Goal: Task Accomplishment & Management: Complete application form

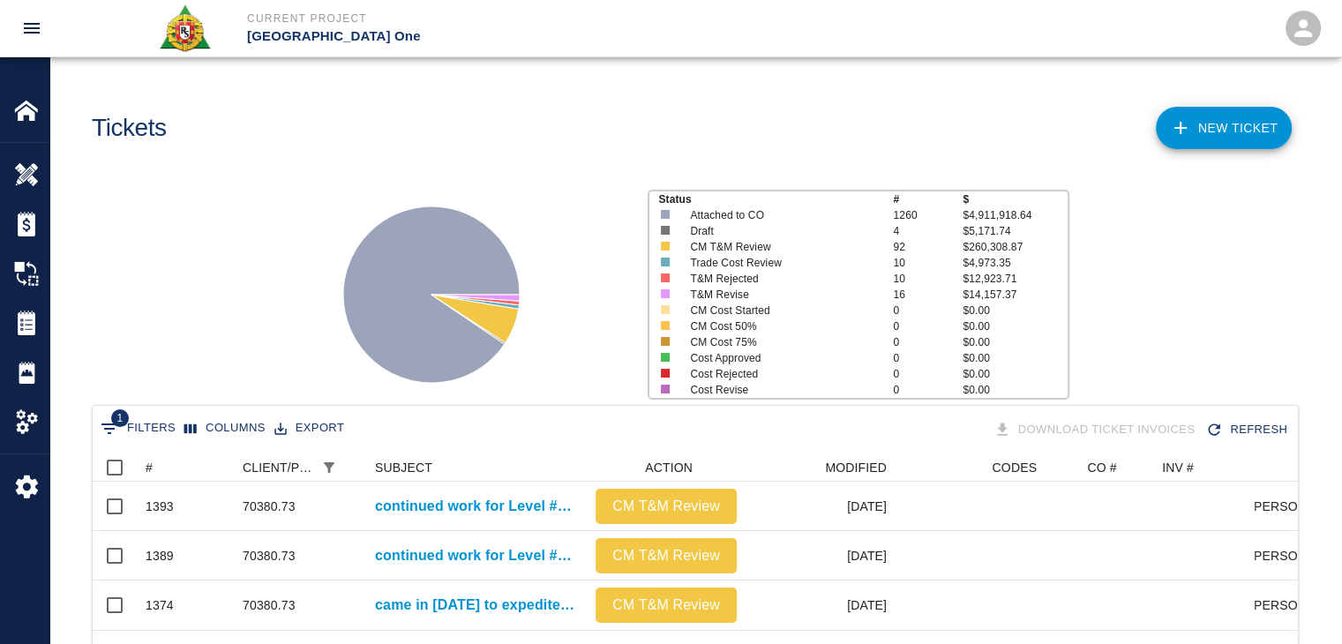
click at [680, 96] on div "Tickets" at bounding box center [383, 121] width 611 height 71
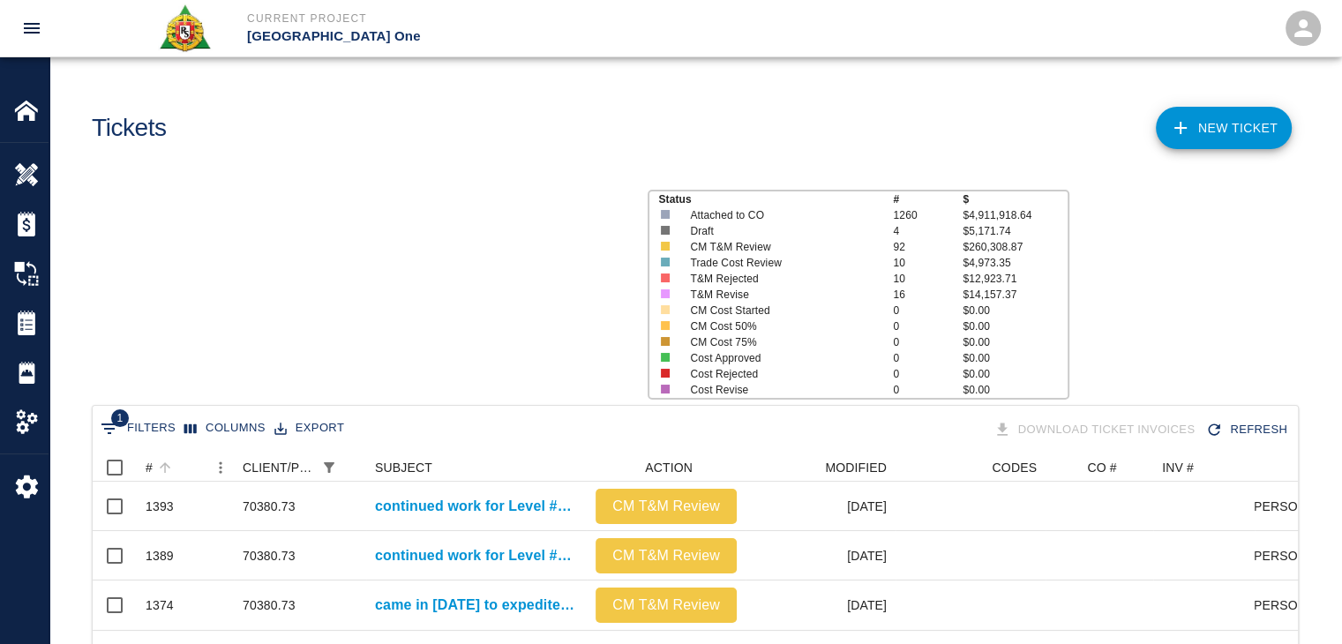
scroll to position [177, 1192]
click at [177, 470] on button "Sort" at bounding box center [165, 467] width 25 height 25
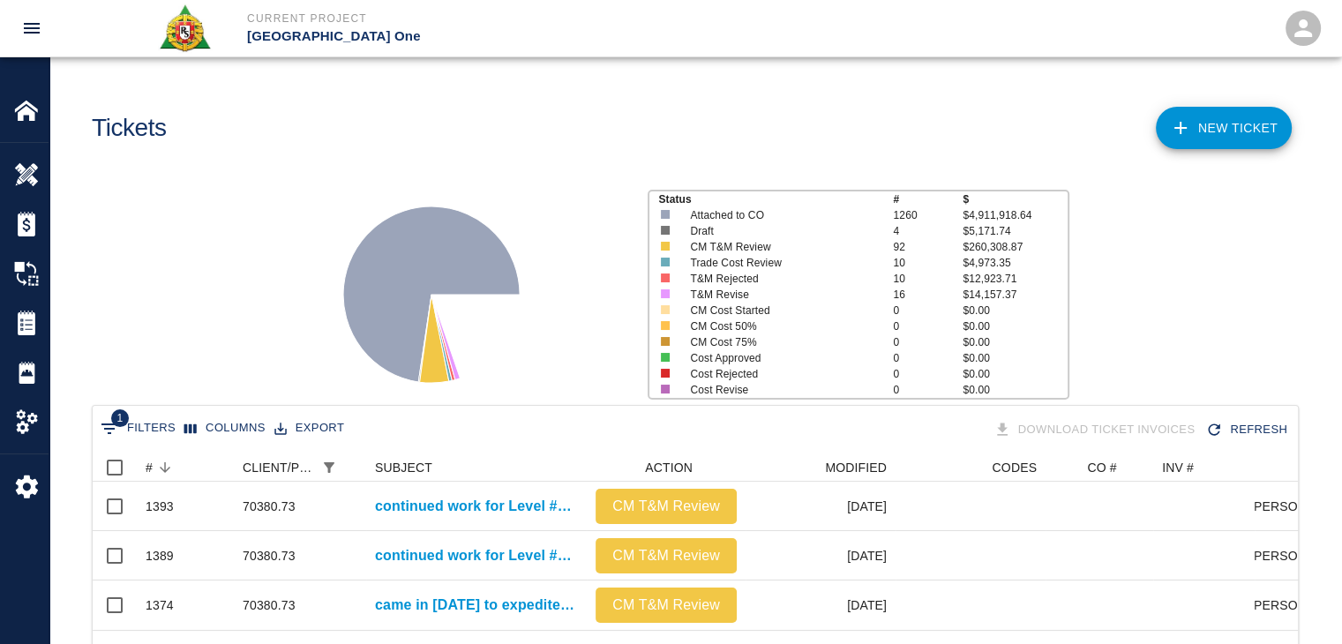
click at [158, 363] on div "Status # $ Attached to CO 1260 $4,911,918.64 Draft 4 $5,171.74 CM T&M Review 92…" at bounding box center [688, 287] width 1306 height 235
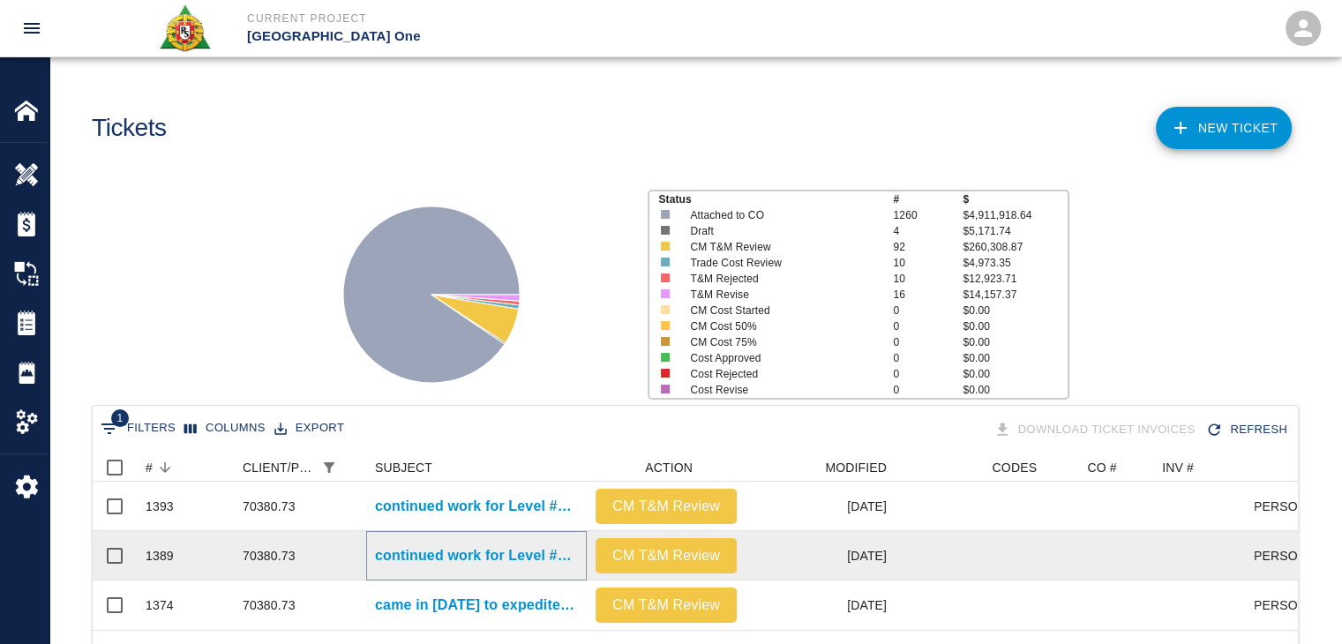
click at [407, 560] on p "continued work for Level #3 Headhouse installing Styrofoam underneath walker du…" at bounding box center [476, 555] width 203 height 21
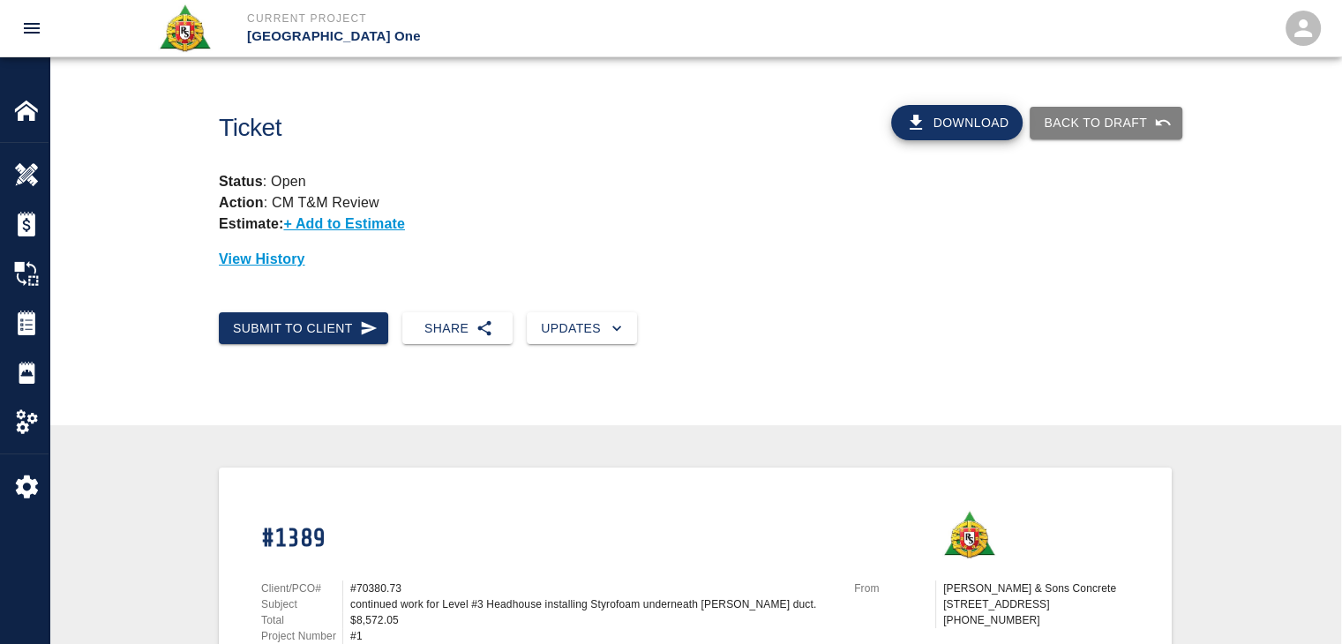
click at [892, 355] on div "Submit to Client Share Updates" at bounding box center [695, 342] width 1292 height 89
click at [1119, 117] on button "Back to Draft" at bounding box center [1106, 123] width 153 height 33
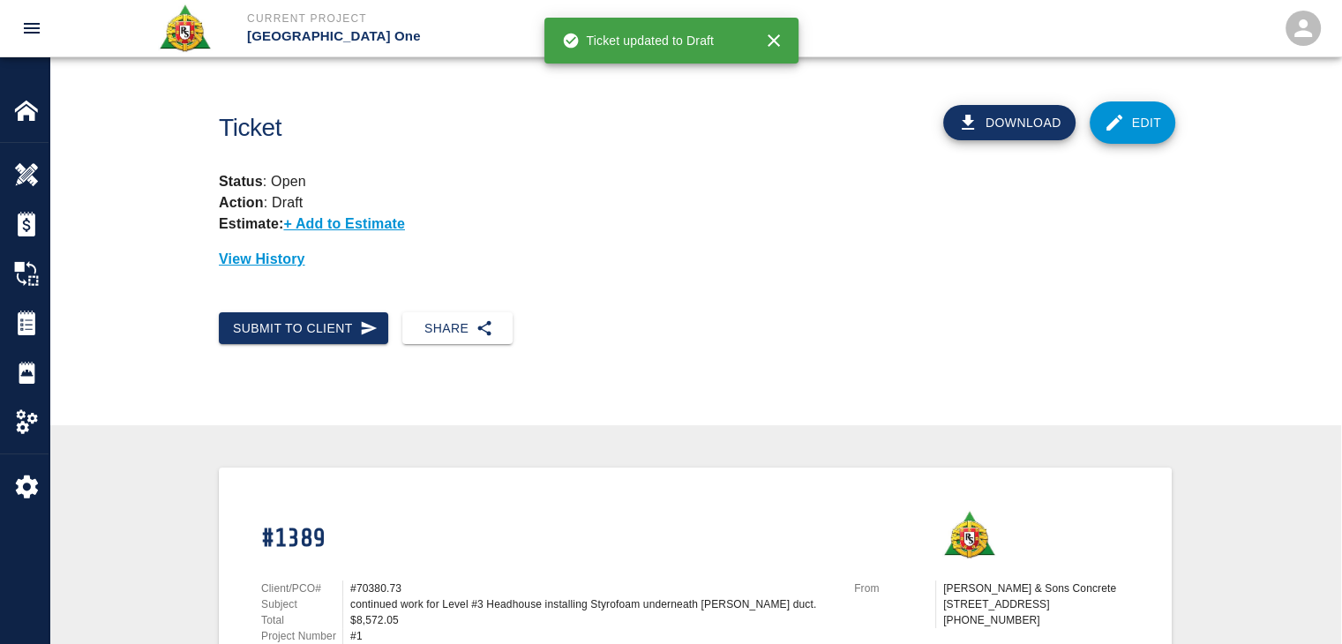
click at [1111, 142] on link "Edit" at bounding box center [1133, 122] width 86 height 42
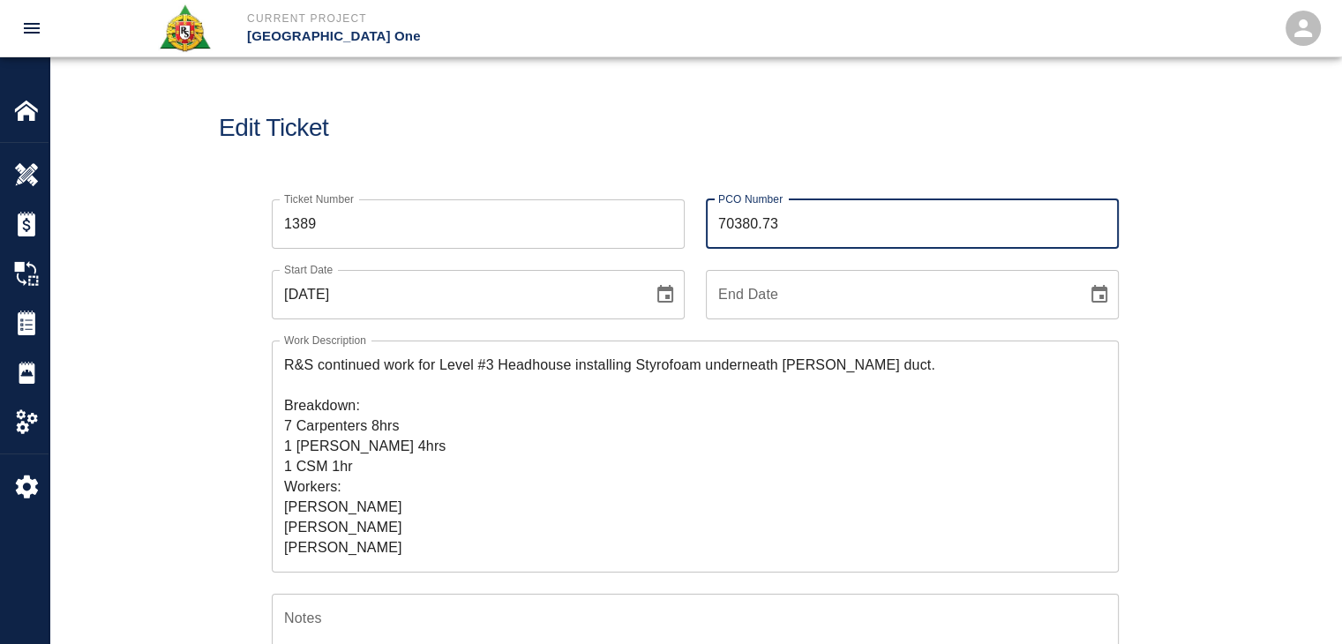
drag, startPoint x: 817, startPoint y: 231, endPoint x: 696, endPoint y: 225, distance: 121.1
click at [696, 225] on div "PCO Number 70380.73 PCO Number" at bounding box center [902, 213] width 434 height 71
type input "1676"
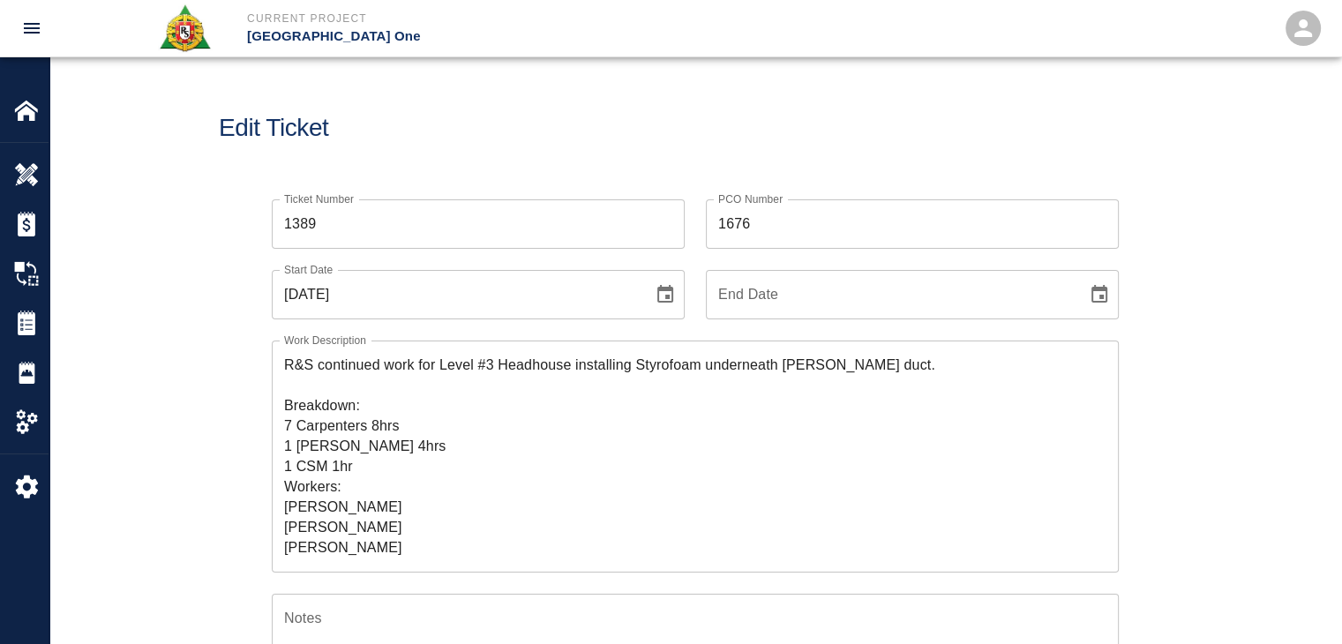
drag, startPoint x: 696, startPoint y: 225, endPoint x: 637, endPoint y: 178, distance: 75.4
click at [637, 178] on div "Ticket Number 1389 Ticket Number" at bounding box center [468, 213] width 434 height 71
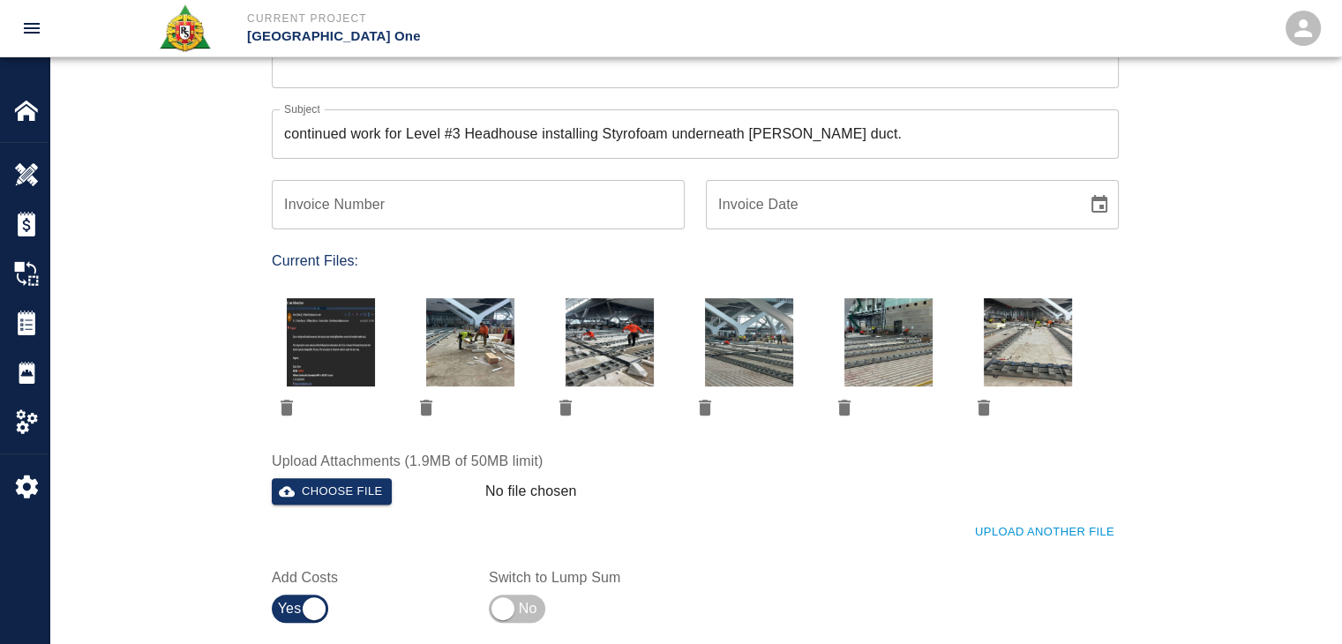
scroll to position [684, 0]
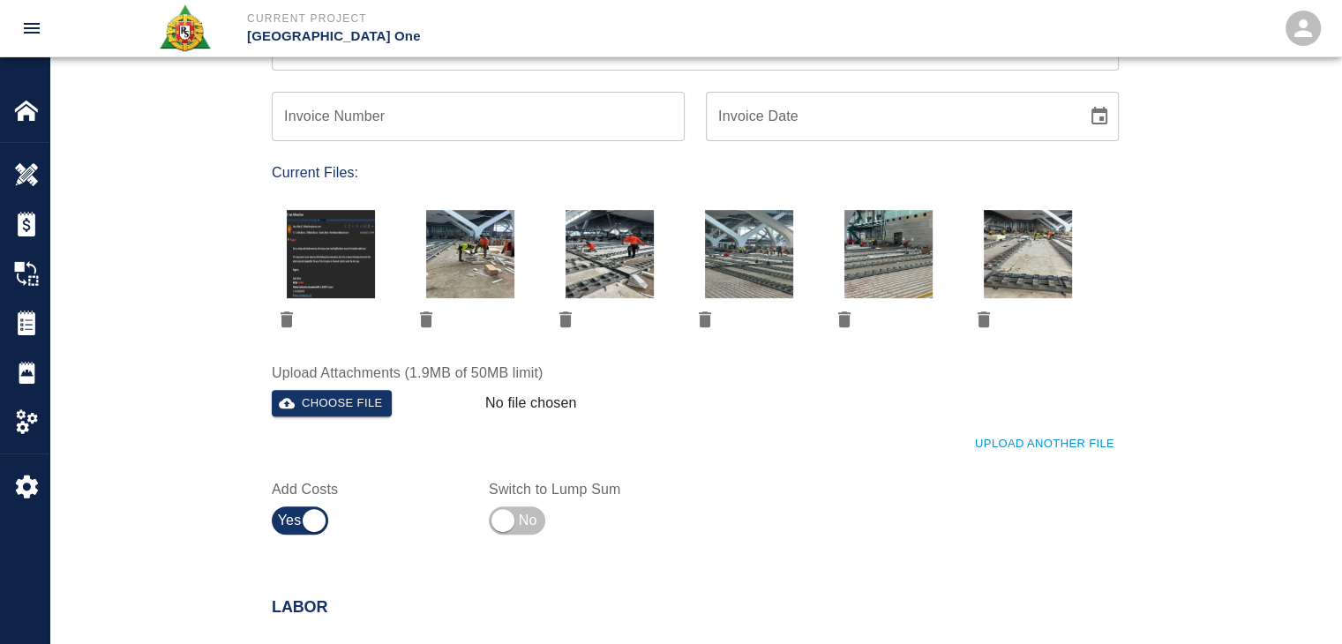
click at [357, 417] on div "Upload Another File" at bounding box center [685, 434] width 868 height 49
click at [332, 404] on button "Choose file" at bounding box center [332, 403] width 120 height 27
click at [177, 295] on div "Ticket Number 1389 Ticket Number PCO Number 1676 PCO Number Start Date 09/18/20…" at bounding box center [695, 40] width 1292 height 1092
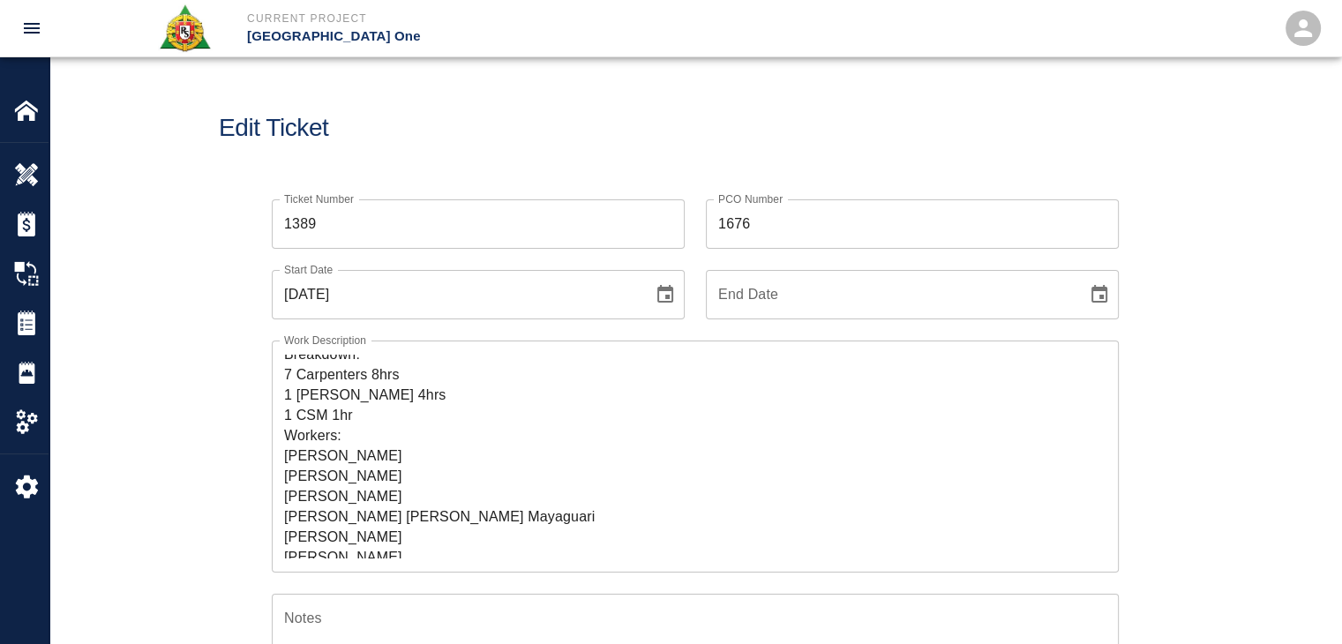
scroll to position [101, 0]
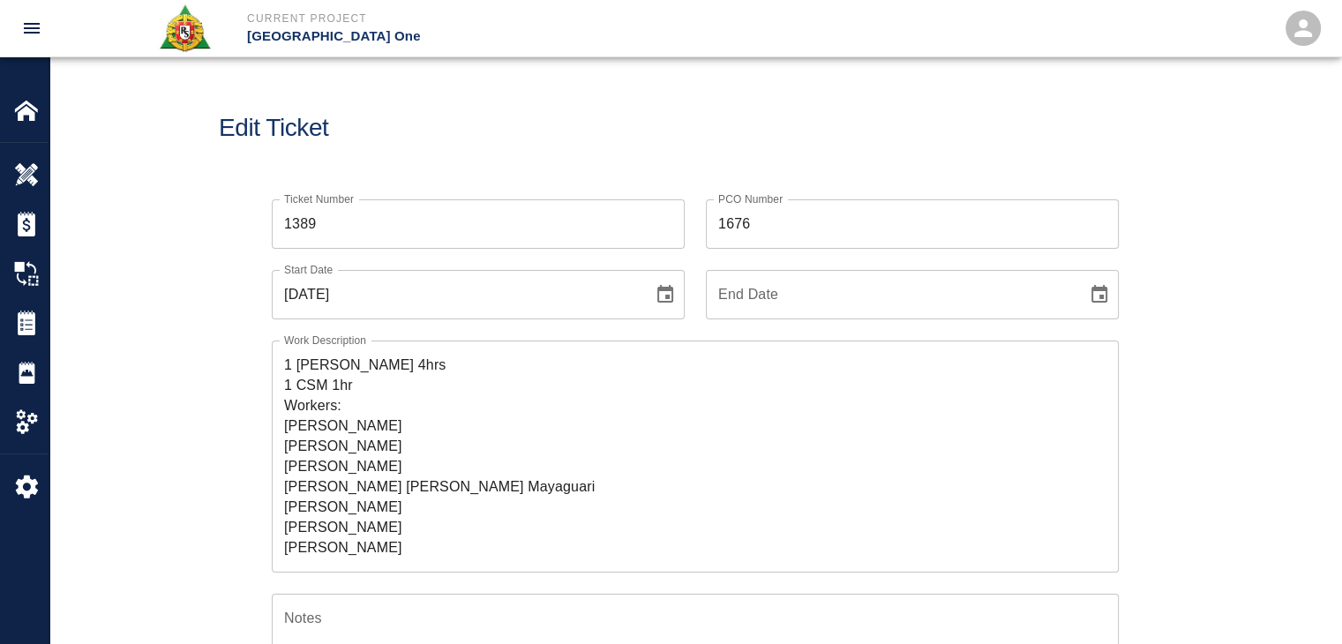
click at [265, 439] on div "Work Description R&S continued work for Level #3 Headhouse installing Styrofoam…" at bounding box center [685, 445] width 868 height 253
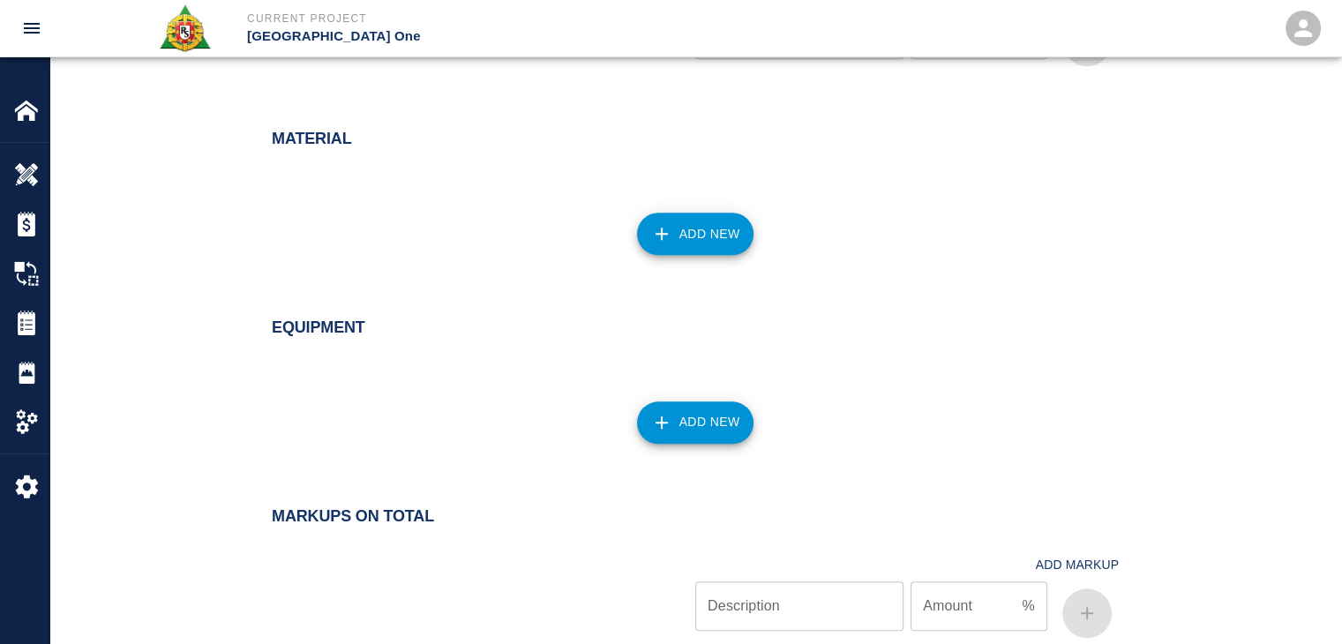
scroll to position [1921, 0]
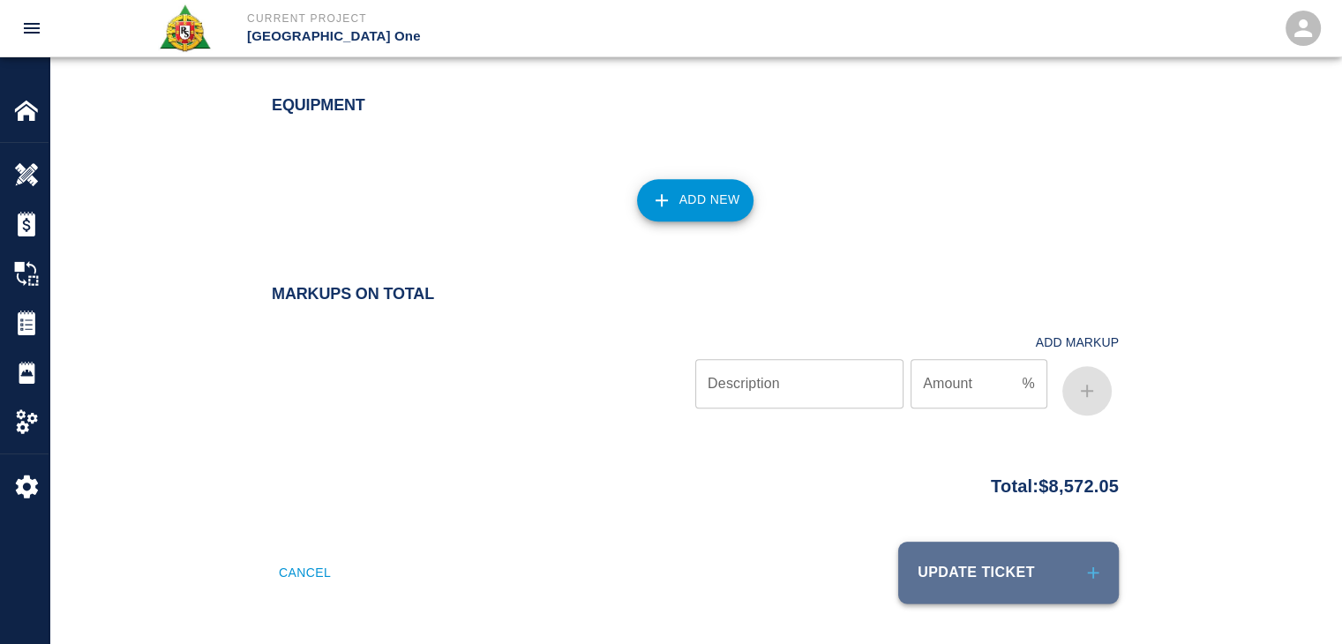
click at [1041, 565] on button "Update Ticket" at bounding box center [1008, 573] width 221 height 62
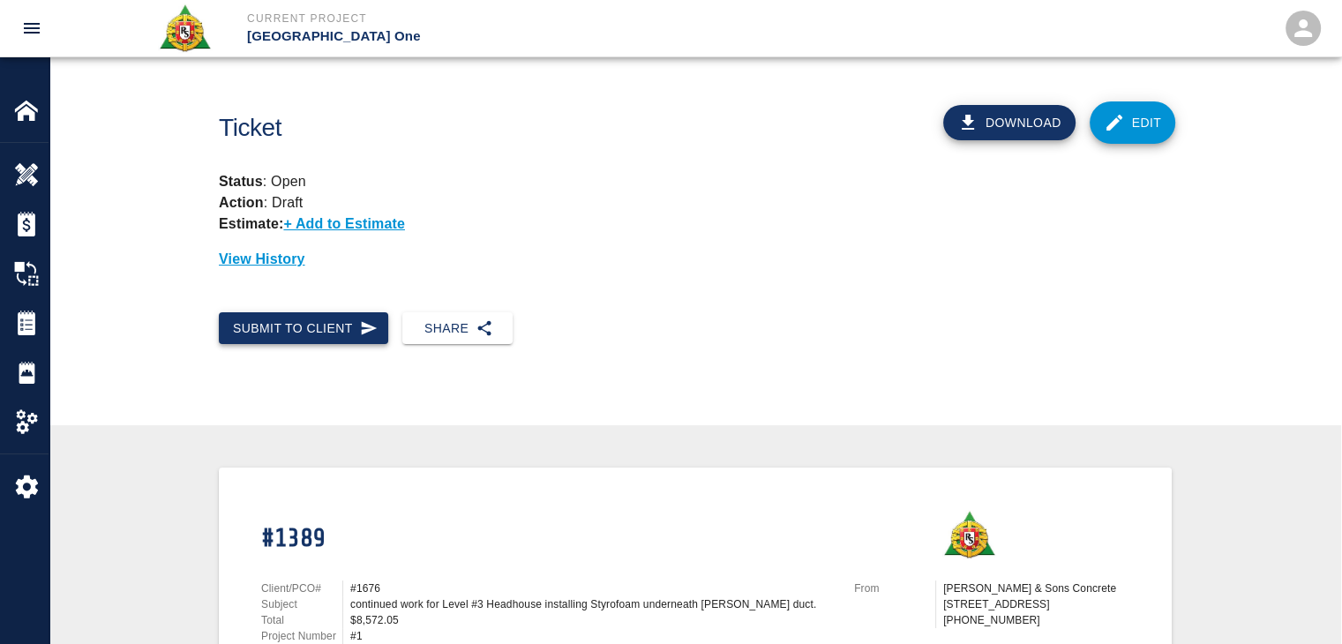
click at [328, 326] on button "Submit to Client" at bounding box center [303, 328] width 169 height 33
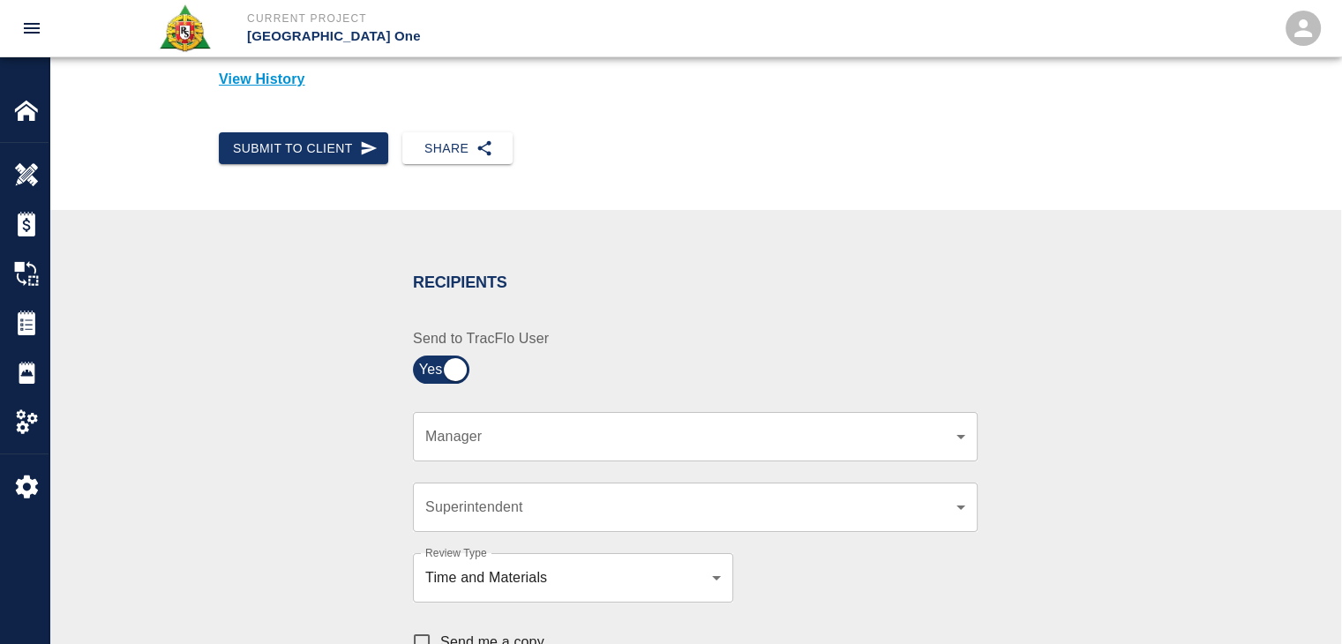
scroll to position [194, 0]
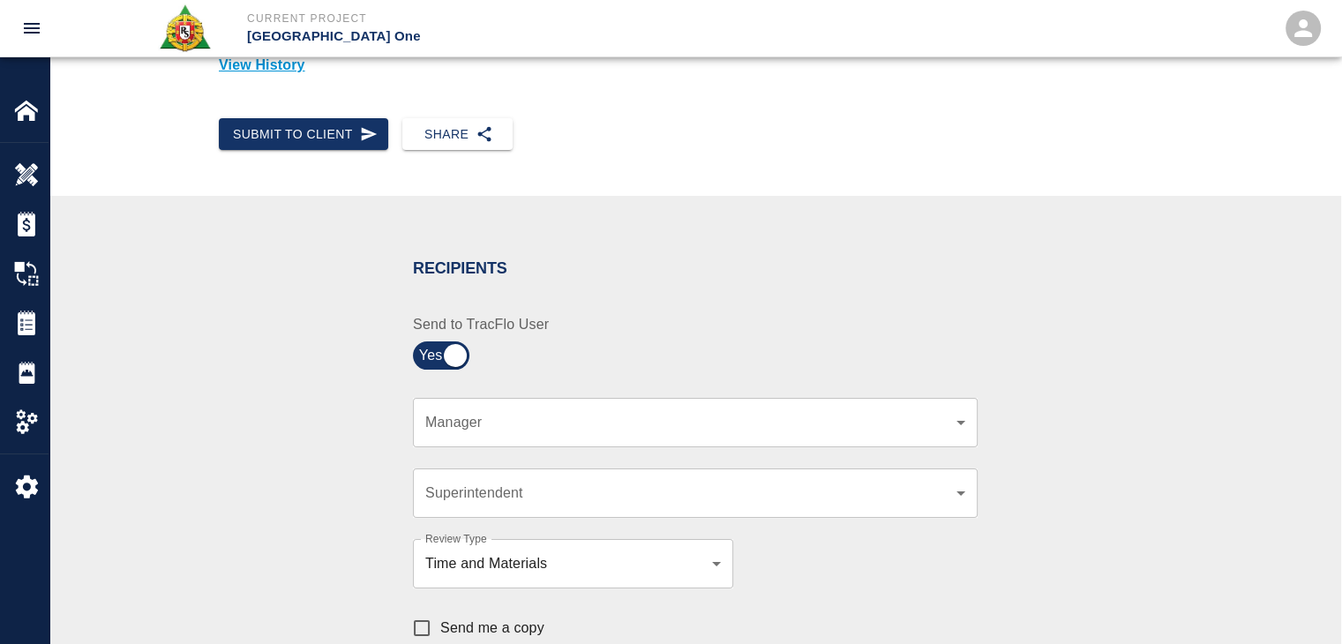
click at [455, 422] on body "Current Project JFK Terminal One Home JFK Terminal One Overview Estimates Chang…" at bounding box center [671, 128] width 1342 height 644
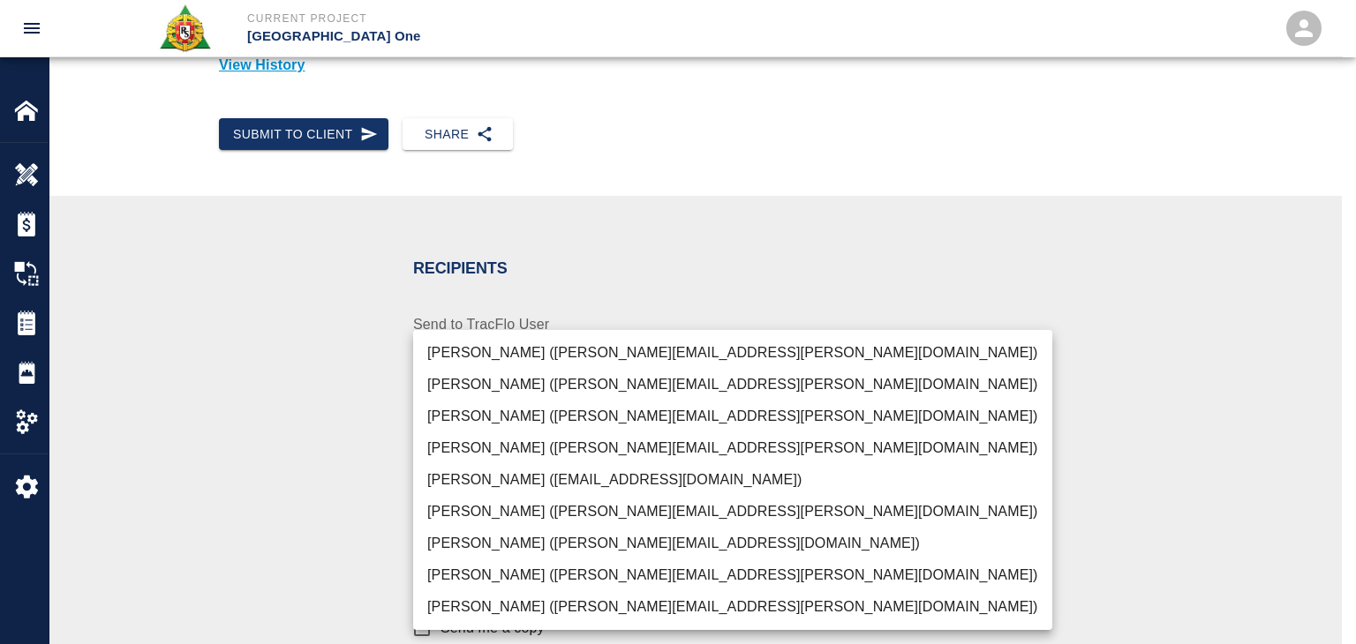
click at [483, 352] on li "Peter Hardecker (peter.hardecker@aecom.com)" at bounding box center [732, 353] width 639 height 32
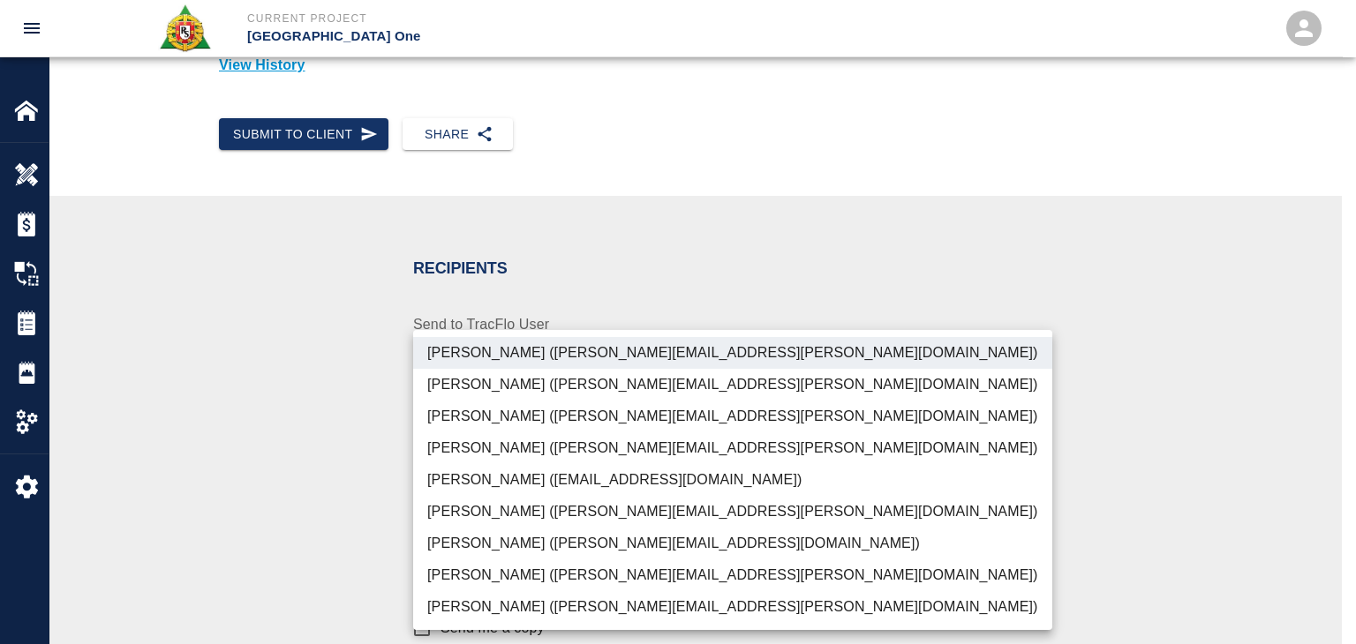
click at [452, 417] on li "Parin Kanani (parin.kanani@aecom.com)" at bounding box center [732, 417] width 639 height 32
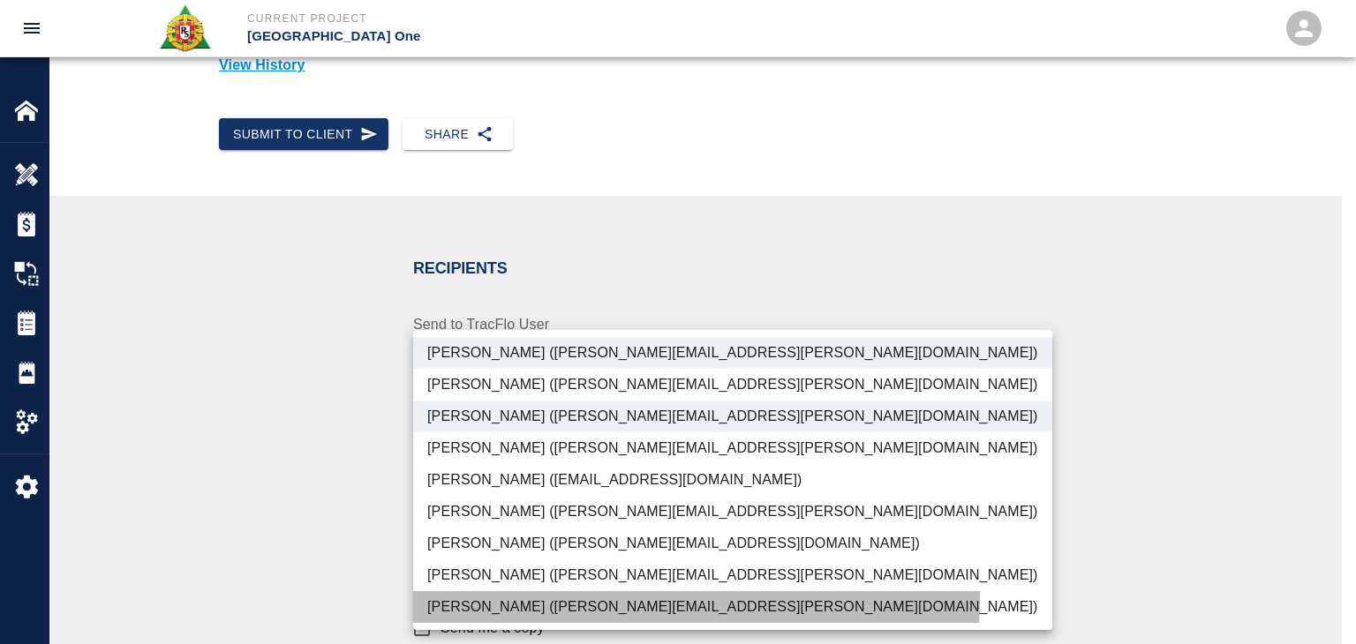
click at [497, 597] on li "Shane Lamay (shane.lamay@aecom.com)" at bounding box center [732, 607] width 639 height 32
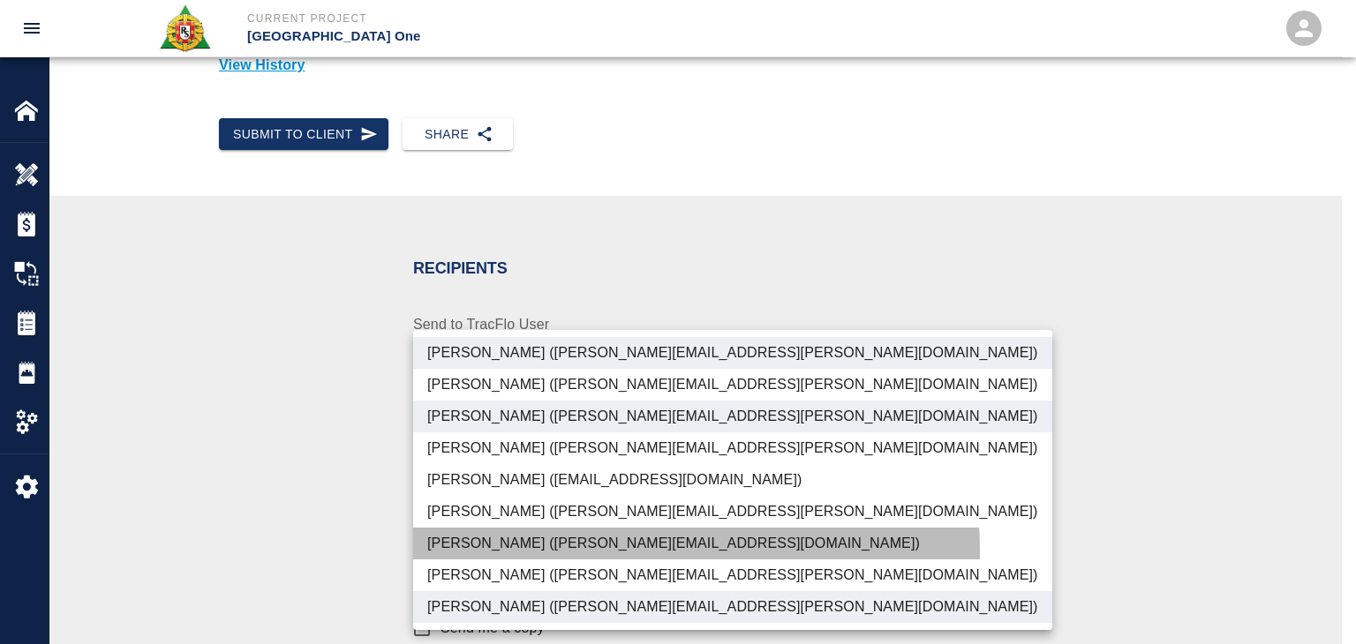
click at [474, 555] on li "Patrick Testino (patrick.testino@aecom.com)" at bounding box center [732, 544] width 639 height 32
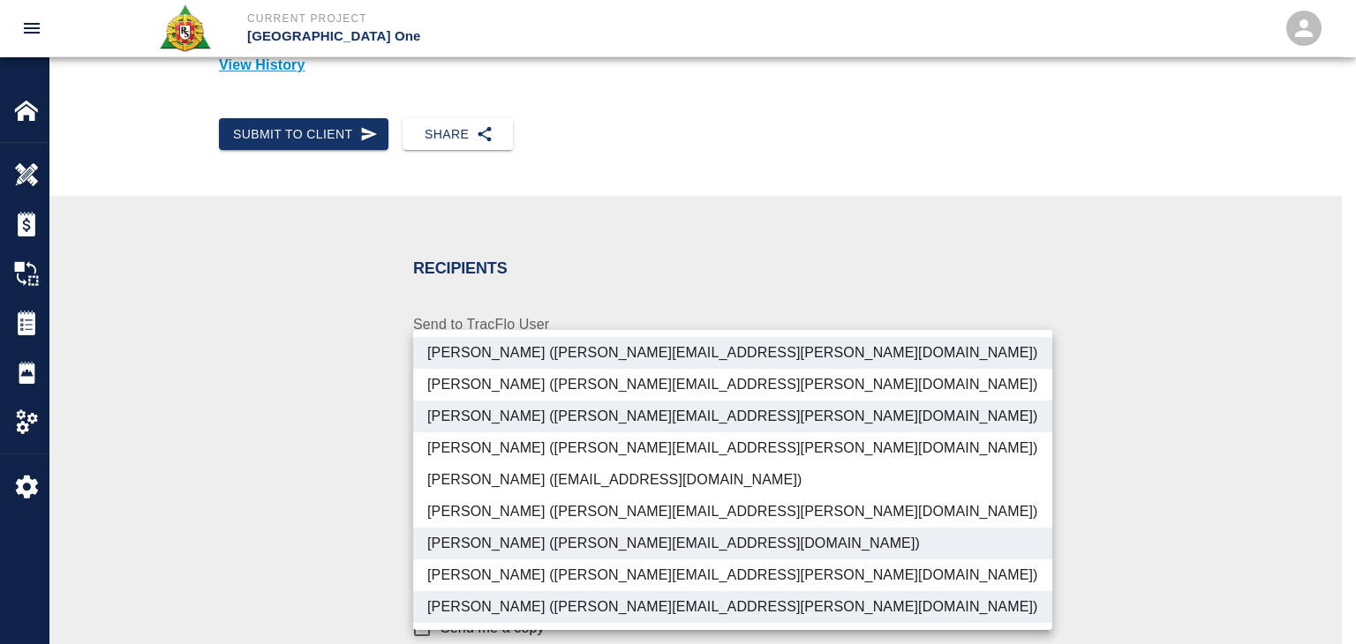
click at [485, 569] on li "Dylan Sims (dylan.sims@aecom.com)" at bounding box center [732, 576] width 639 height 32
type input "ede96749-2565-4a65-a76c-ac2c5448e16e,69d78ca4-8a93-4c72-a988-7271956ccf0b,c39cc…"
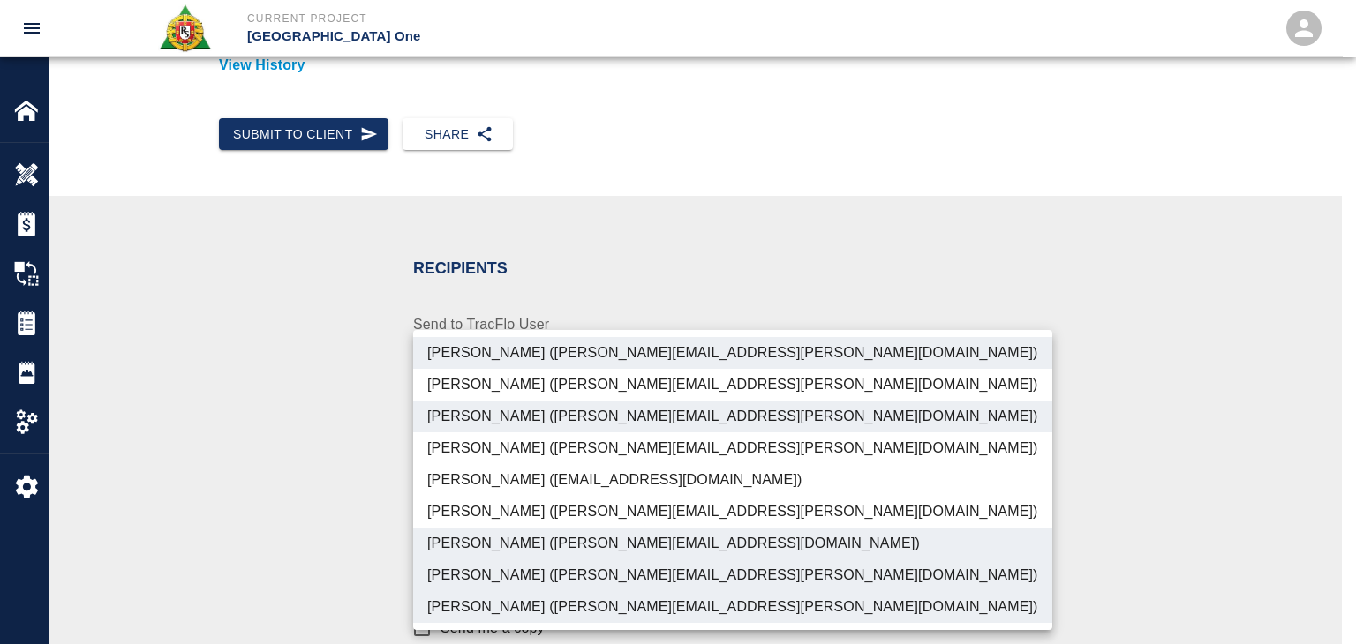
click at [345, 542] on div at bounding box center [678, 322] width 1356 height 644
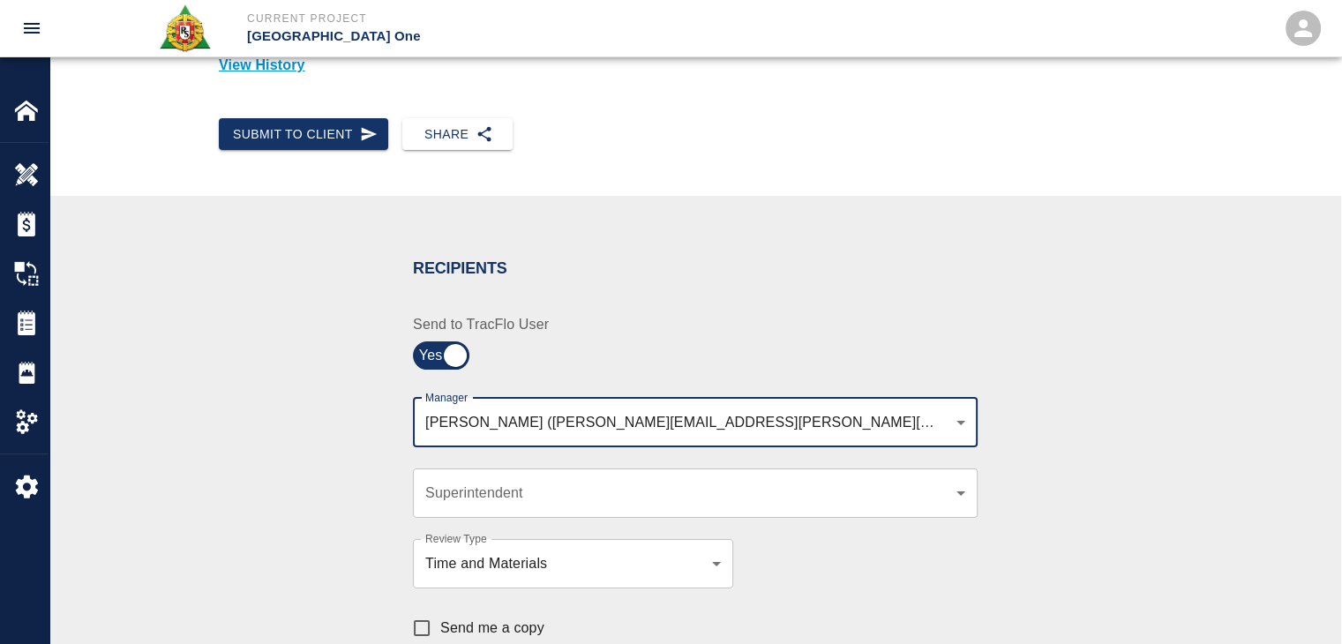
click at [474, 623] on span "Send me a copy" at bounding box center [492, 628] width 104 height 21
click at [440, 623] on input "Send me a copy" at bounding box center [421, 628] width 37 height 37
checkbox input "true"
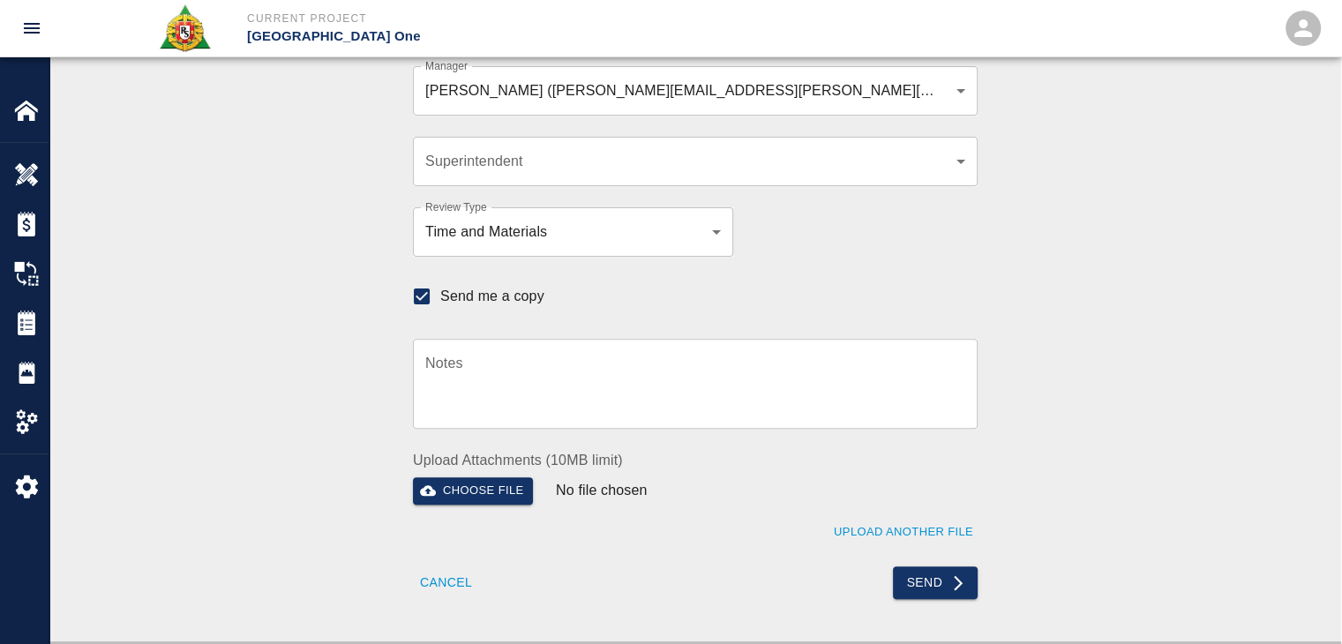
scroll to position [524, 0]
click at [918, 582] on button "Send" at bounding box center [936, 584] width 86 height 33
checkbox input "false"
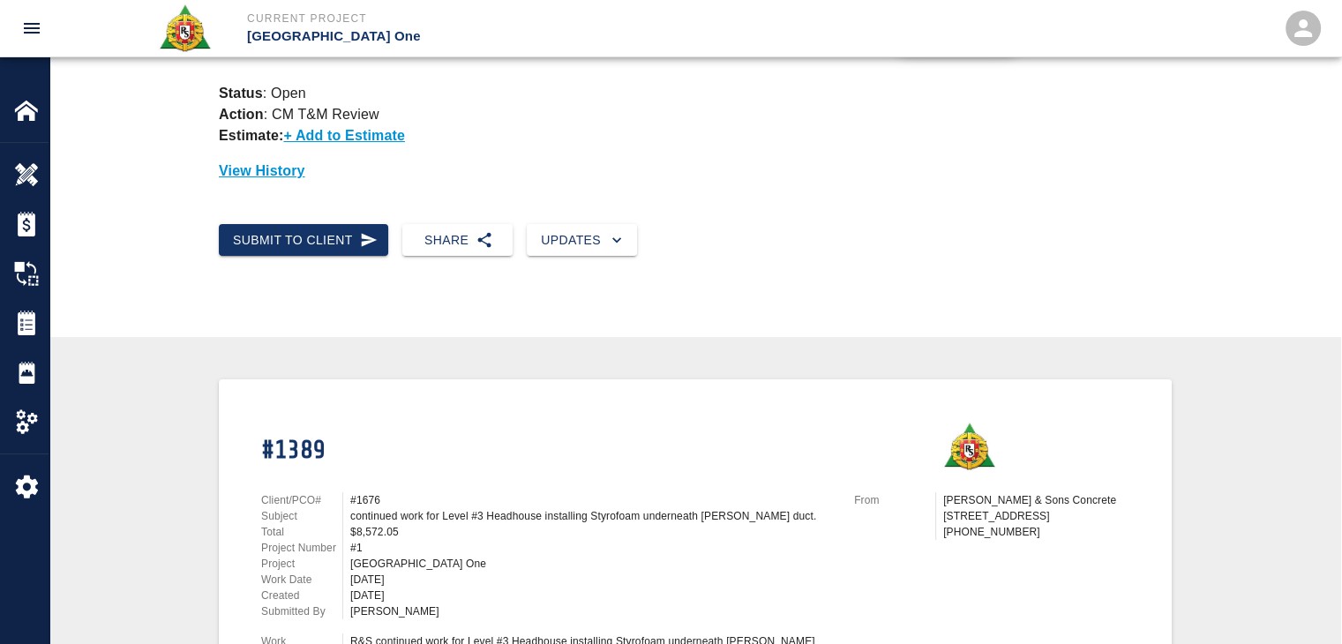
scroll to position [0, 0]
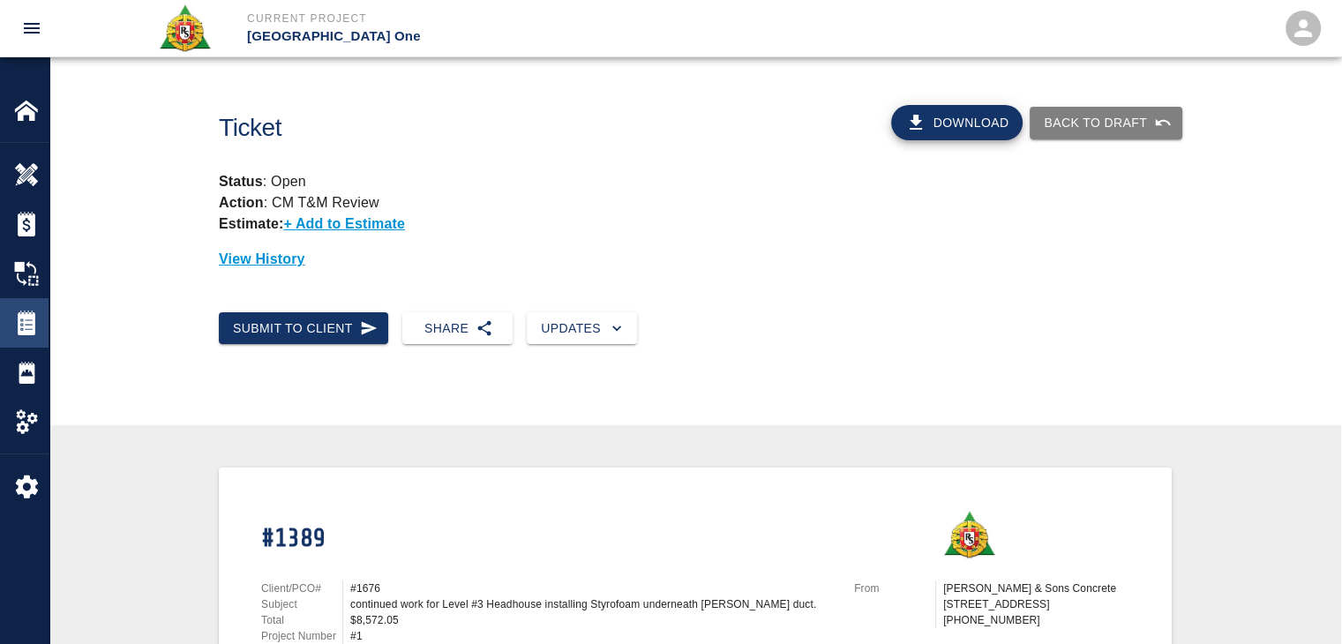
click at [26, 325] on img at bounding box center [26, 323] width 25 height 25
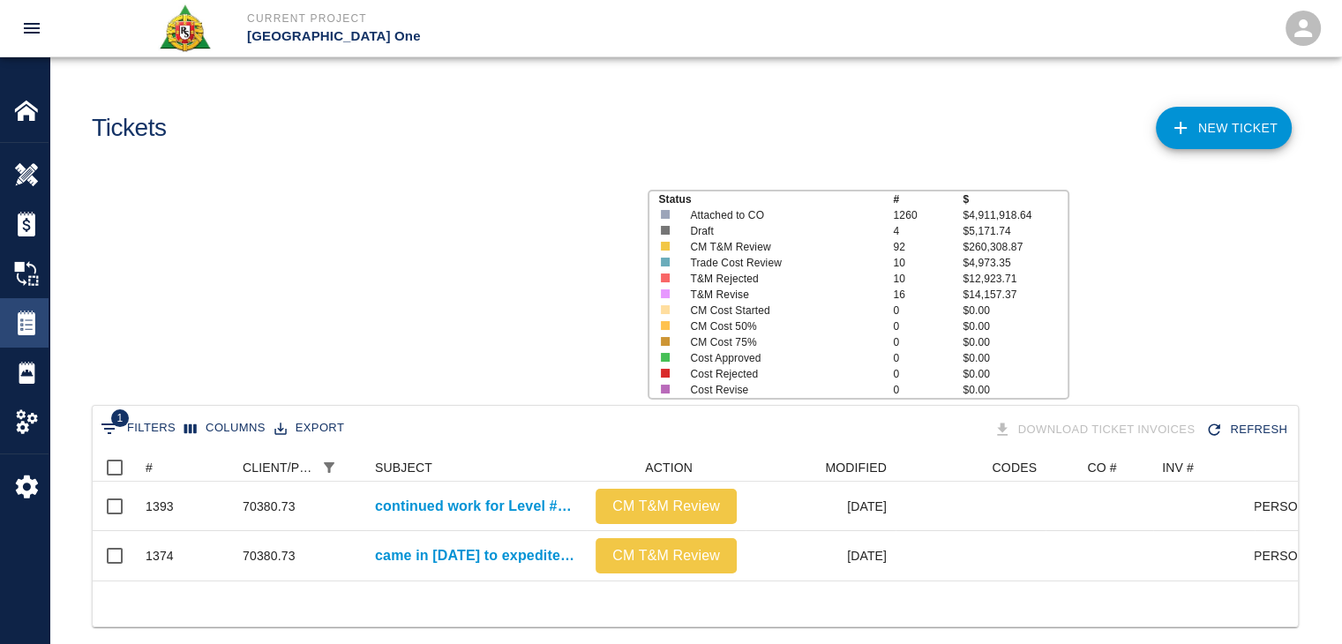
scroll to position [127, 1192]
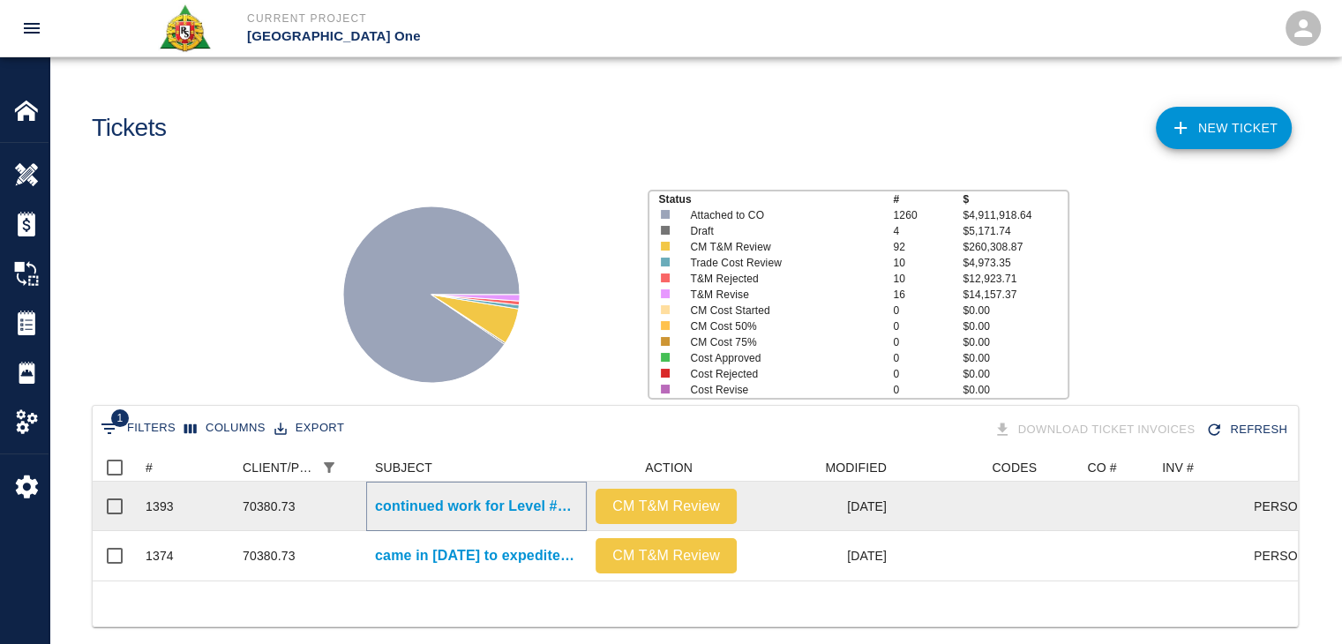
click at [393, 509] on p "continued work for Level #3 Headhouse installing Styrofoam underneath [PERSON_N…" at bounding box center [476, 506] width 203 height 21
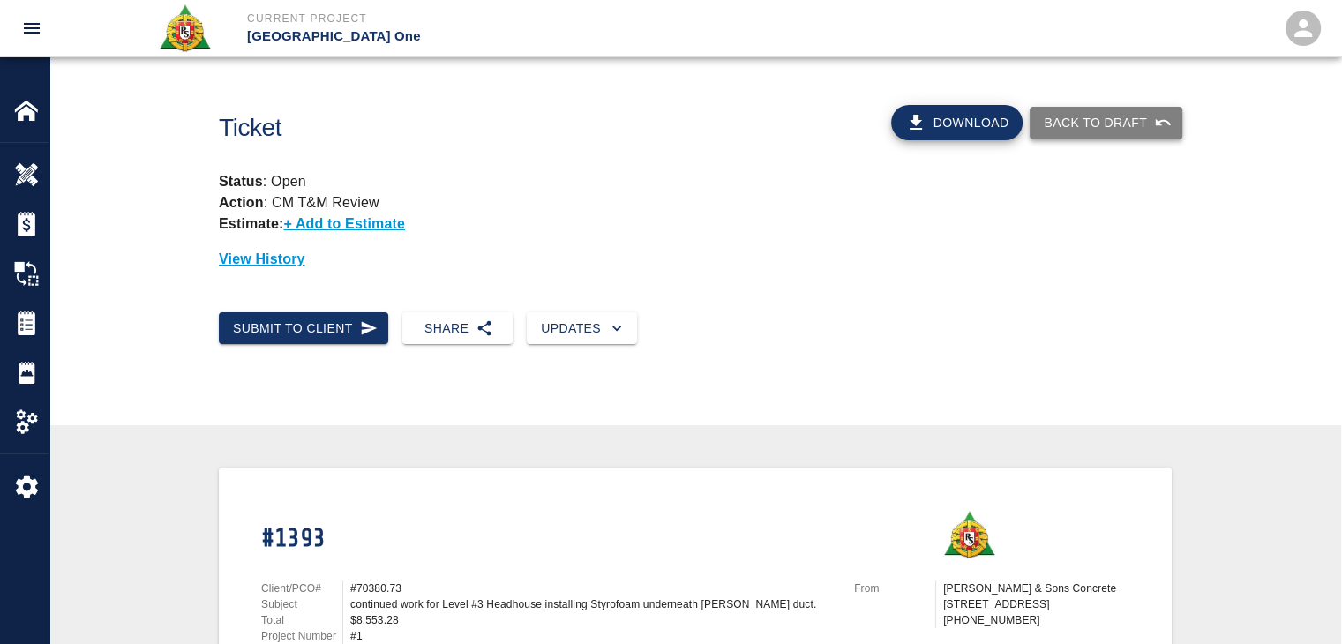
click at [1062, 121] on button "Back to Draft" at bounding box center [1106, 123] width 153 height 33
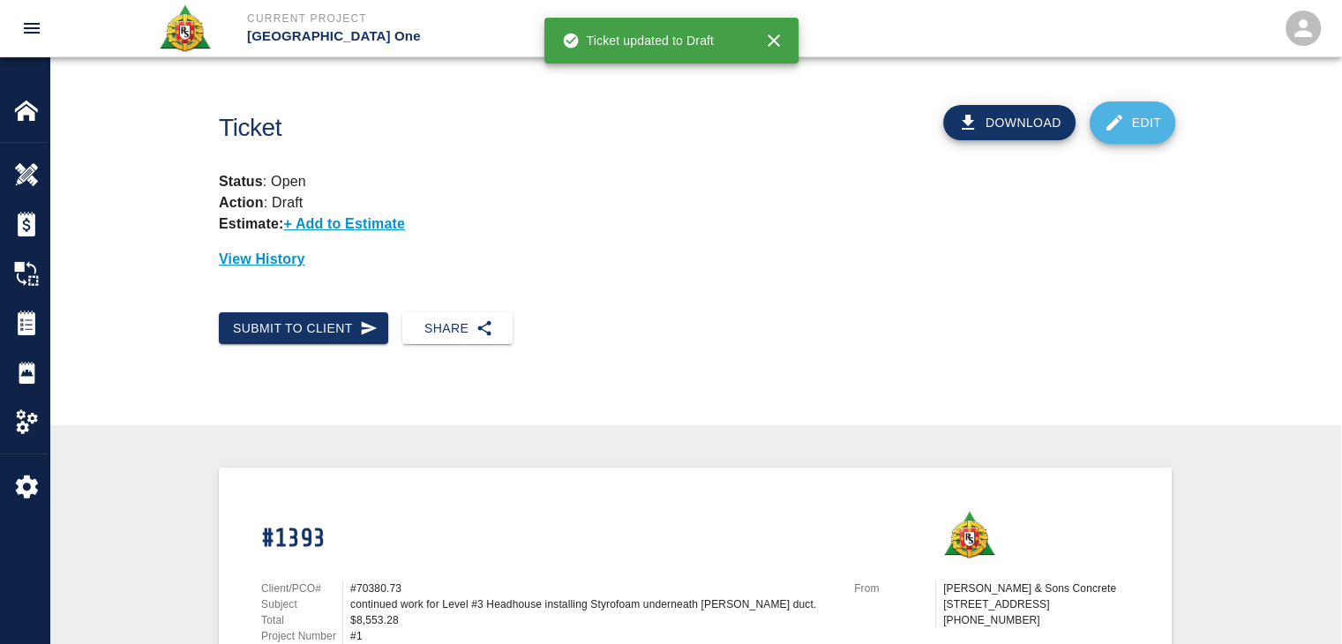
click at [1094, 122] on link "Edit" at bounding box center [1133, 122] width 86 height 42
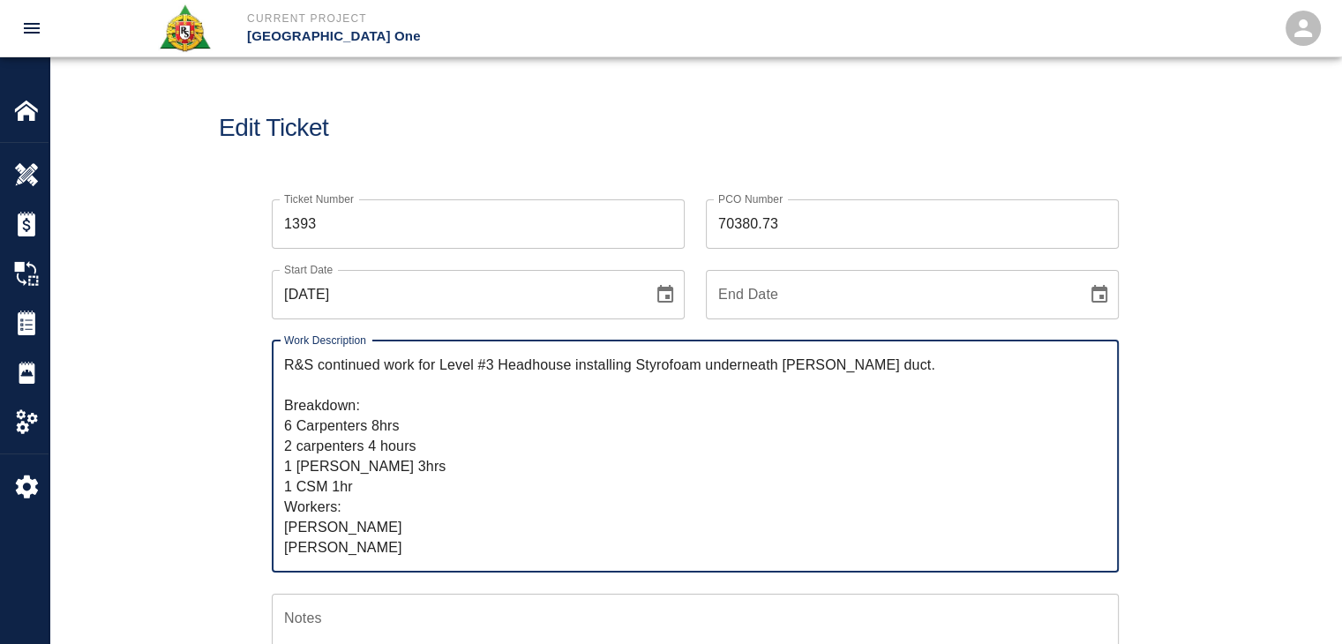
drag, startPoint x: 816, startPoint y: 210, endPoint x: 645, endPoint y: 186, distance: 172.9
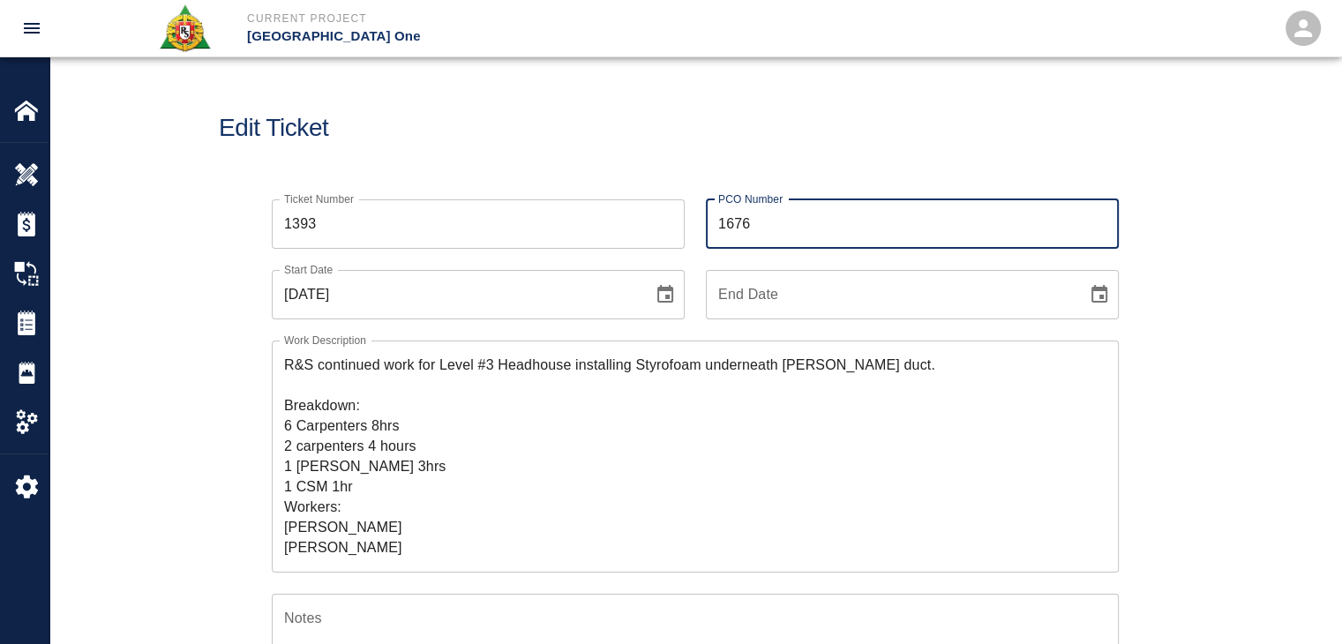
type input "1676"
click at [645, 186] on div "Ticket Number 1393 Ticket Number" at bounding box center [468, 213] width 434 height 71
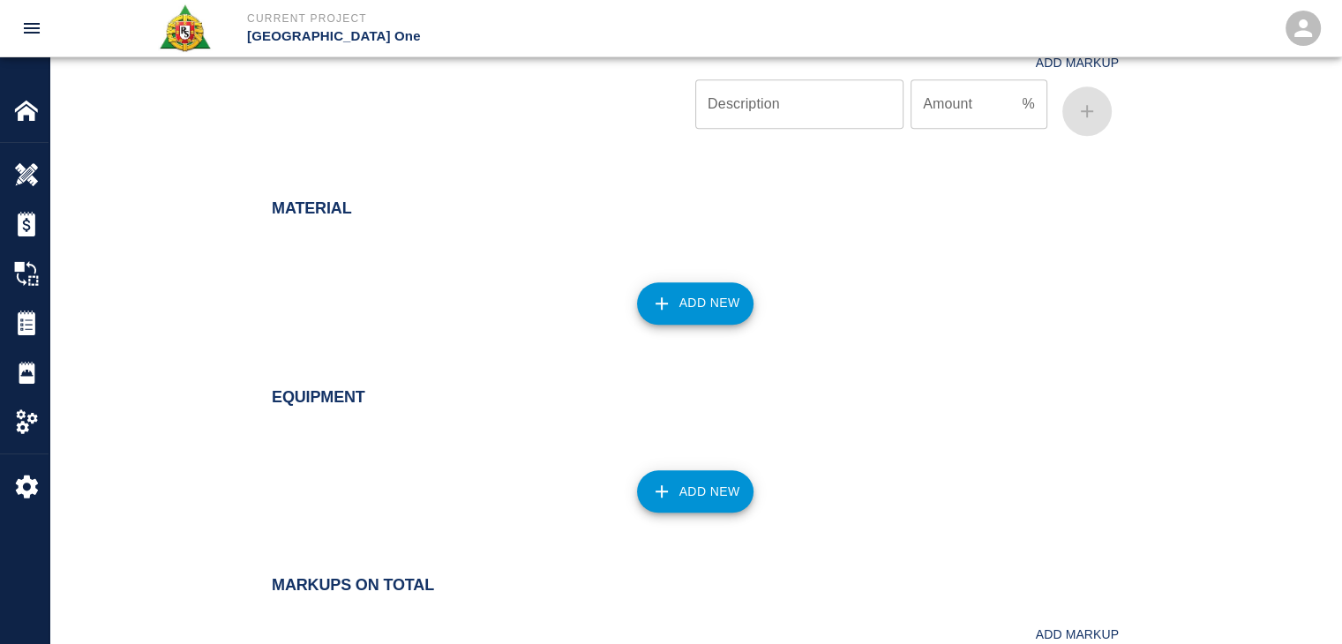
scroll to position [2118, 0]
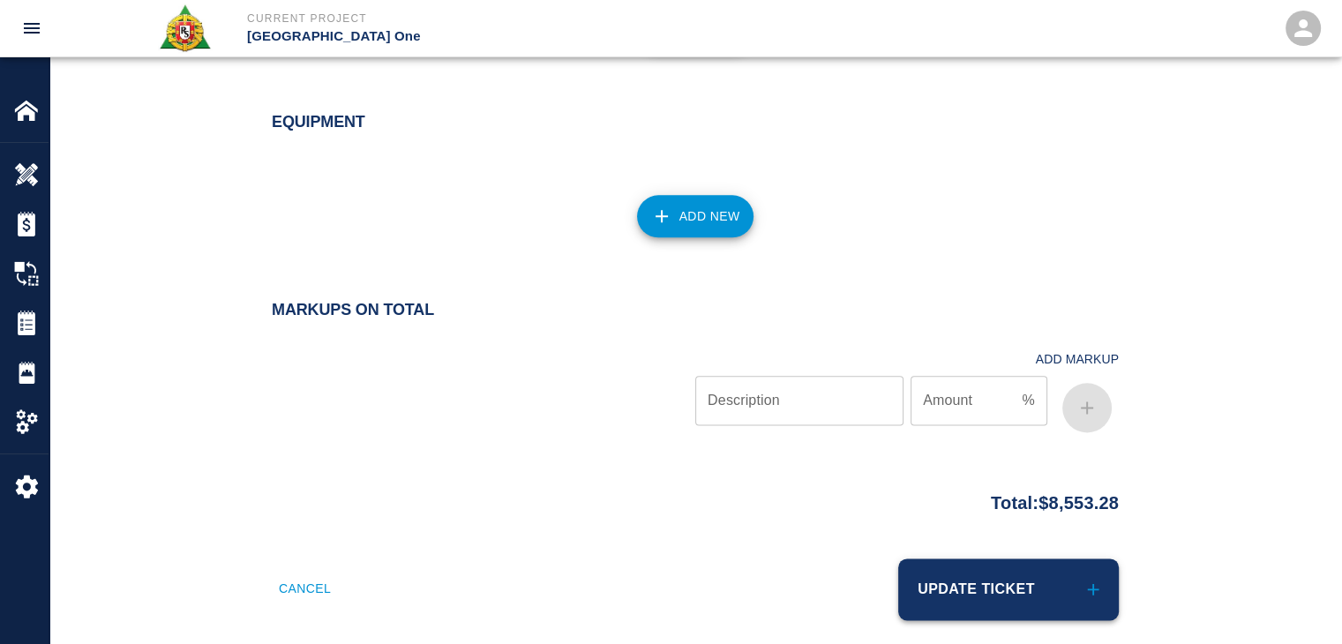
click at [996, 568] on button "Update Ticket" at bounding box center [1008, 590] width 221 height 62
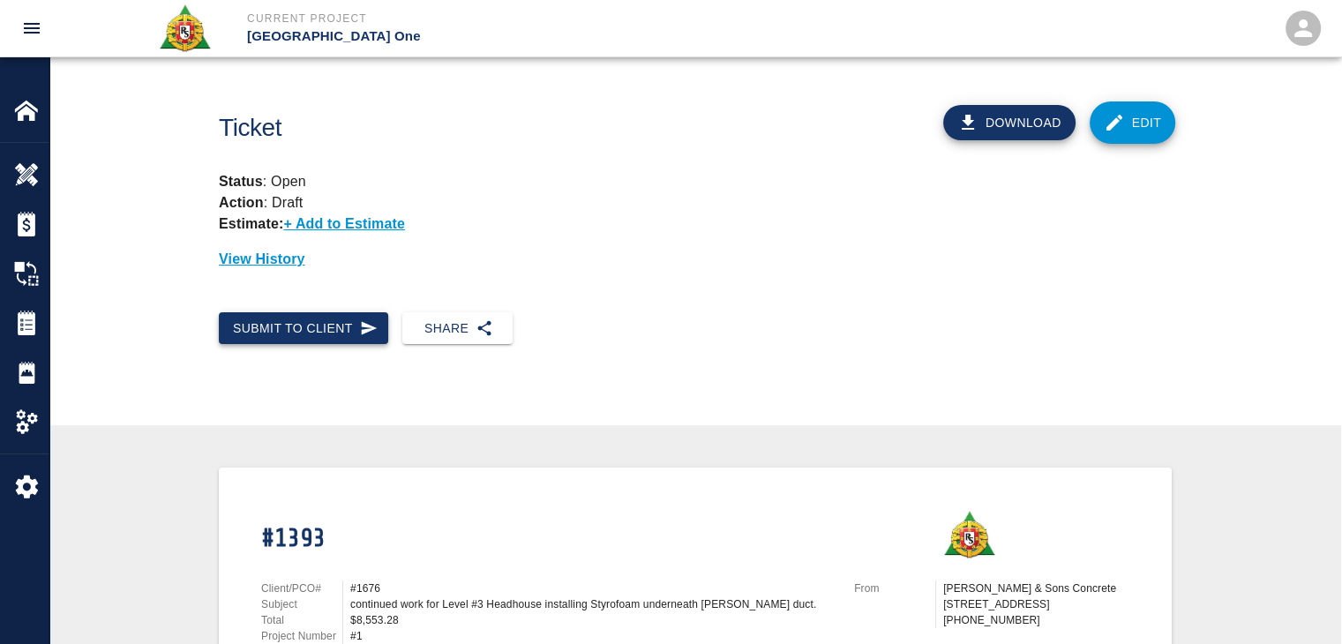
click at [340, 340] on button "Submit to Client" at bounding box center [303, 328] width 169 height 33
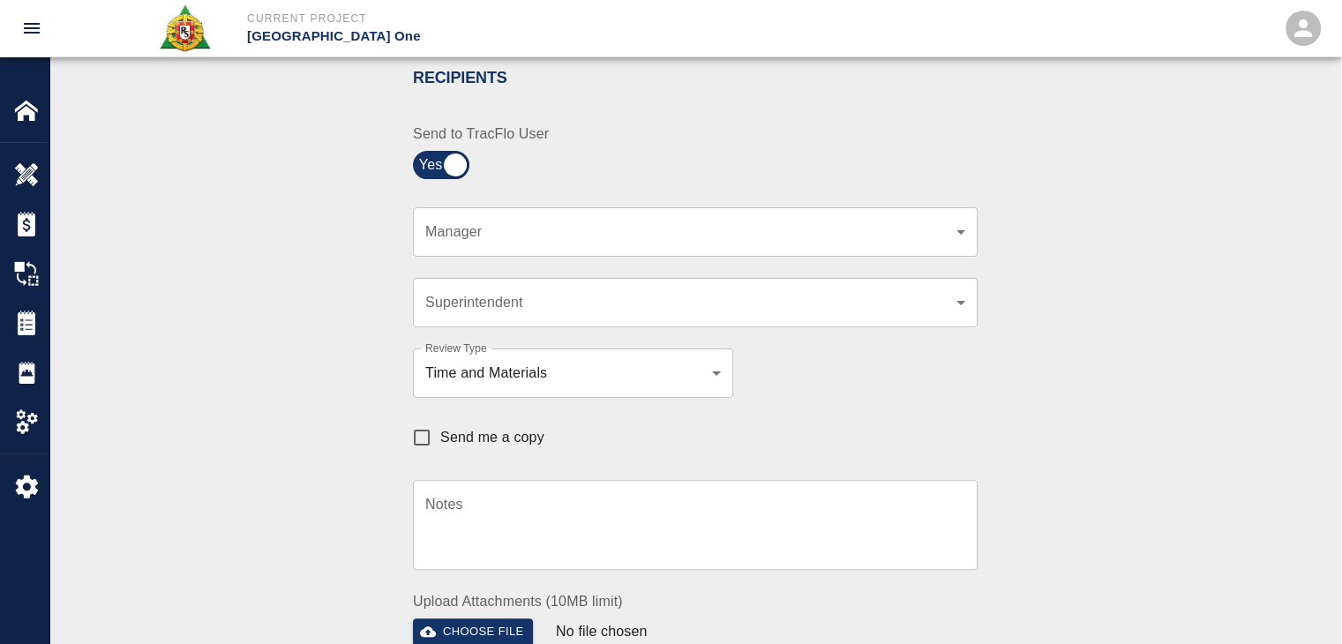
scroll to position [385, 0]
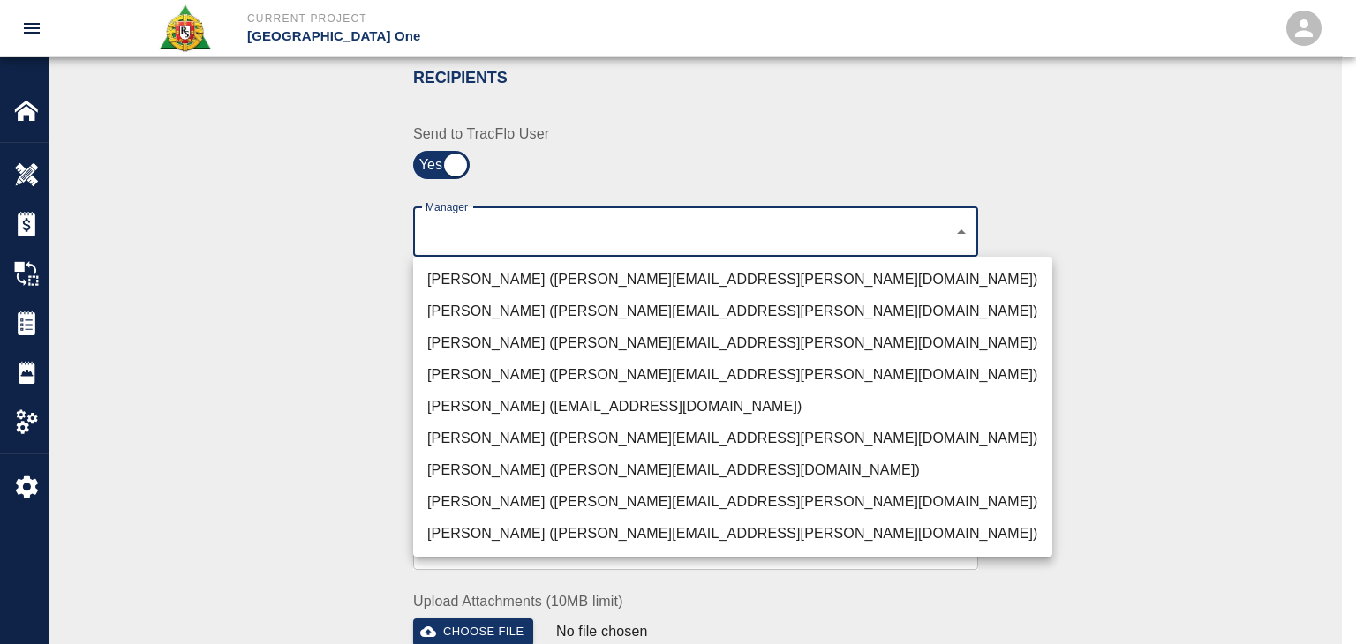
click at [481, 264] on li "Peter Hardecker (peter.hardecker@aecom.com)" at bounding box center [732, 280] width 639 height 32
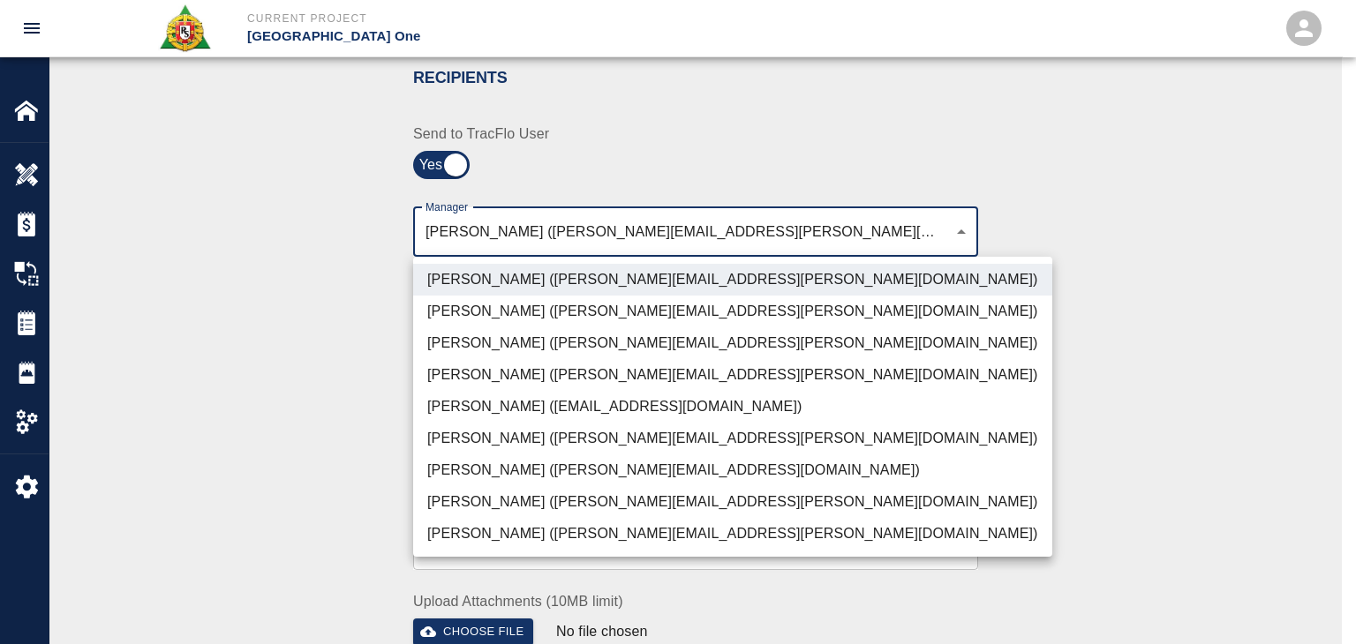
click at [482, 340] on li "Parin Kanani (parin.kanani@aecom.com)" at bounding box center [732, 343] width 639 height 32
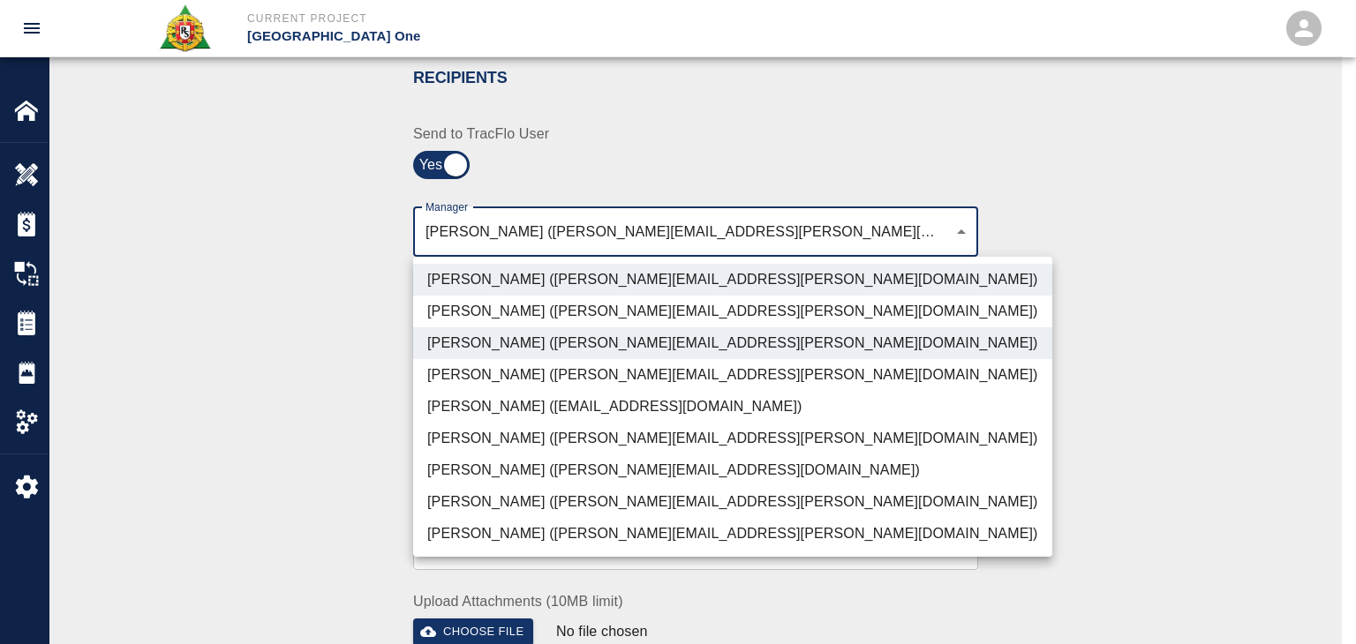
click at [476, 540] on li "Shane Lamay (shane.lamay@aecom.com)" at bounding box center [732, 534] width 639 height 32
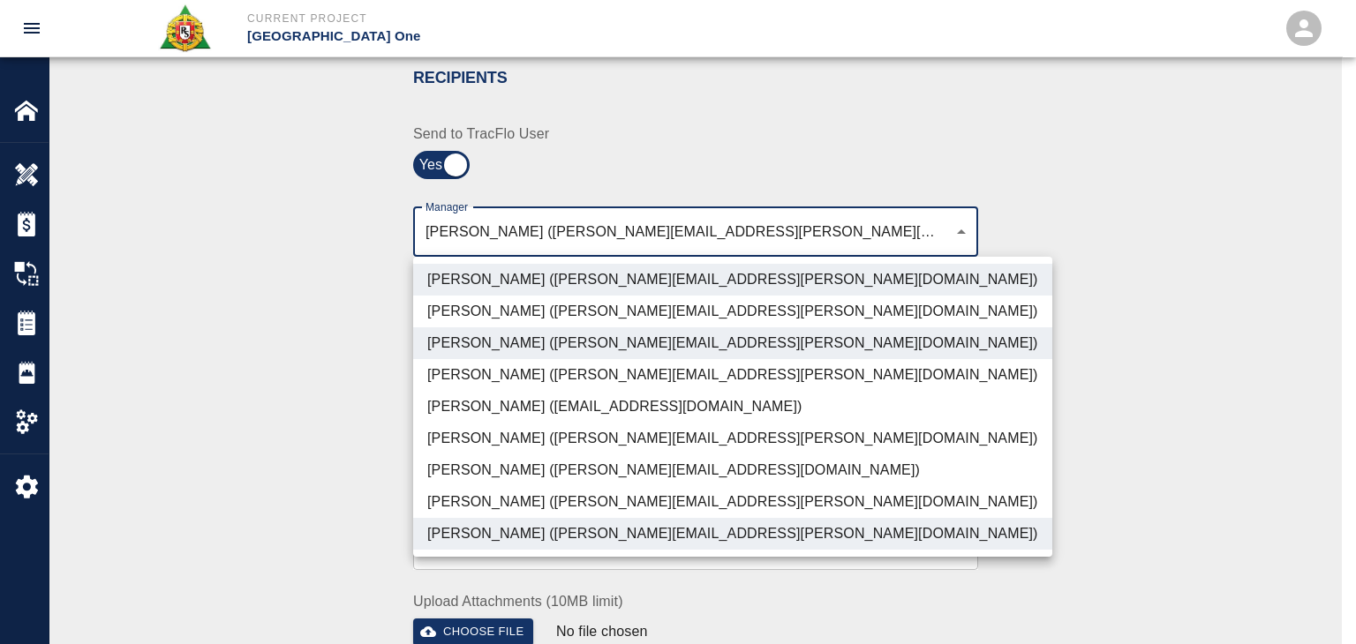
click at [436, 458] on li "Patrick Testino (patrick.testino@aecom.com)" at bounding box center [732, 471] width 639 height 32
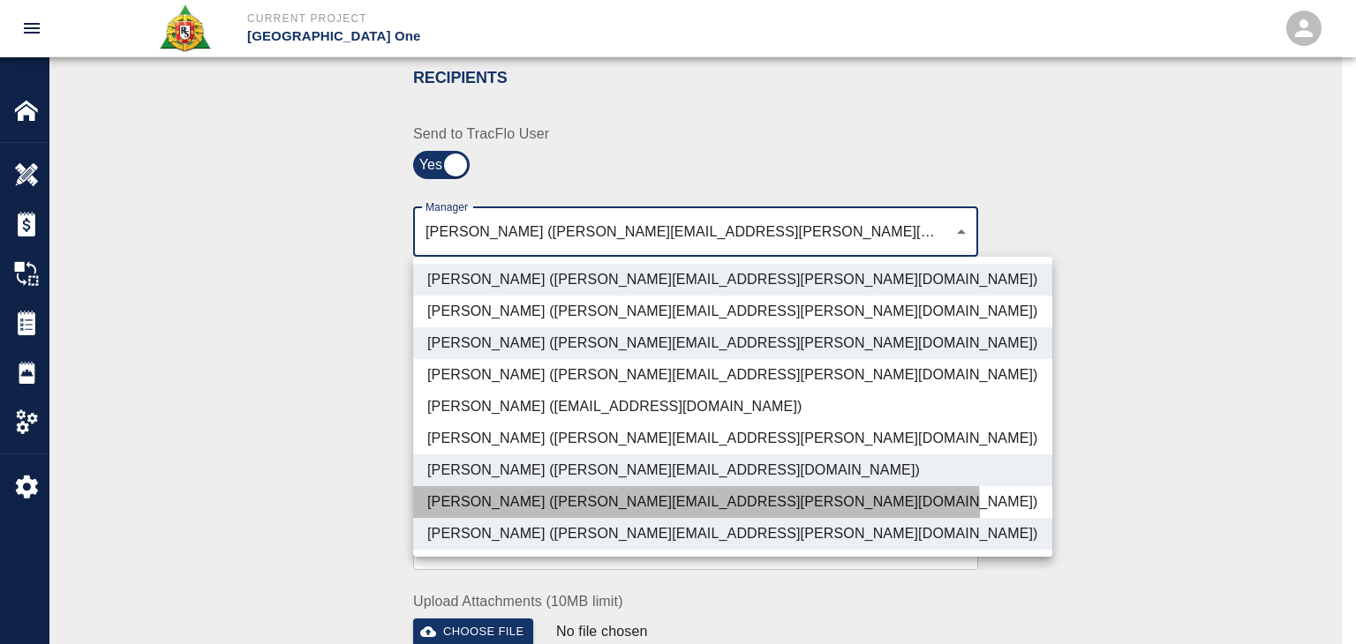
click at [473, 514] on li "Dylan Sims (dylan.sims@aecom.com)" at bounding box center [732, 502] width 639 height 32
type input "ede96749-2565-4a65-a76c-ac2c5448e16e,69d78ca4-8a93-4c72-a988-7271956ccf0b,c39cc…"
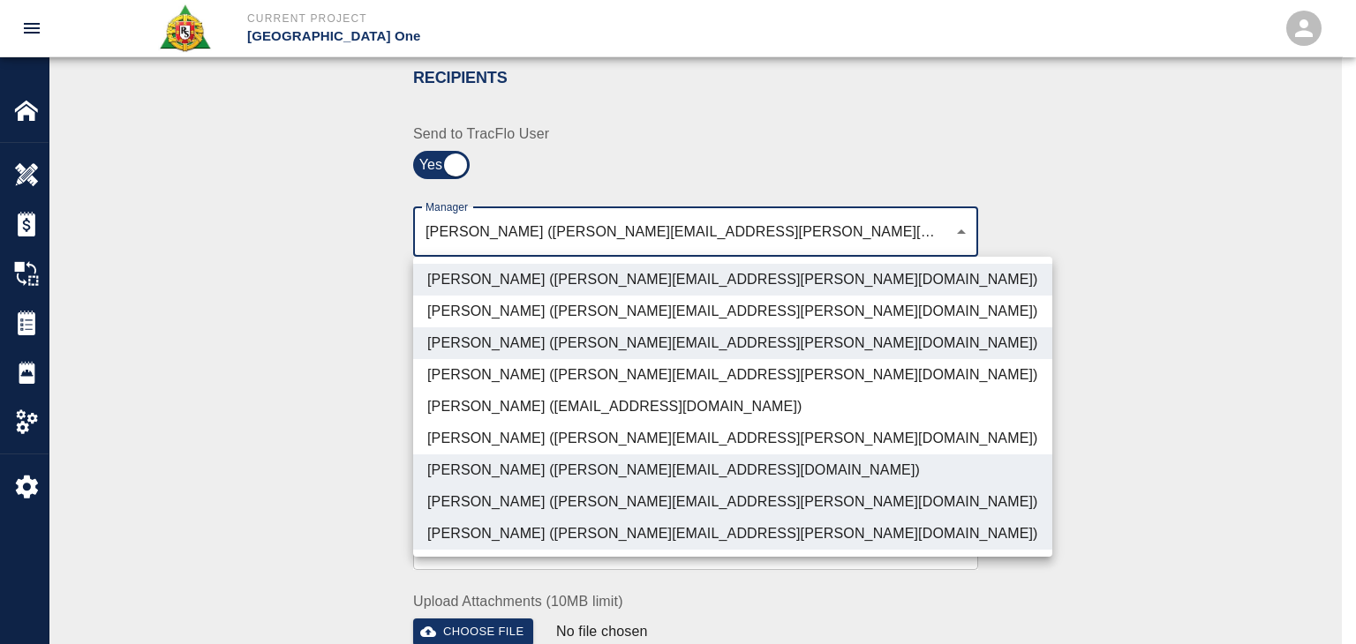
click at [328, 493] on div at bounding box center [678, 322] width 1356 height 644
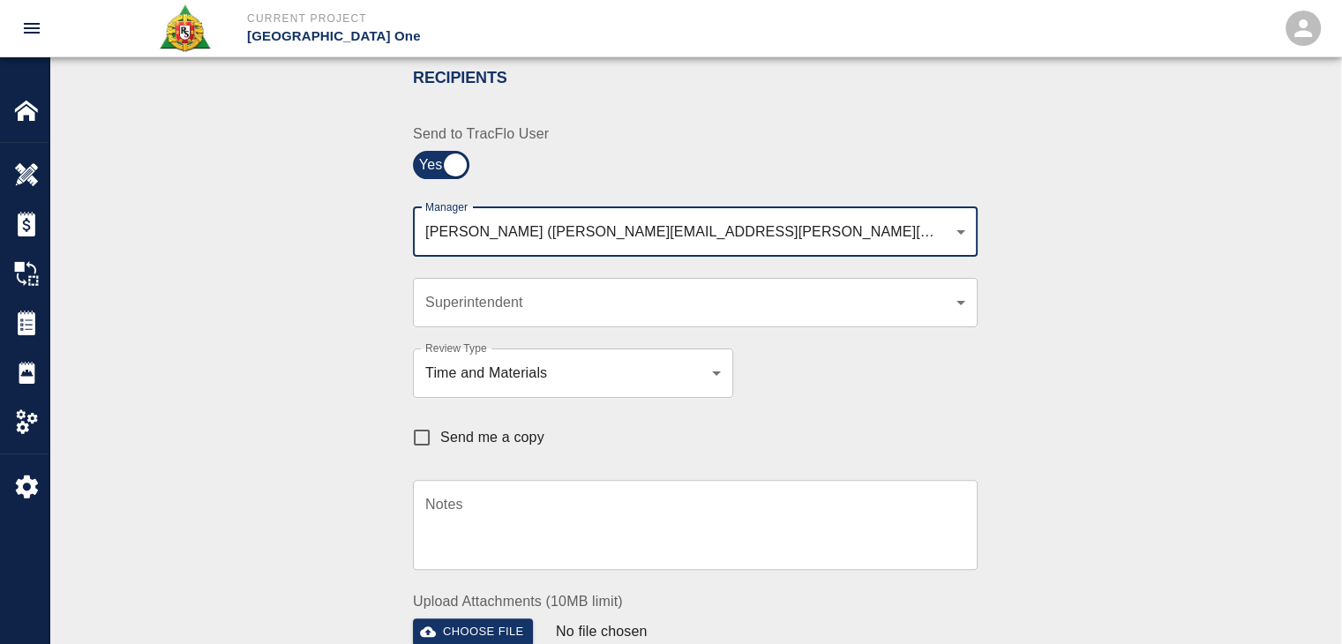
click at [420, 442] on input "Send me a copy" at bounding box center [421, 437] width 37 height 37
checkbox input "true"
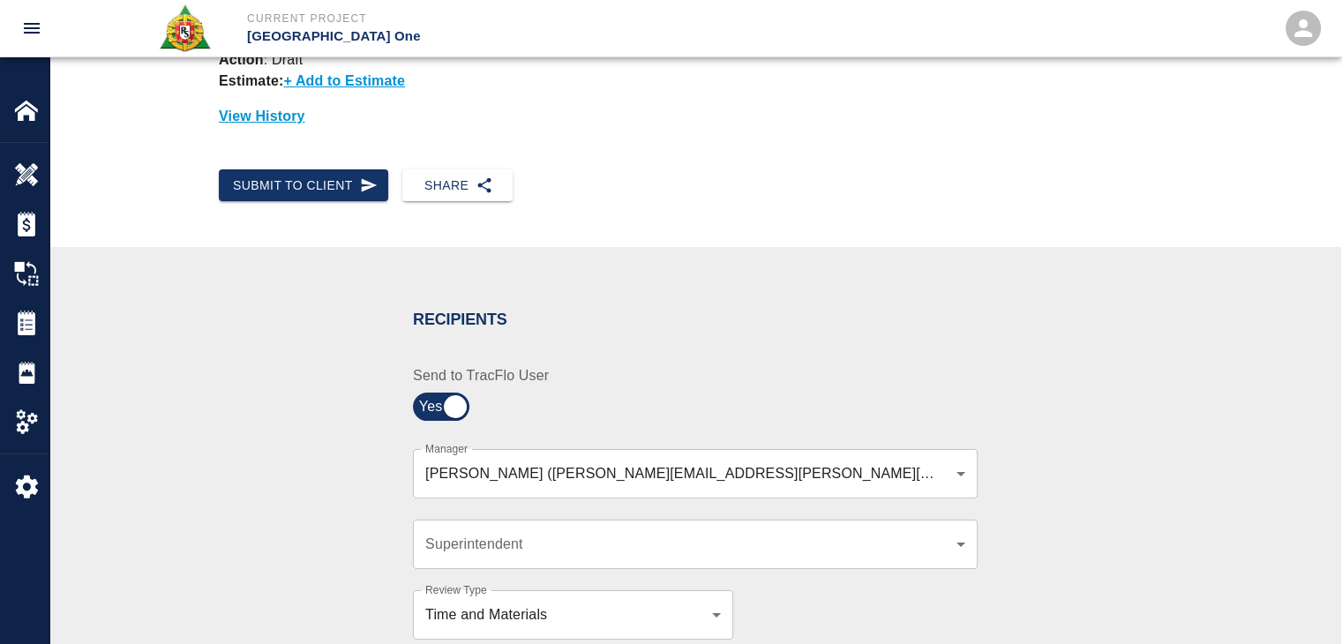
scroll to position [0, 0]
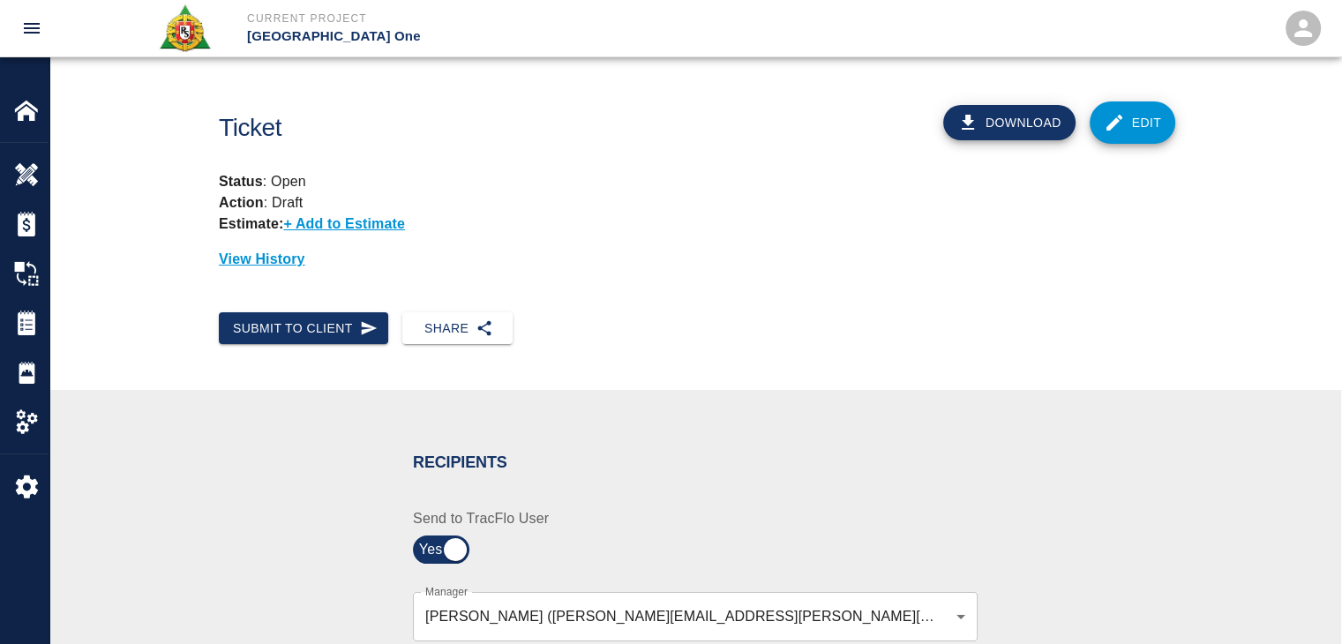
click at [1105, 135] on link "Edit" at bounding box center [1133, 122] width 86 height 42
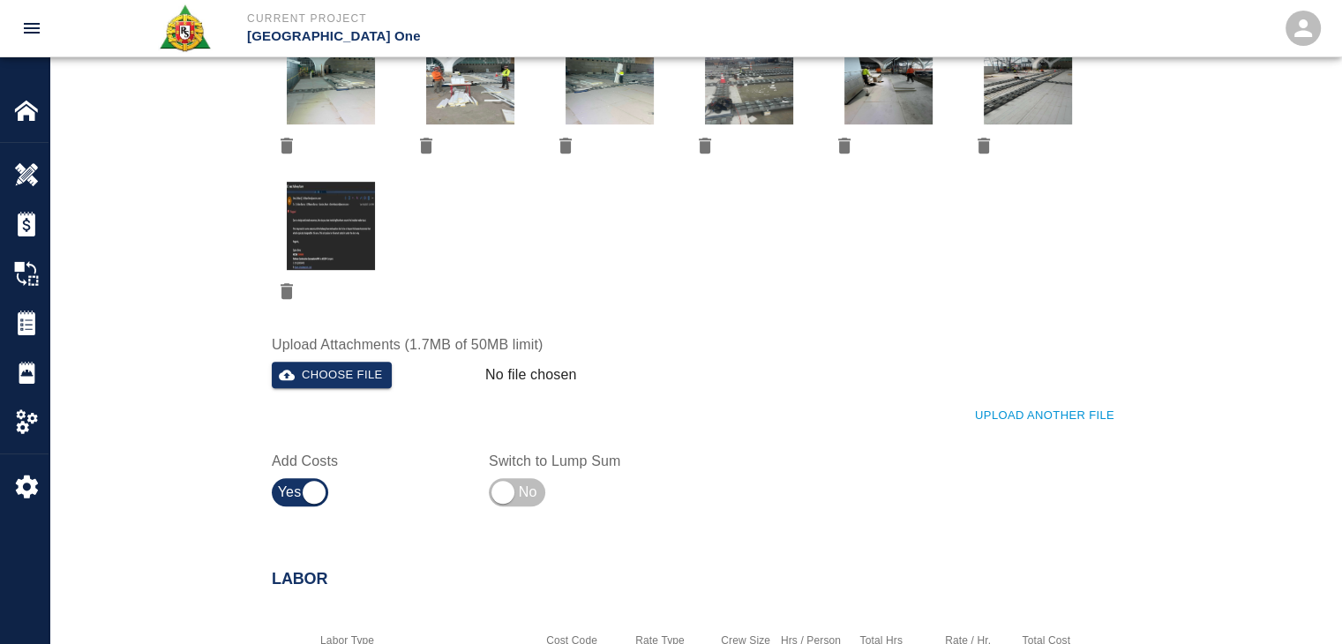
scroll to position [861, 0]
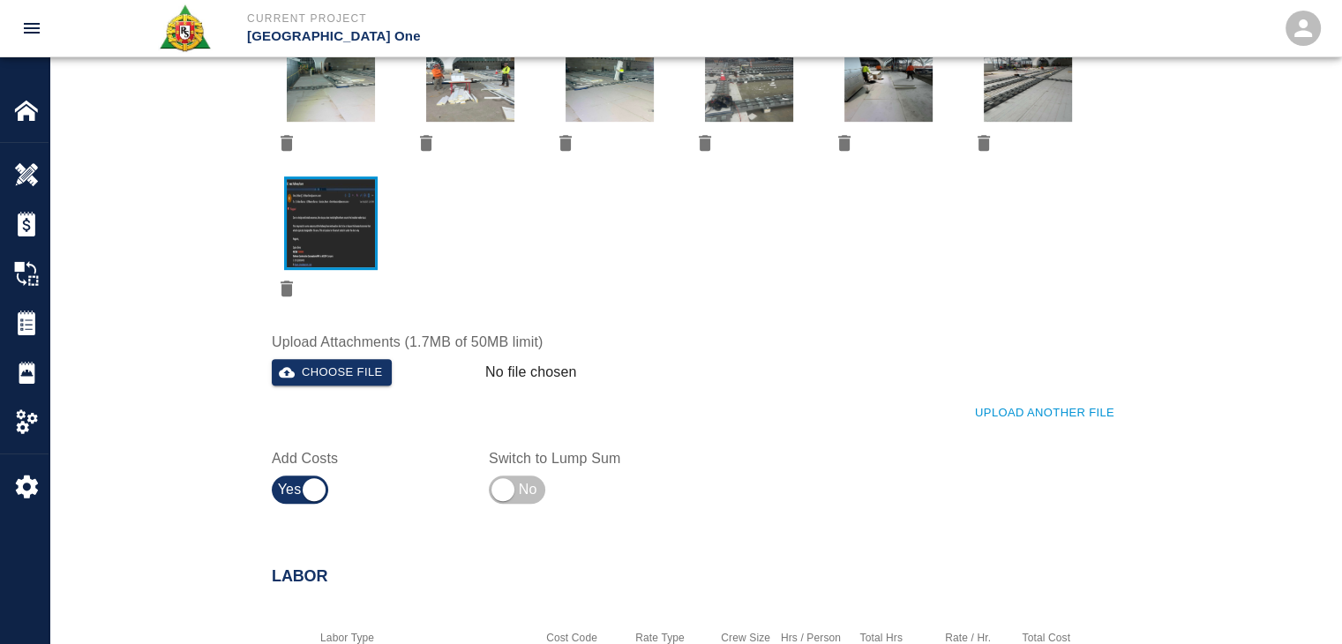
click at [335, 229] on img "button" at bounding box center [331, 223] width 88 height 88
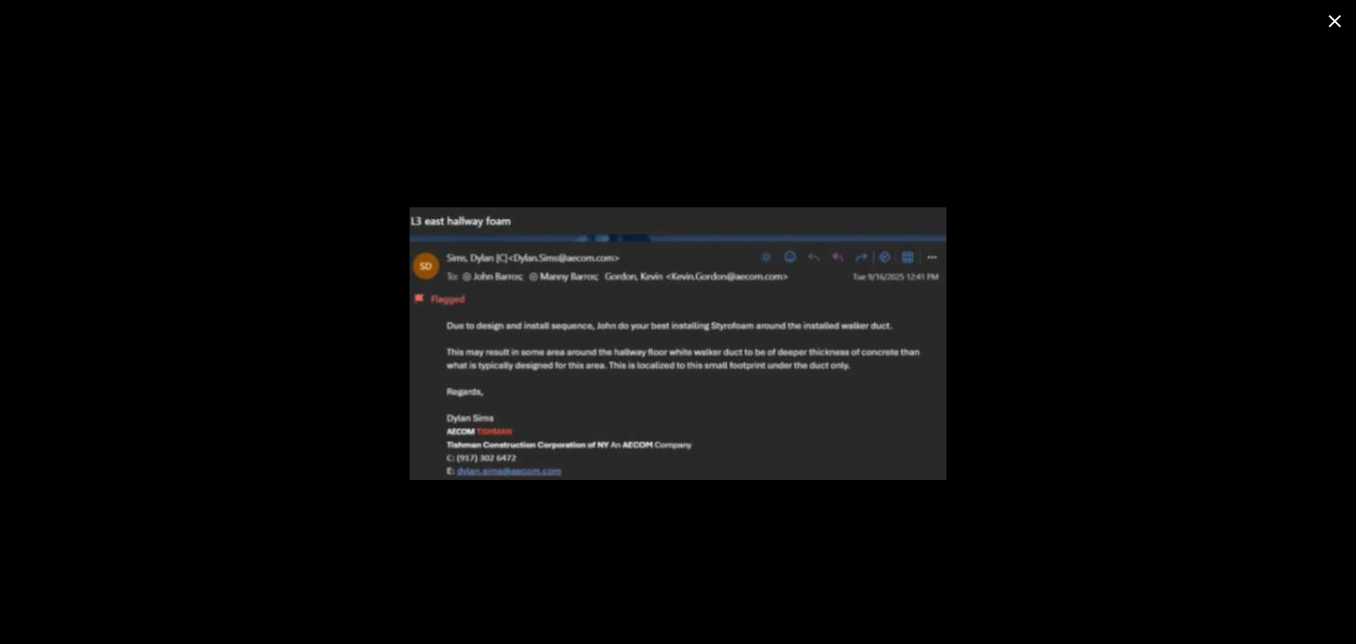
click at [1338, 22] on icon "close" at bounding box center [1334, 21] width 21 height 21
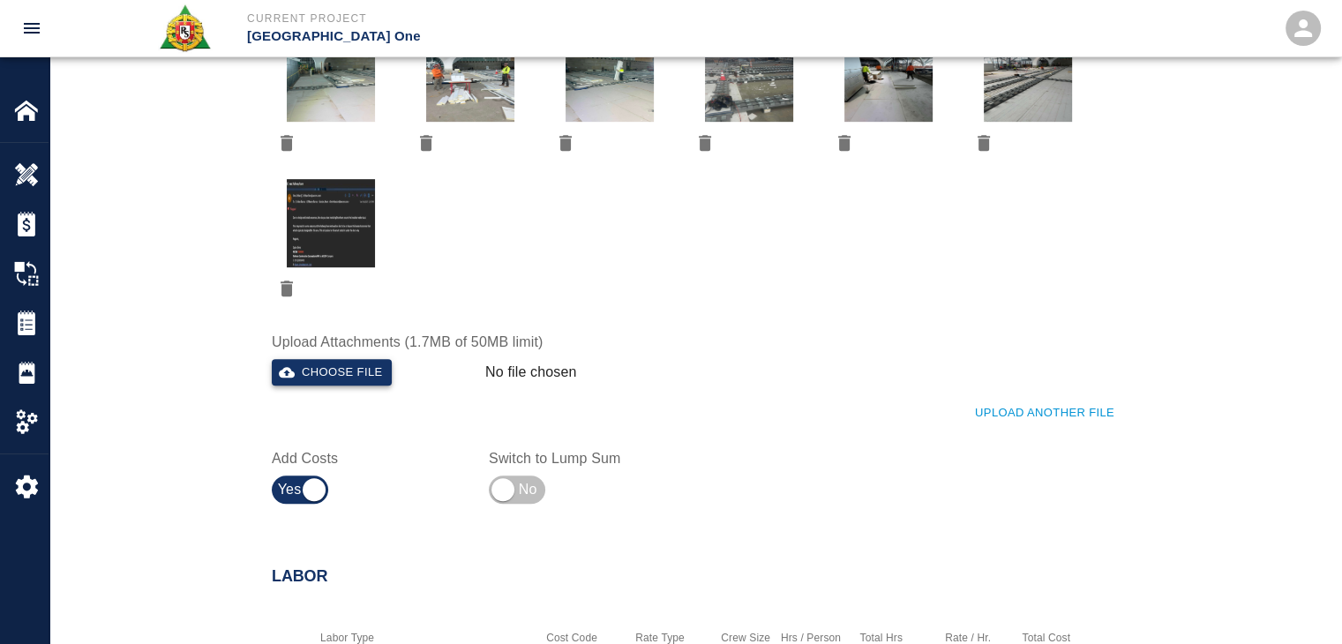
click at [319, 380] on button "Choose file" at bounding box center [332, 372] width 120 height 27
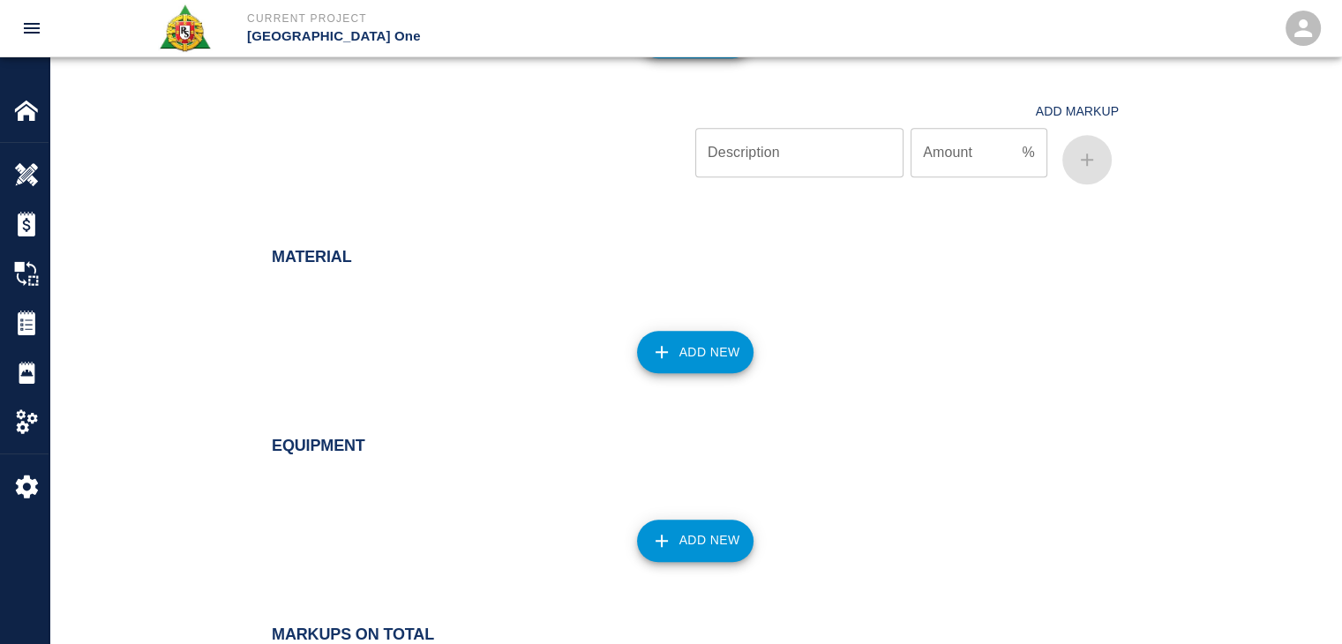
scroll to position [2120, 0]
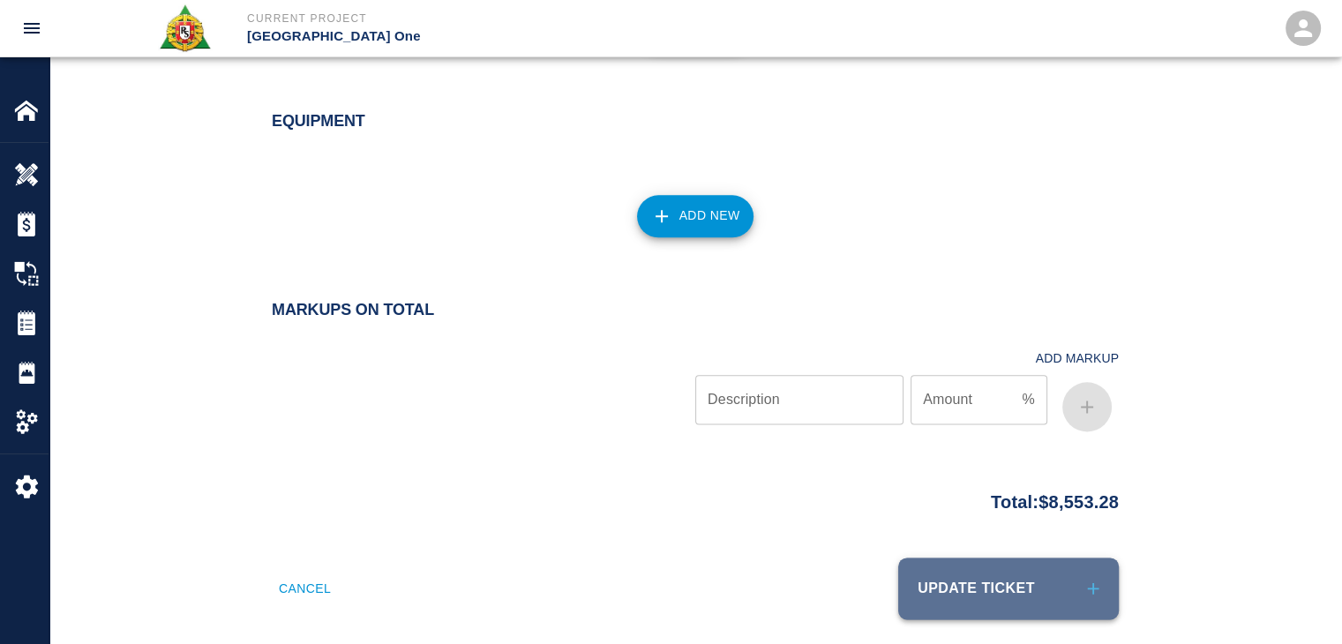
click at [924, 563] on button "Update Ticket" at bounding box center [1008, 589] width 221 height 62
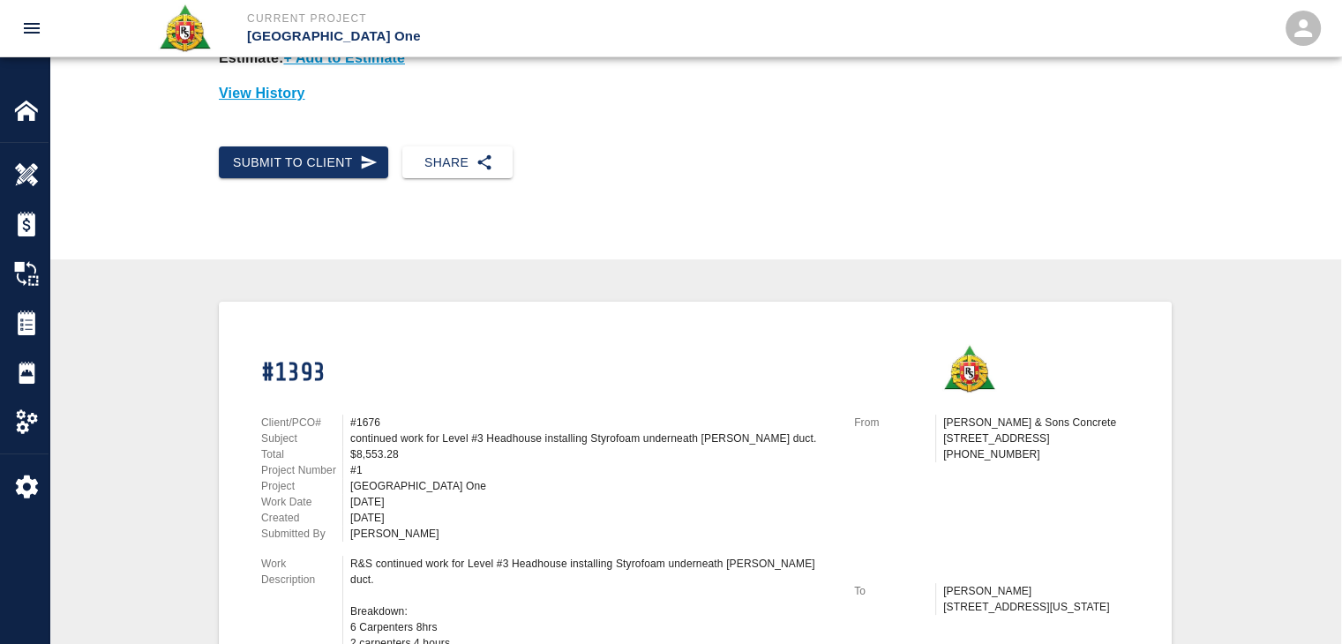
scroll to position [166, 0]
click at [323, 164] on button "Submit to Client" at bounding box center [303, 163] width 169 height 33
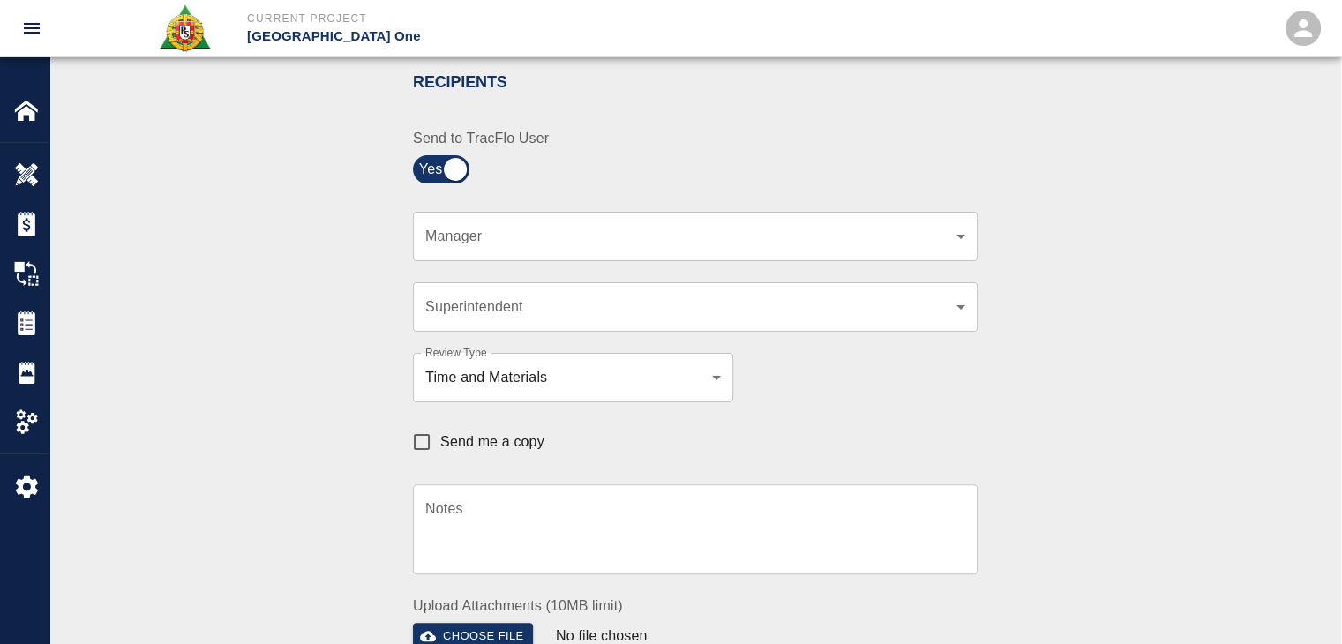
scroll to position [383, 0]
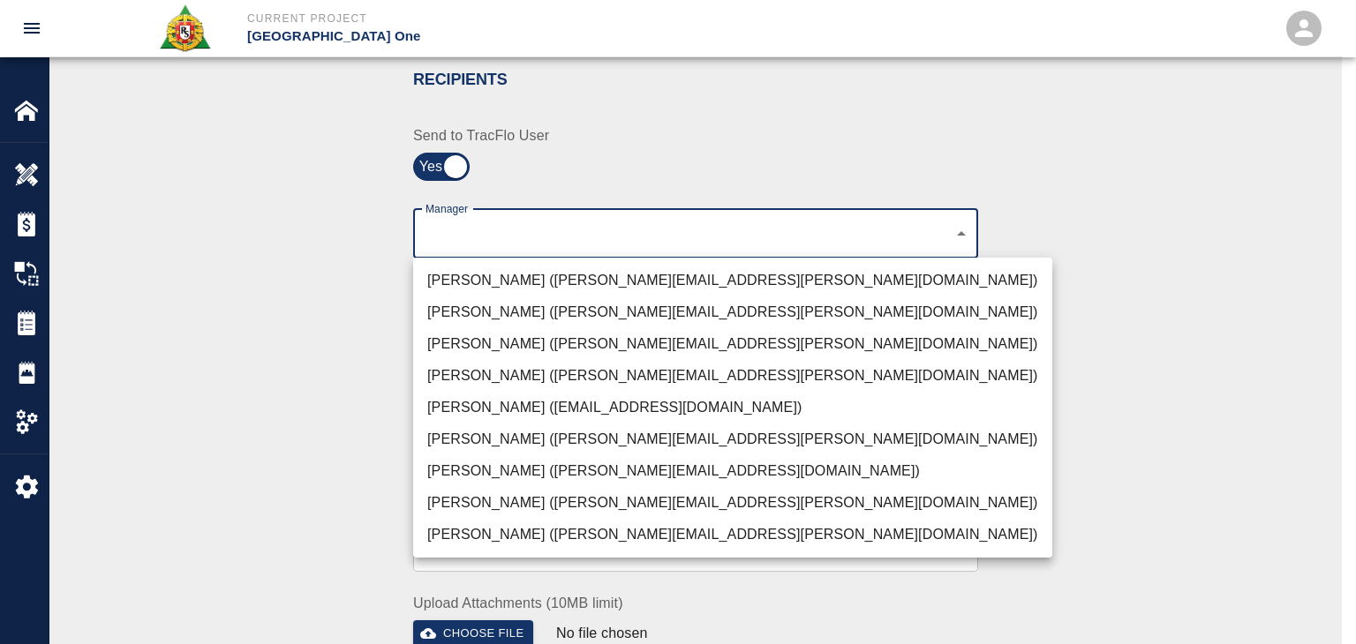
click at [485, 267] on li "Peter Hardecker (peter.hardecker@aecom.com)" at bounding box center [732, 281] width 639 height 32
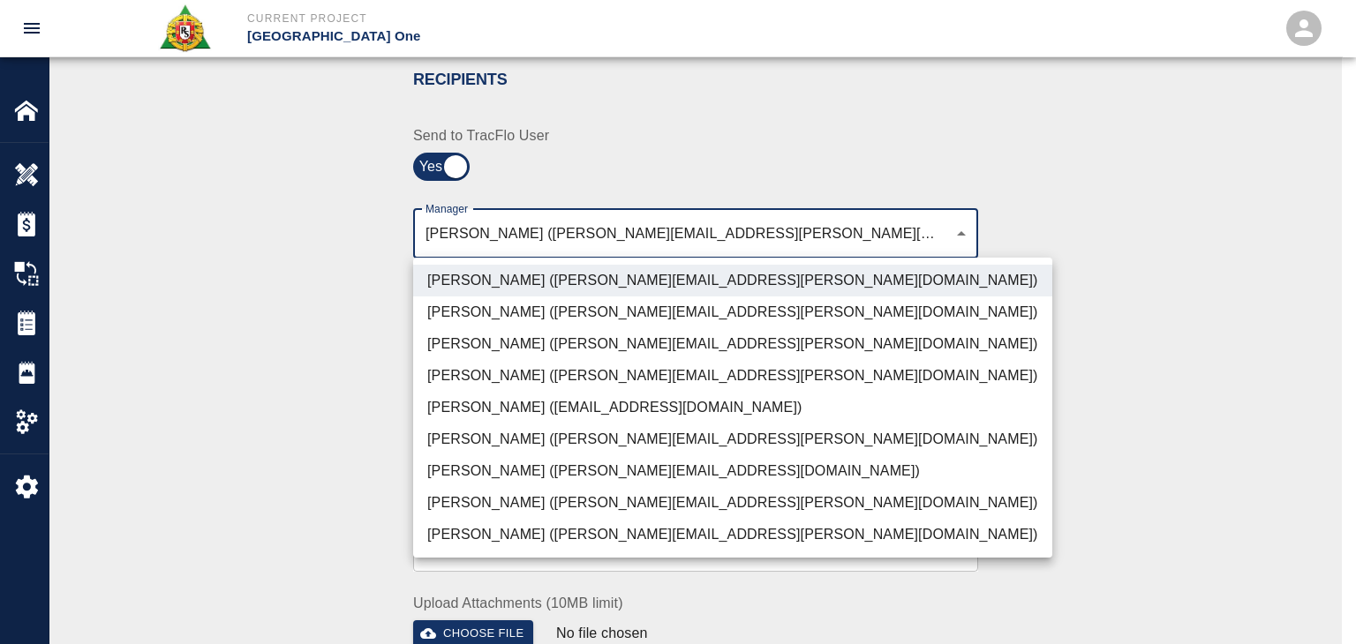
click at [469, 343] on li "Parin Kanani (parin.kanani@aecom.com)" at bounding box center [732, 344] width 639 height 32
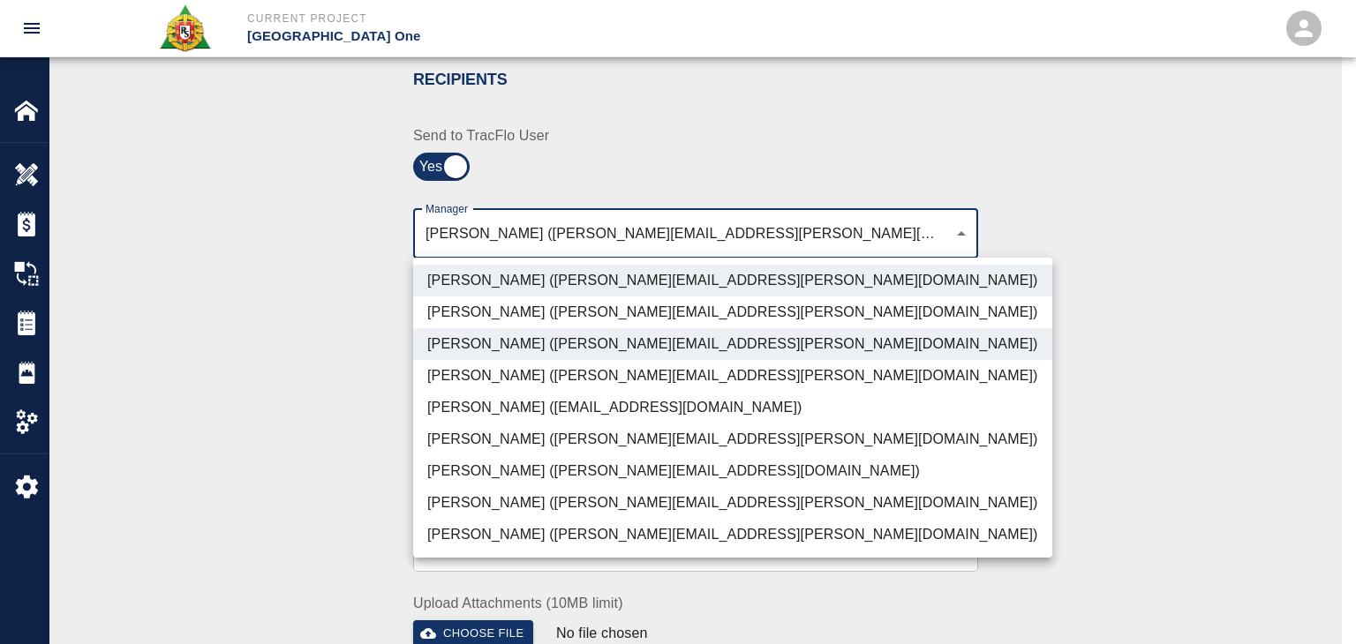
click at [460, 511] on li "Dylan Sims (dylan.sims@aecom.com)" at bounding box center [732, 503] width 639 height 32
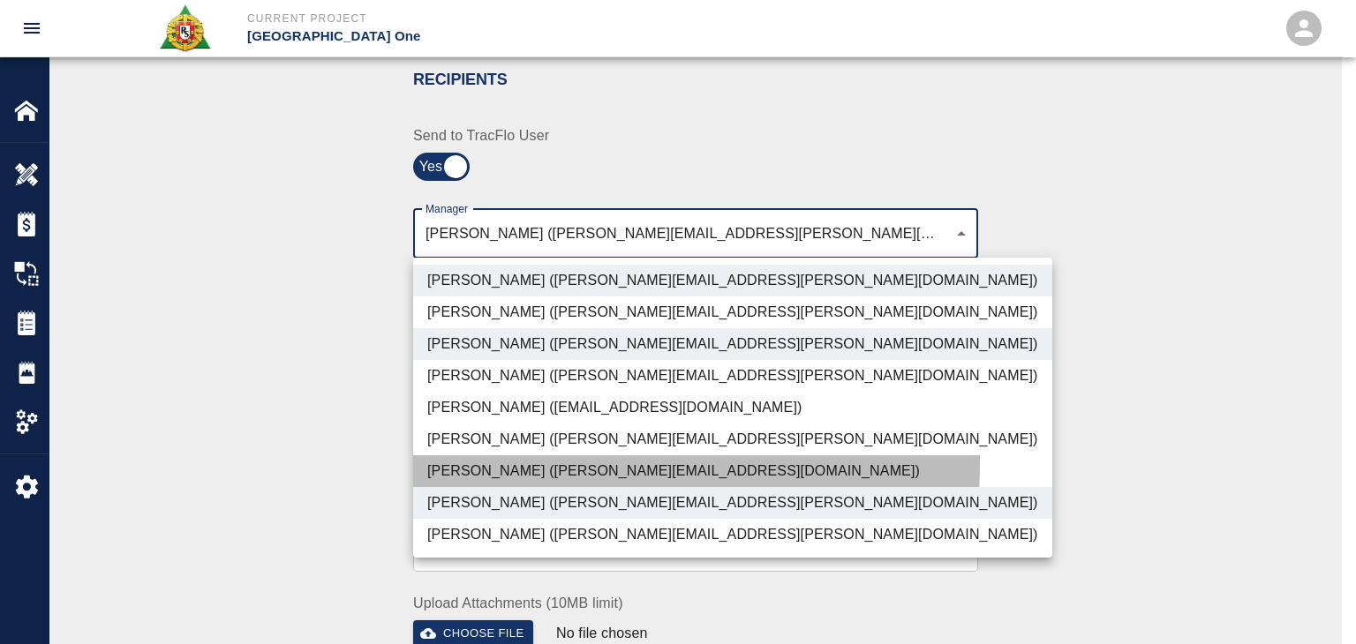
click at [456, 462] on li "Patrick Testino (patrick.testino@aecom.com)" at bounding box center [732, 471] width 639 height 32
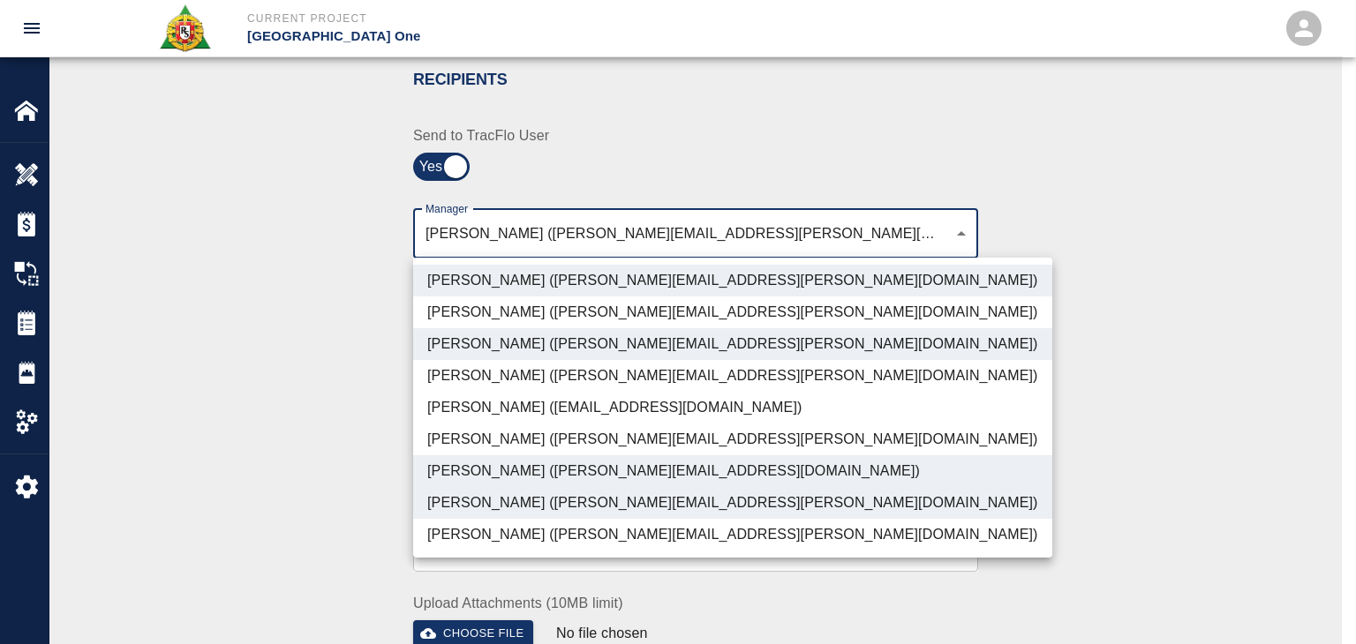
click at [491, 537] on li "Shane Lamay (shane.lamay@aecom.com)" at bounding box center [732, 535] width 639 height 32
type input "ede96749-2565-4a65-a76c-ac2c5448e16e,69d78ca4-8a93-4c72-a988-7271956ccf0b,b38a7…"
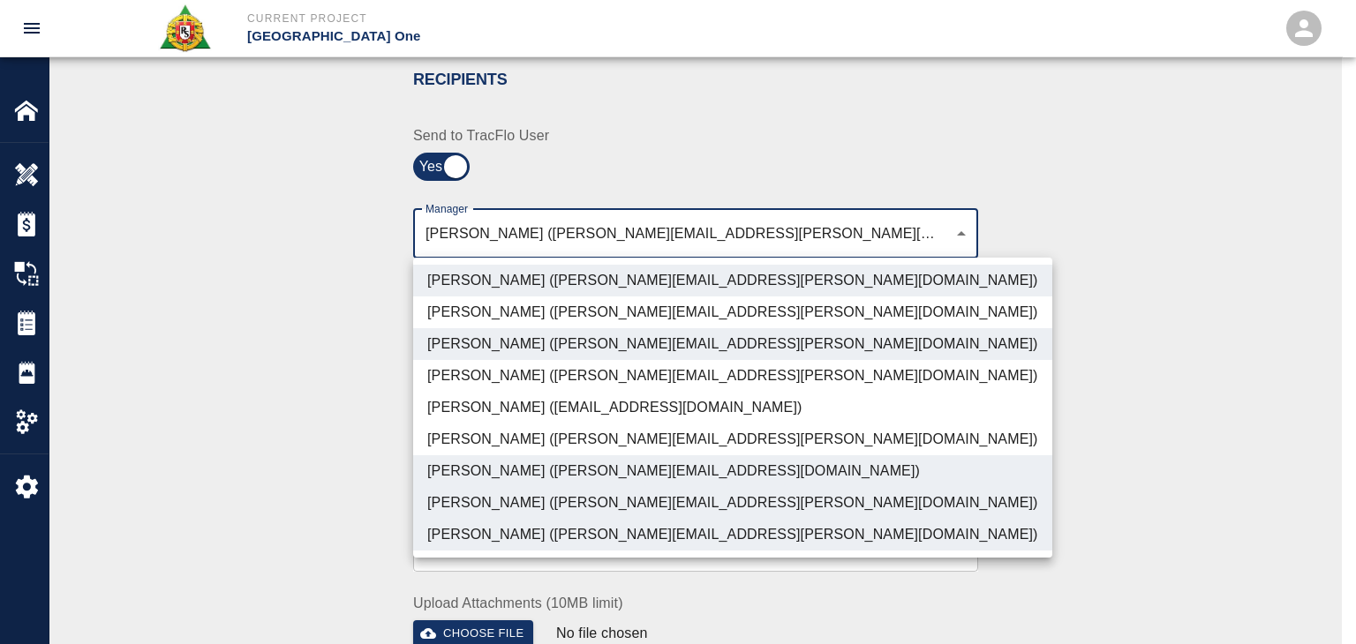
click at [333, 488] on div at bounding box center [678, 322] width 1356 height 644
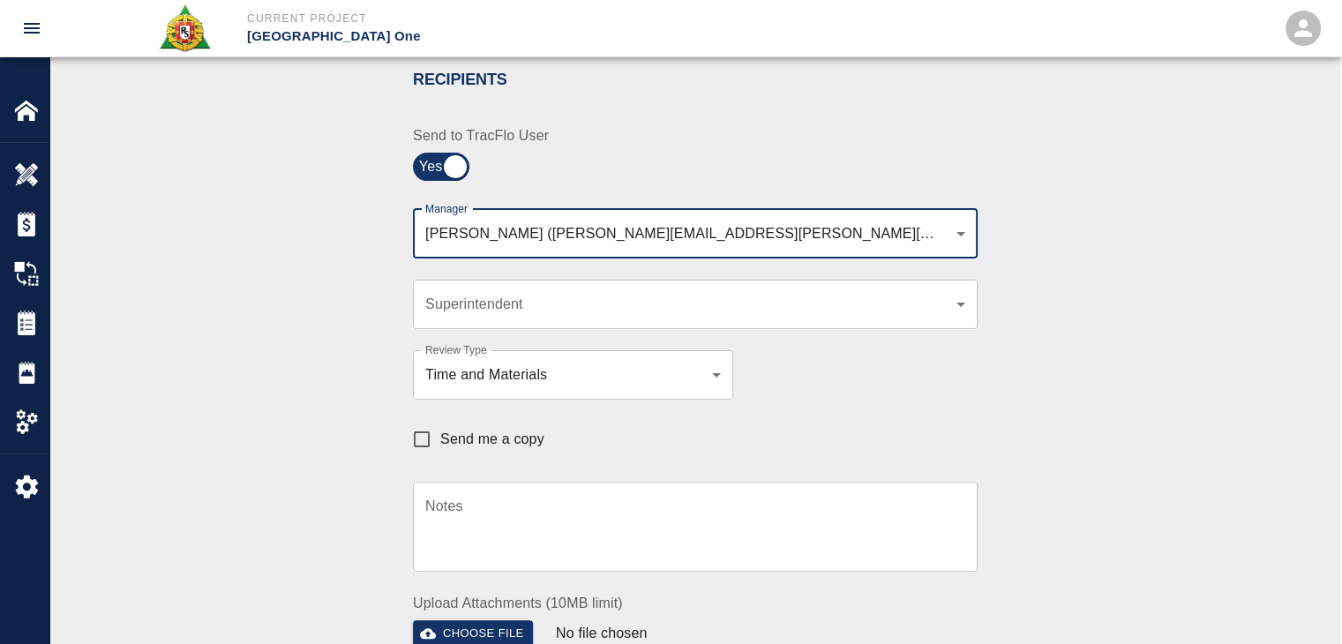
click at [455, 434] on span "Send me a copy" at bounding box center [492, 439] width 104 height 21
click at [440, 434] on input "Send me a copy" at bounding box center [421, 439] width 37 height 37
checkbox input "true"
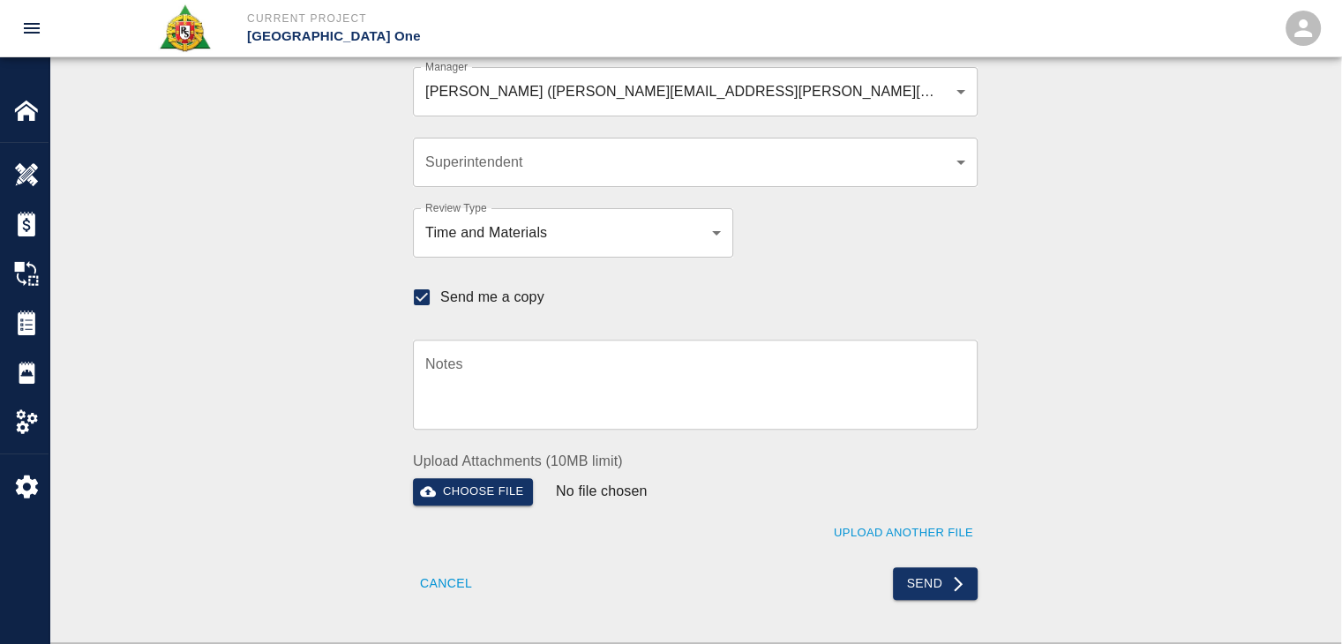
scroll to position [524, 0]
click at [904, 578] on button "Send" at bounding box center [936, 584] width 86 height 33
checkbox input "false"
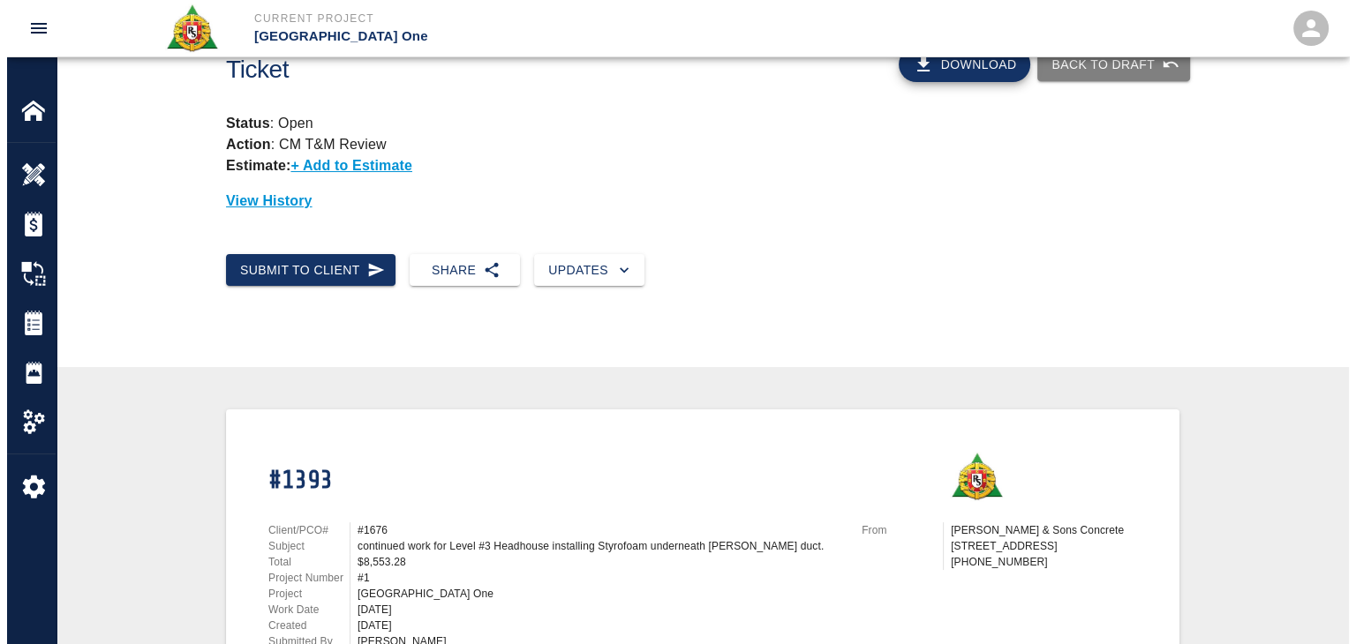
scroll to position [0, 0]
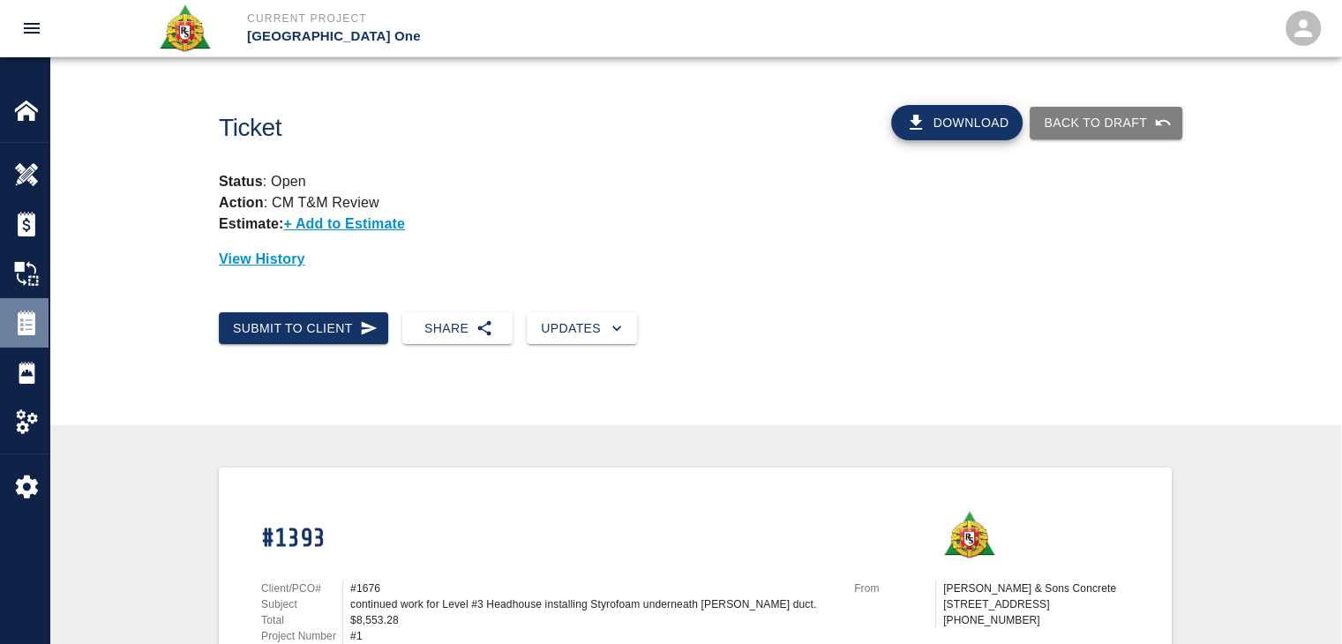
click at [26, 322] on img at bounding box center [26, 323] width 25 height 25
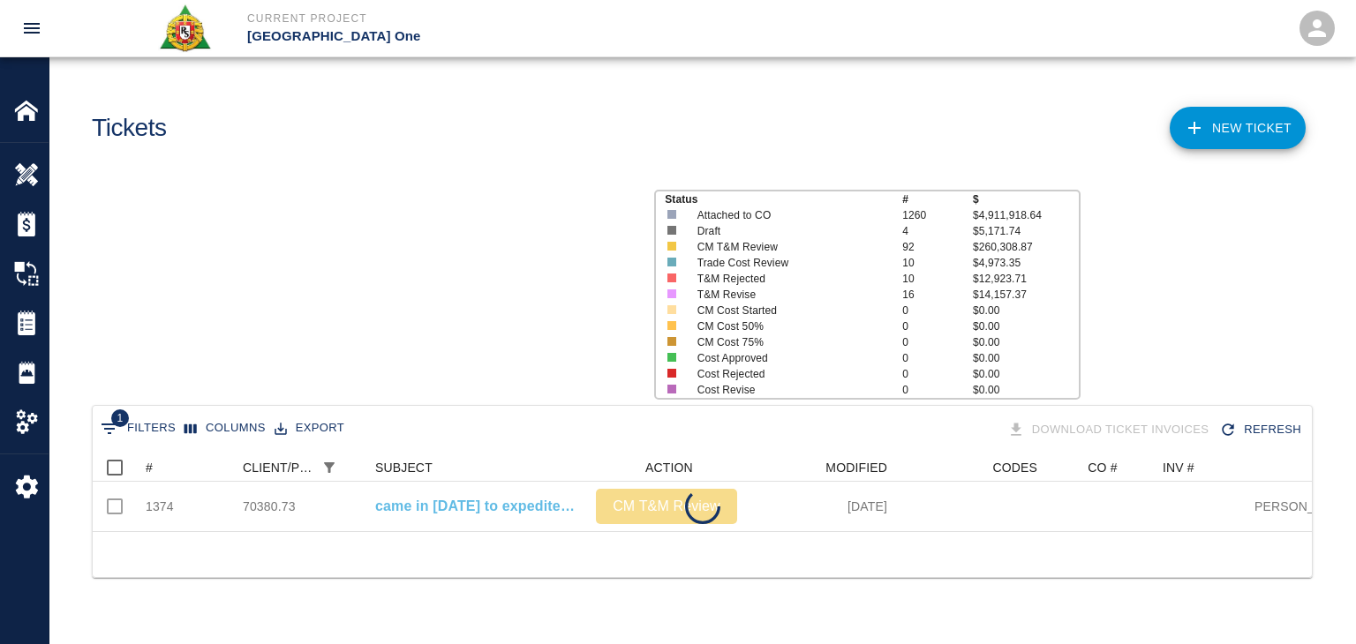
scroll to position [78, 1206]
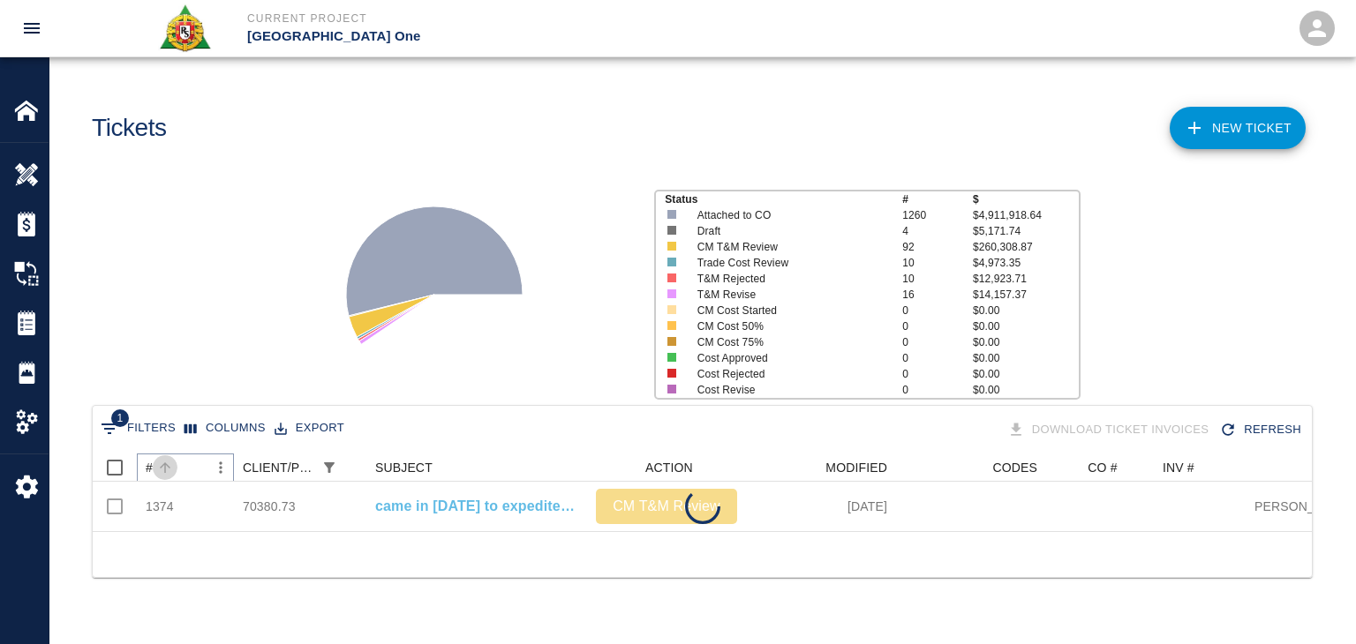
click at [172, 458] on button "Sort" at bounding box center [165, 467] width 25 height 25
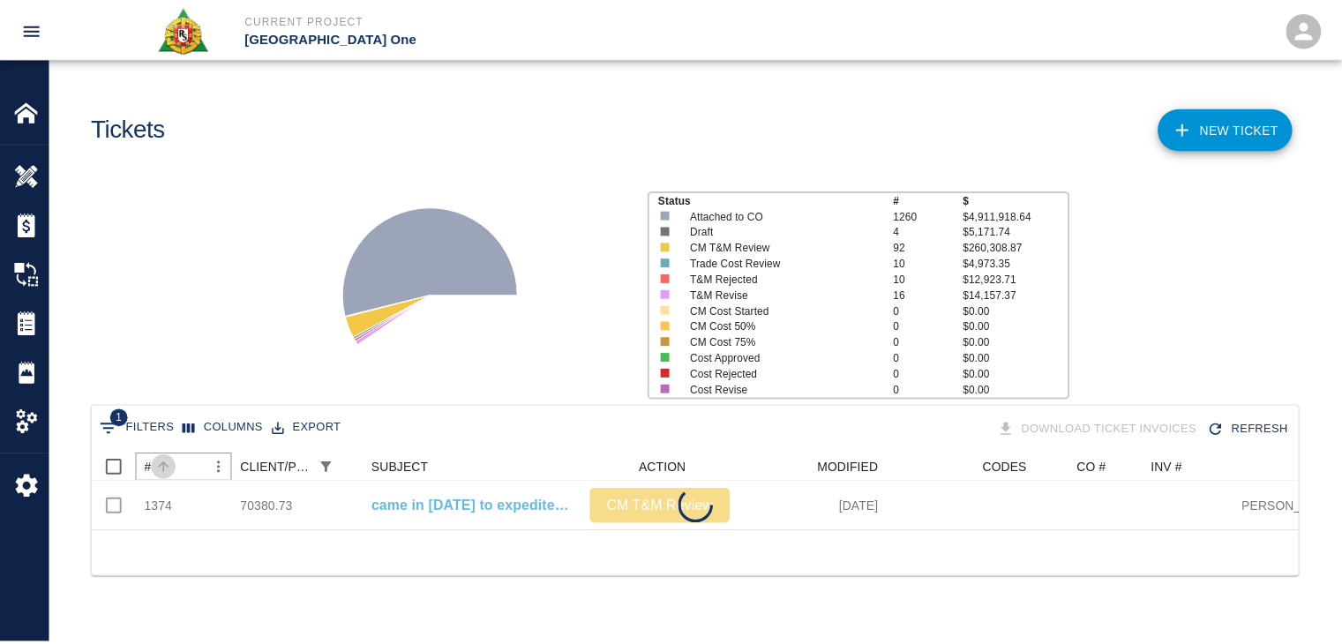
scroll to position [0, 0]
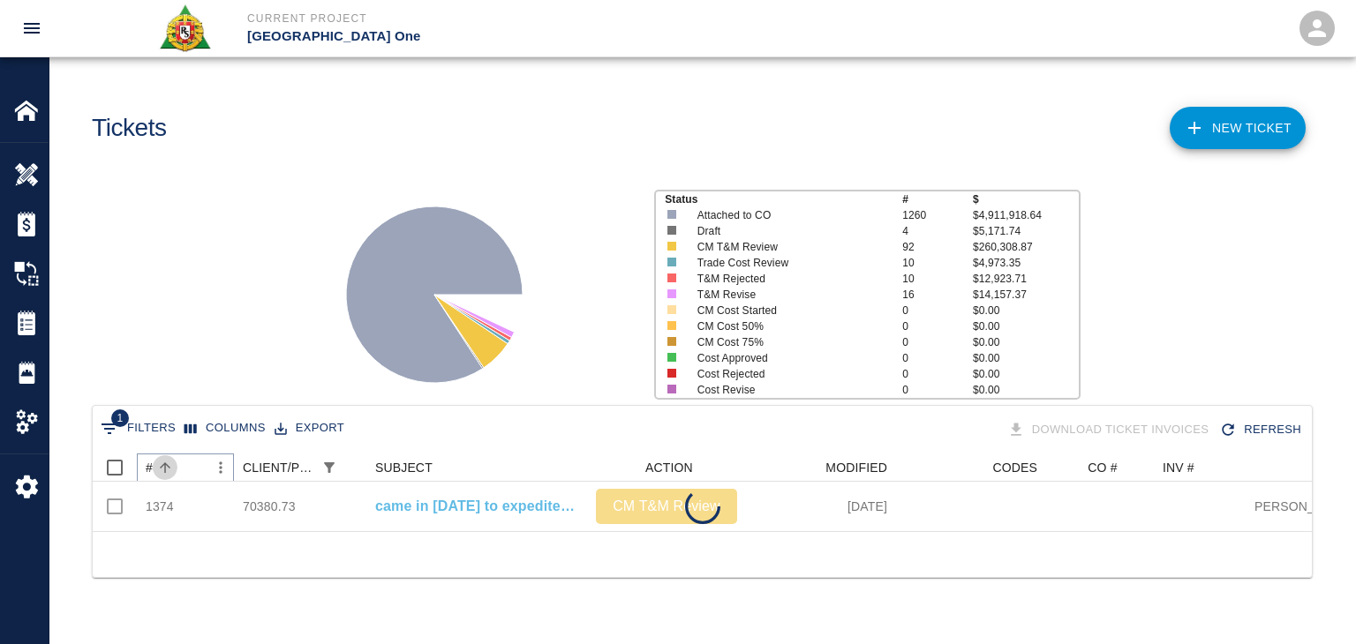
click at [172, 458] on button "Sort" at bounding box center [165, 467] width 25 height 25
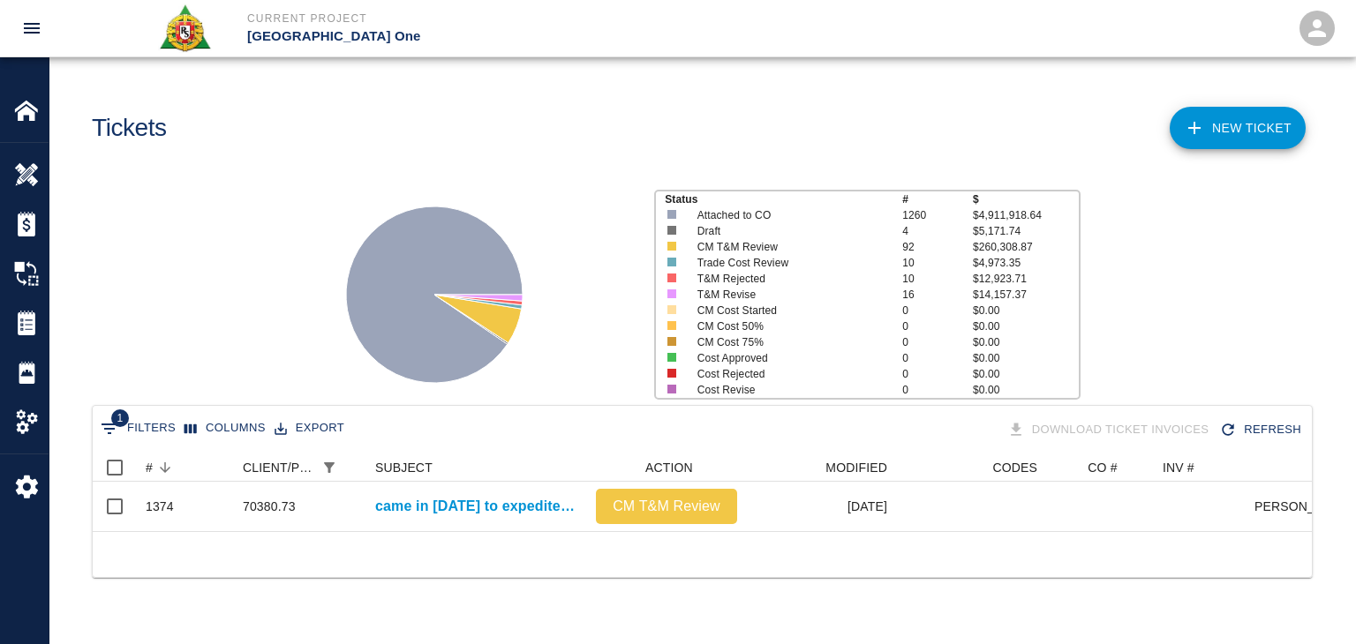
click at [109, 424] on icon "Show filters" at bounding box center [109, 429] width 16 height 11
select select "pco_number"
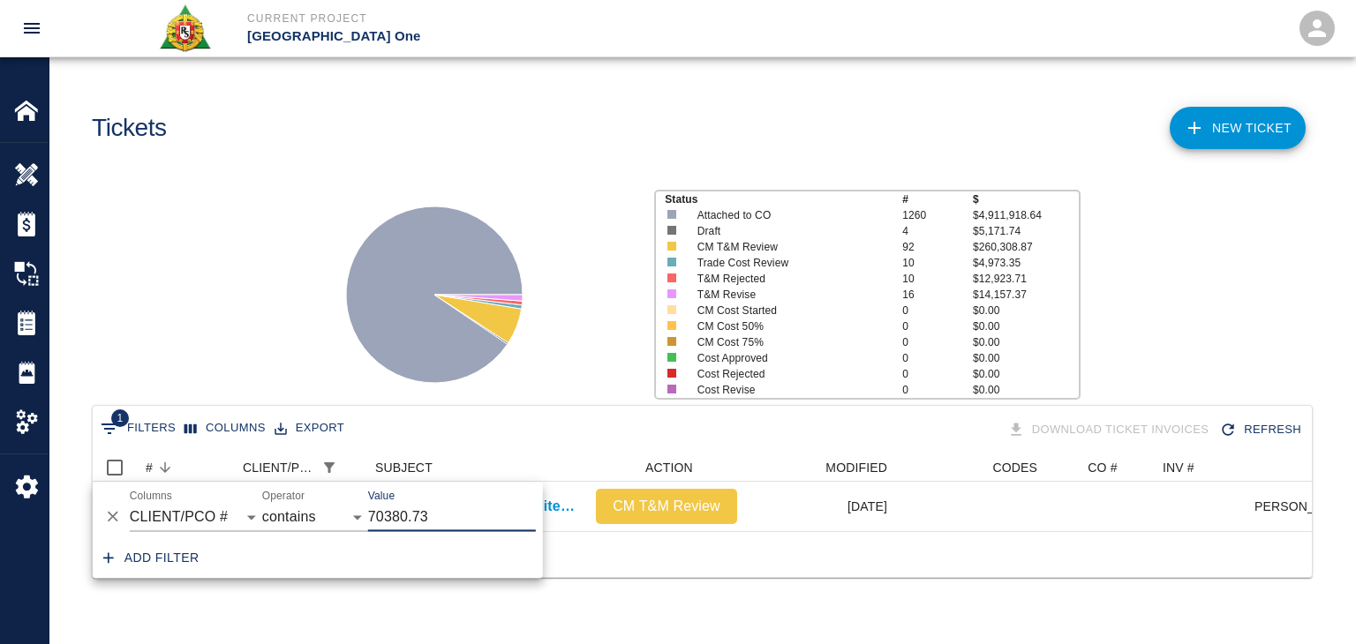
click at [400, 516] on input "70380.73" at bounding box center [452, 517] width 168 height 28
type input "70390.73"
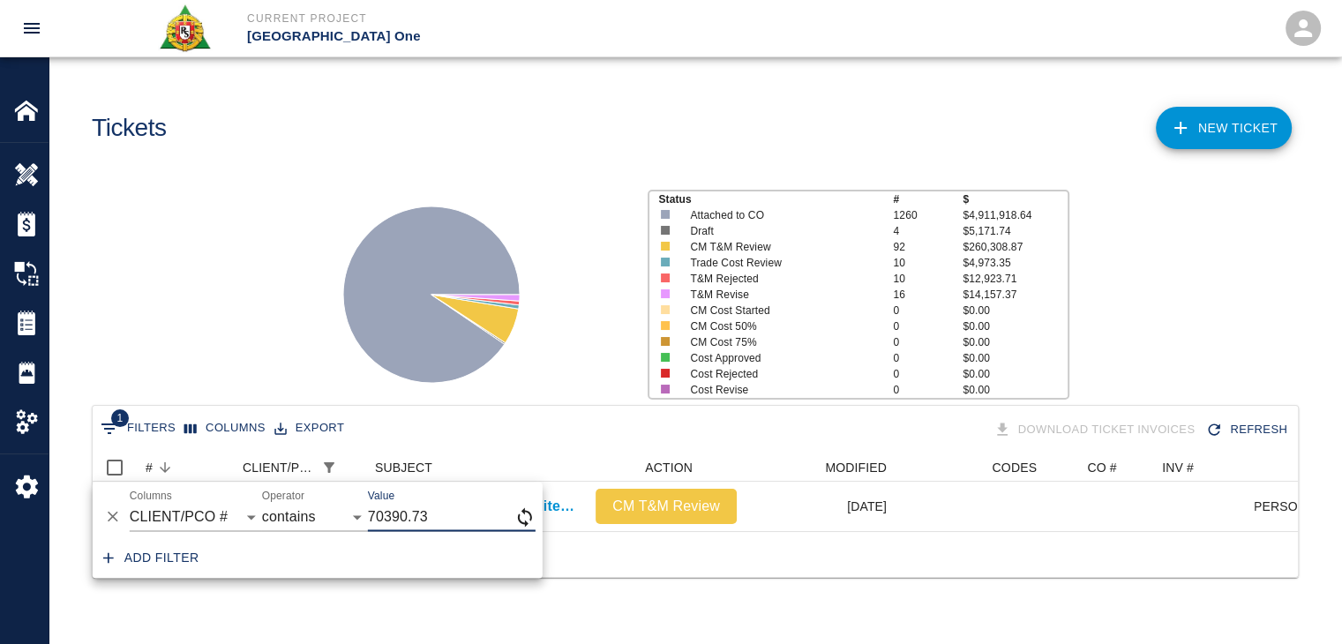
scroll to position [127, 1192]
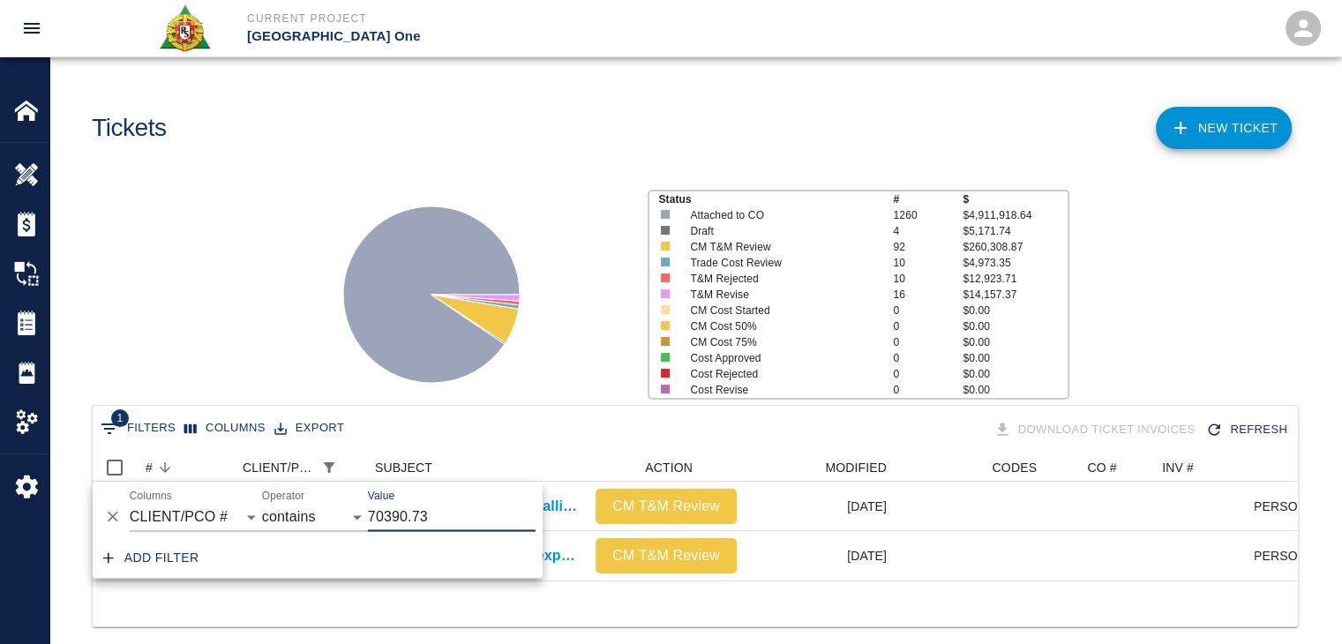
click at [251, 323] on div "Status # $ Attached to CO 1260 $4,911,918.64 Draft 4 $5,171.74 CM T&M Review 92…" at bounding box center [688, 287] width 1306 height 235
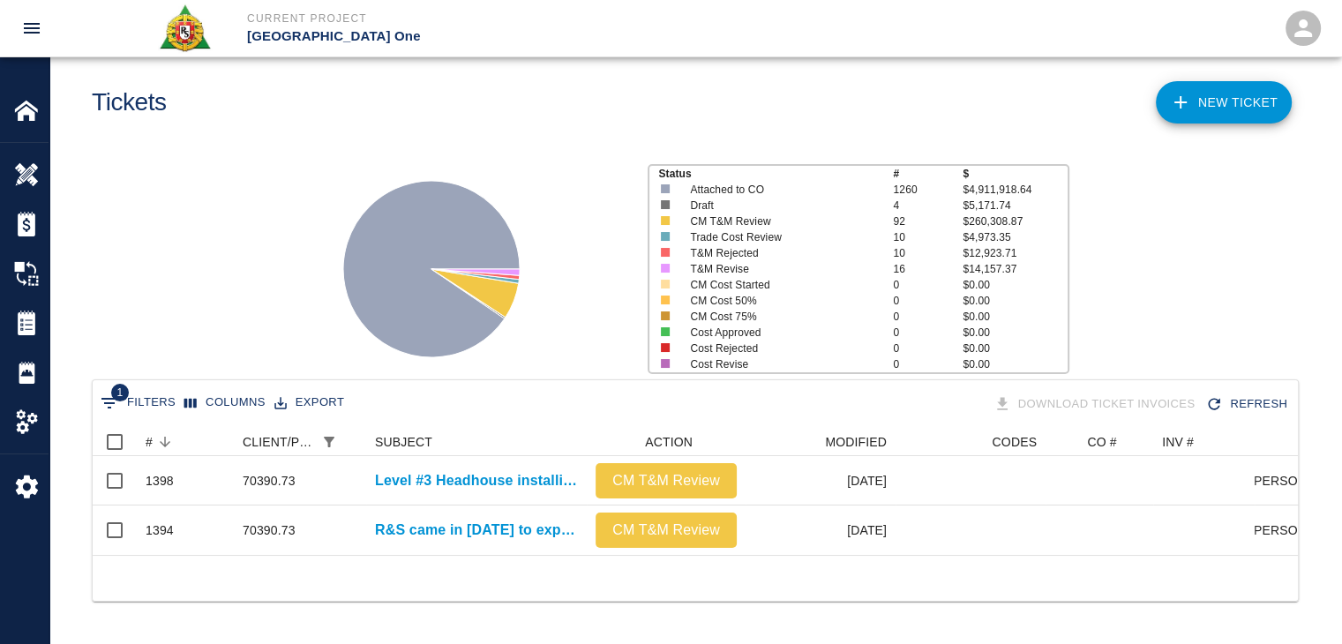
scroll to position [39, 0]
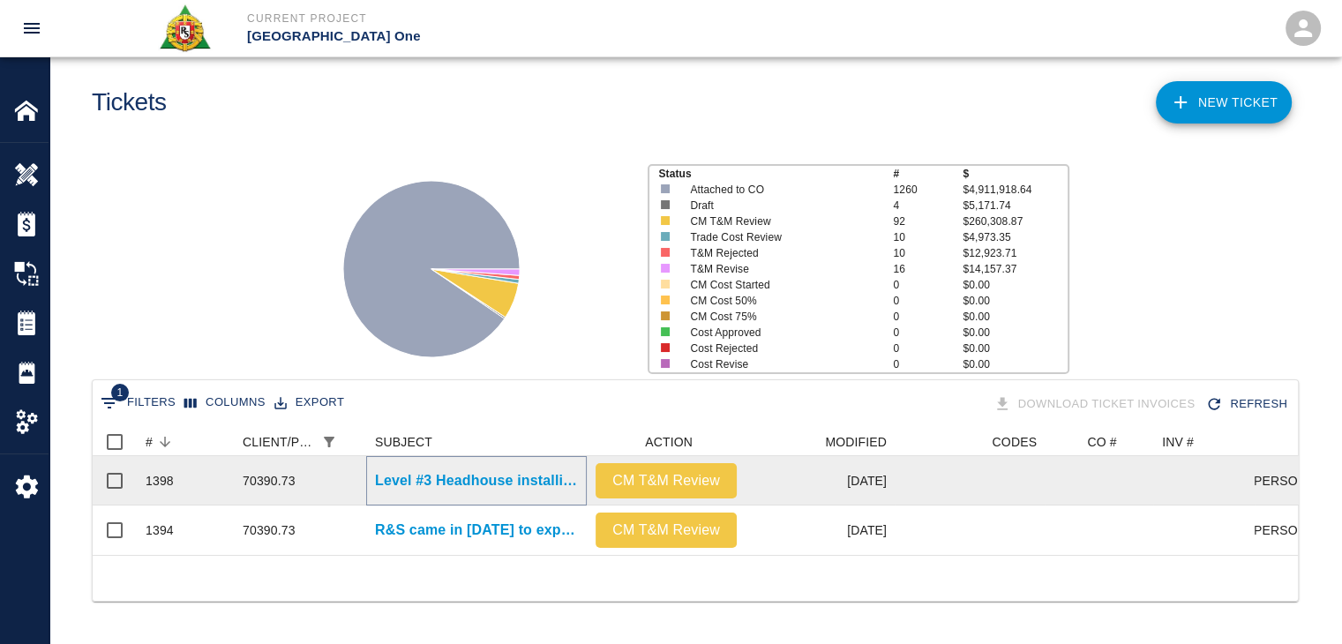
click at [381, 470] on p "Level #3 Headhouse installing Styrofoam." at bounding box center [476, 480] width 203 height 21
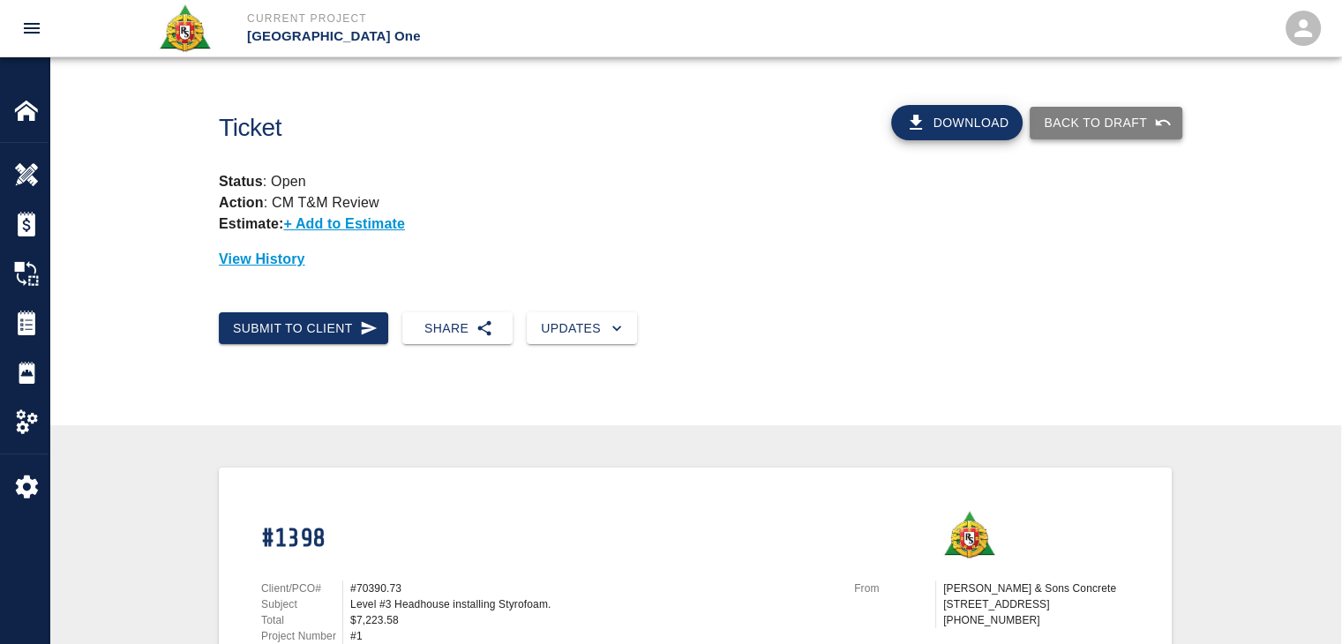
click at [1079, 117] on button "Back to Draft" at bounding box center [1106, 123] width 153 height 33
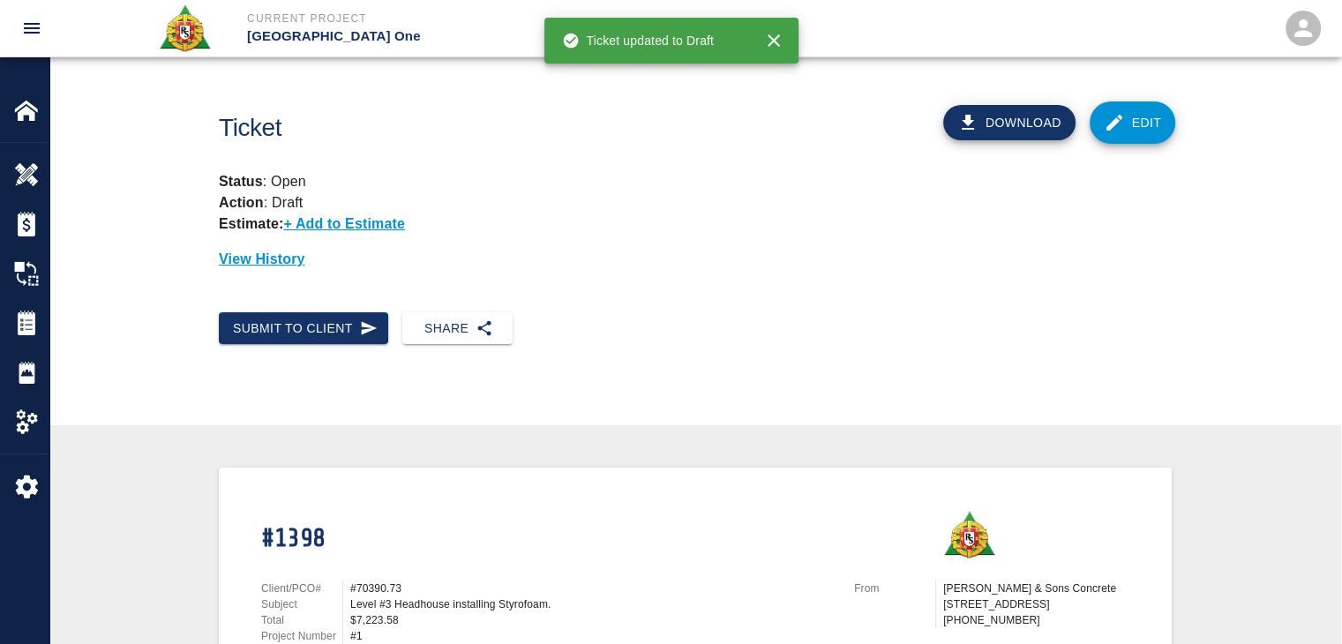
click at [1134, 109] on link "Edit" at bounding box center [1133, 122] width 86 height 42
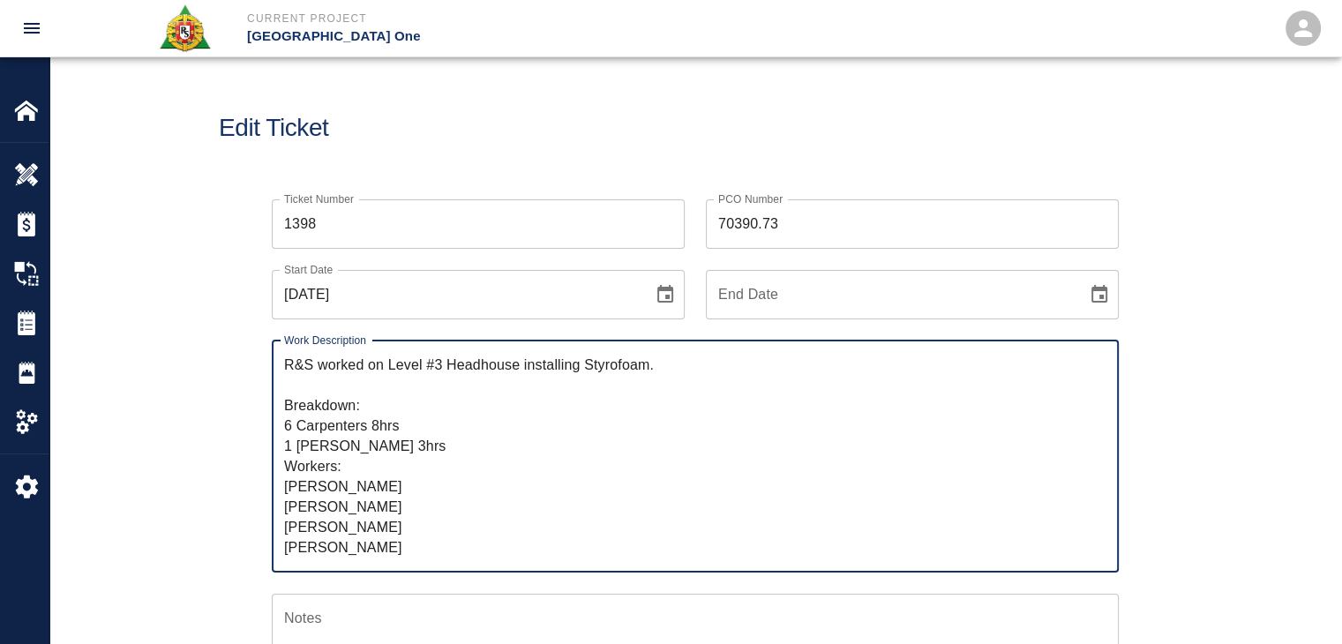
drag, startPoint x: 726, startPoint y: 214, endPoint x: 631, endPoint y: 198, distance: 96.8
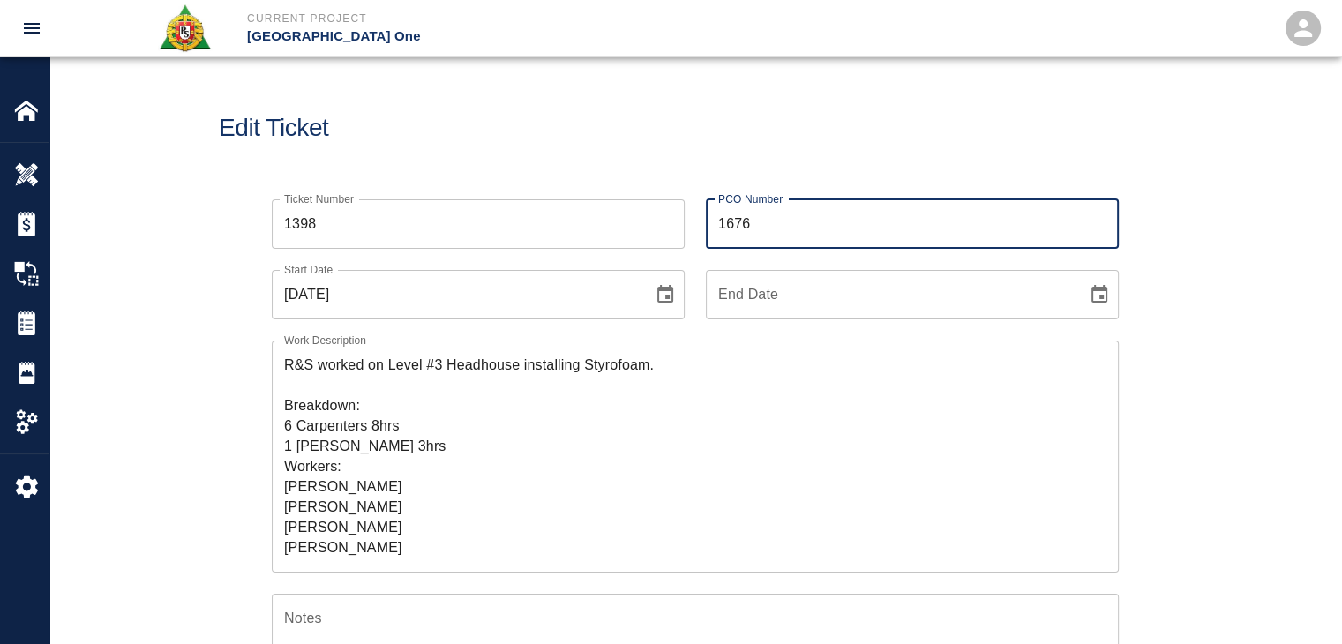
type input "1676"
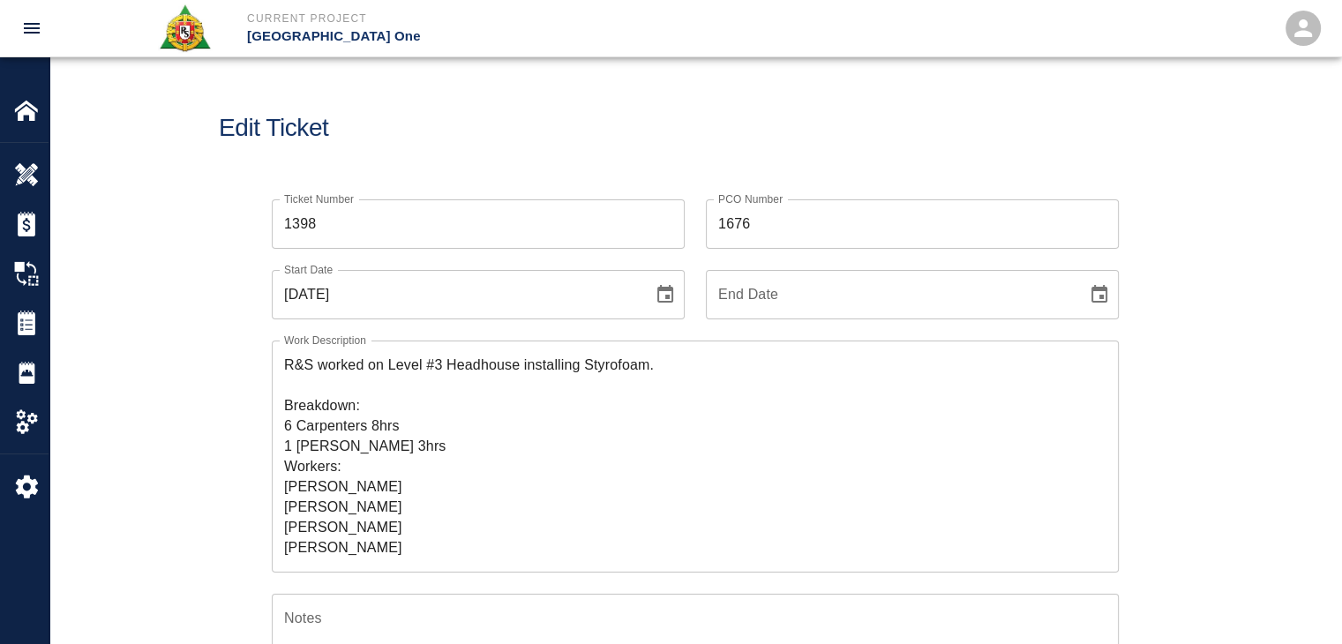
click at [535, 154] on div "Edit Ticket" at bounding box center [695, 128] width 1292 height 142
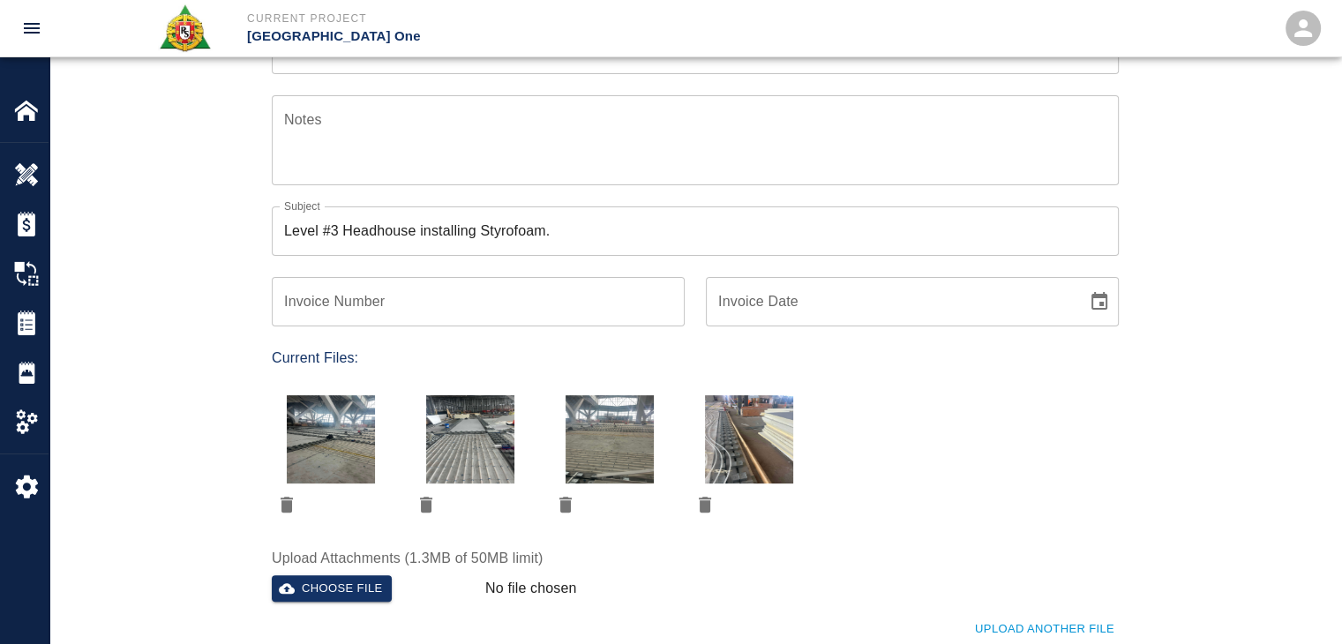
scroll to position [816, 0]
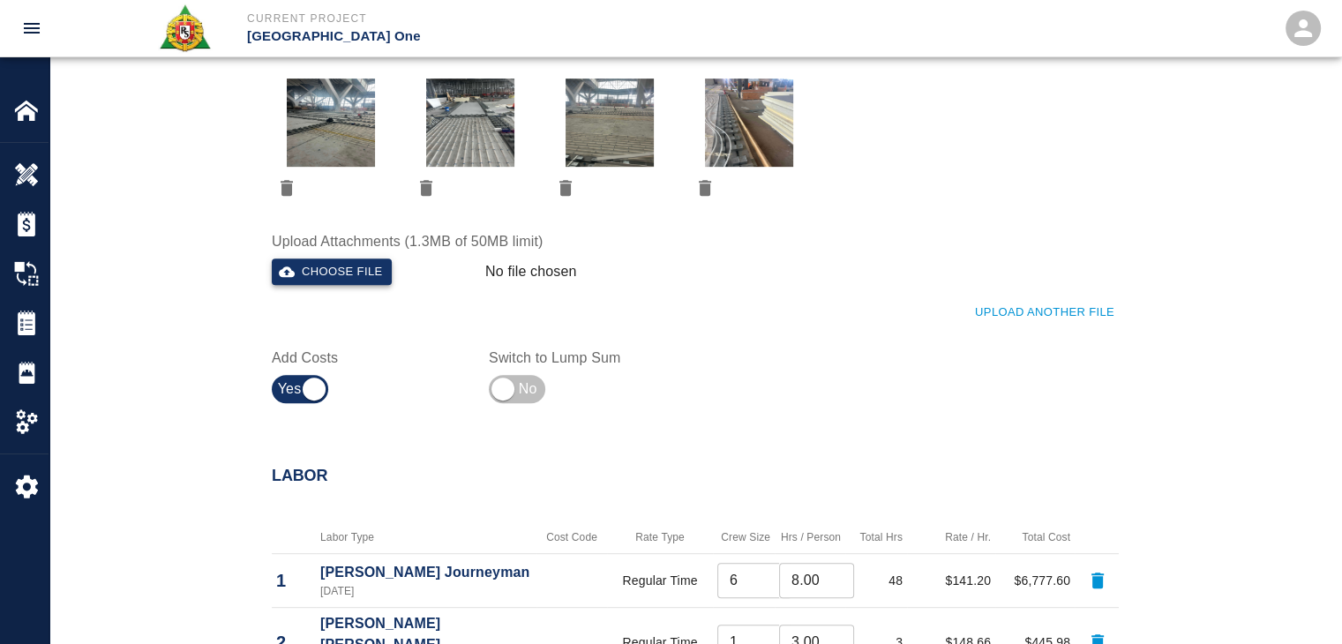
click at [322, 274] on button "Choose file" at bounding box center [332, 272] width 120 height 27
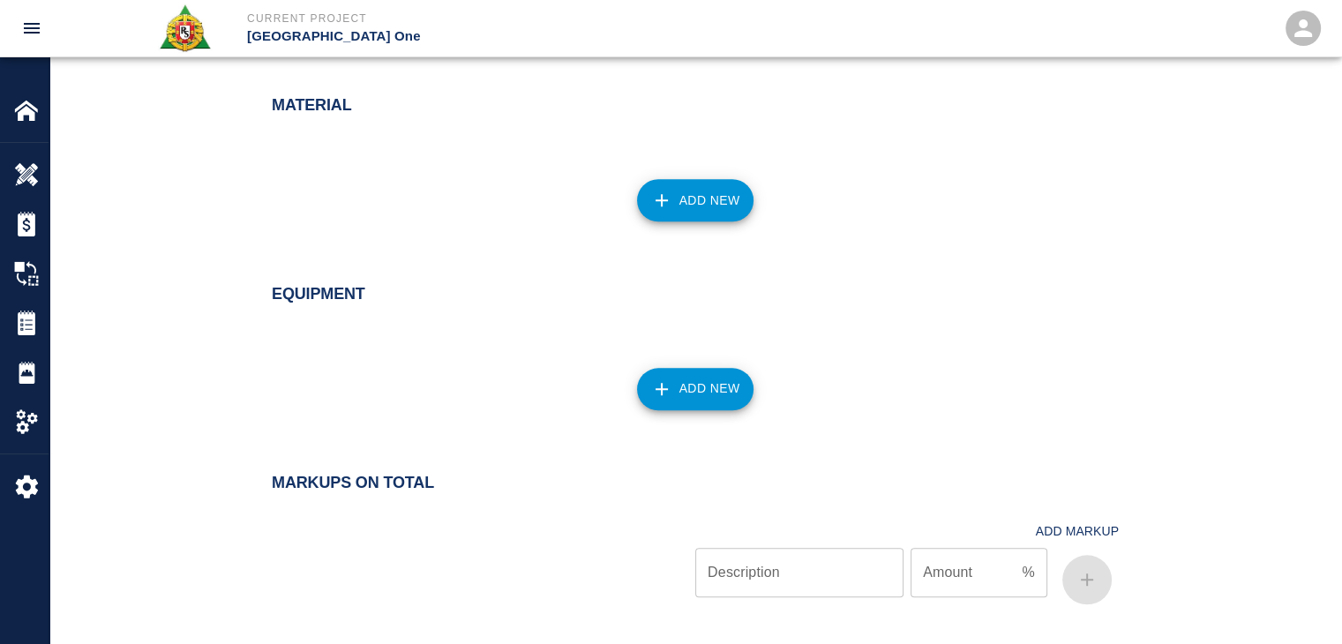
scroll to position [1868, 0]
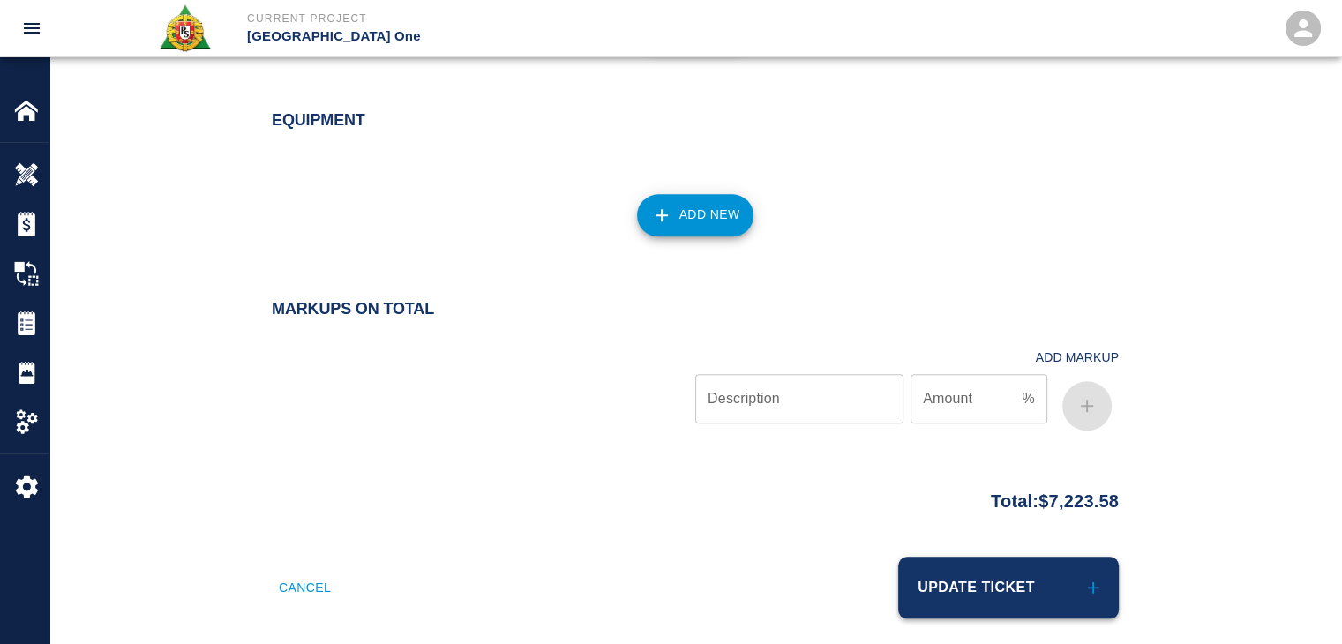
click at [962, 557] on button "Update Ticket" at bounding box center [1008, 588] width 221 height 62
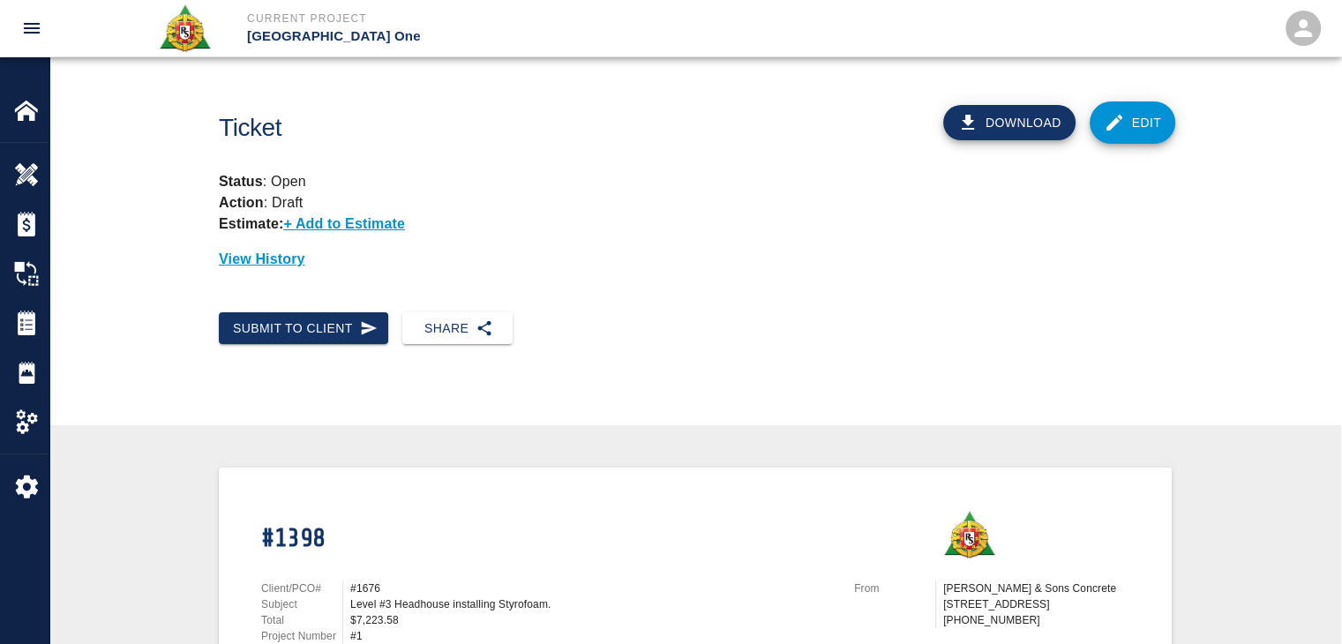
click at [332, 307] on div "Submit to Client" at bounding box center [297, 321] width 184 height 47
click at [369, 327] on icon "button" at bounding box center [369, 327] width 16 height 13
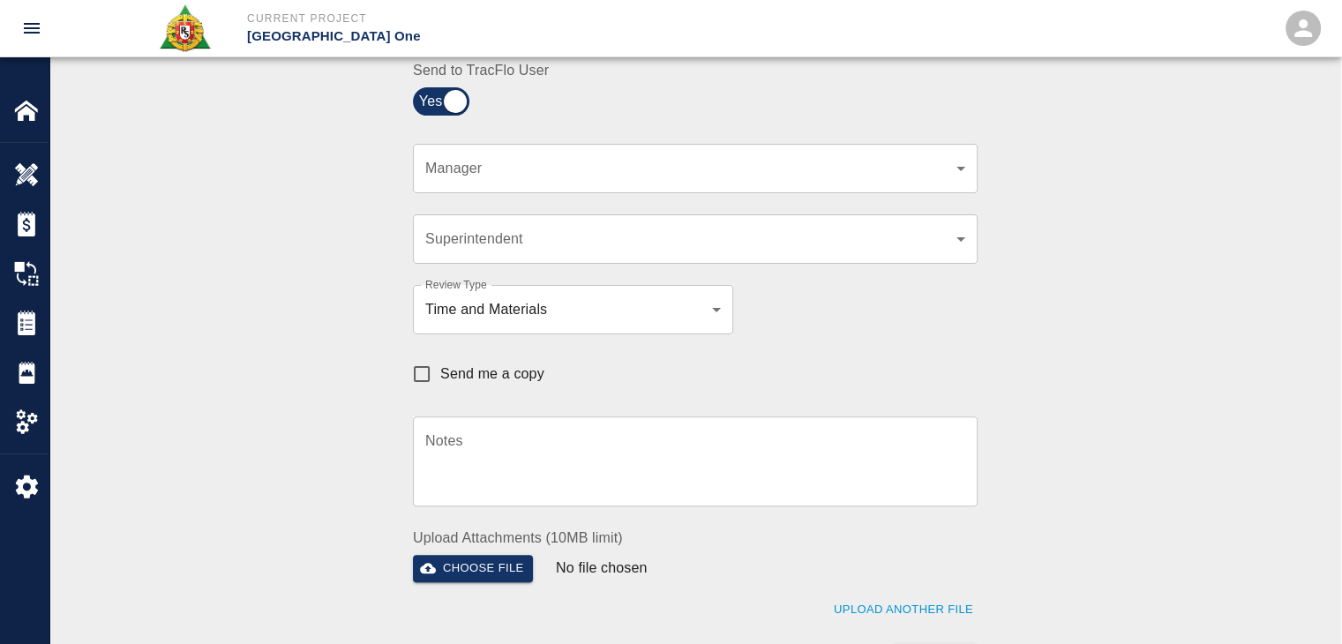
scroll to position [444, 0]
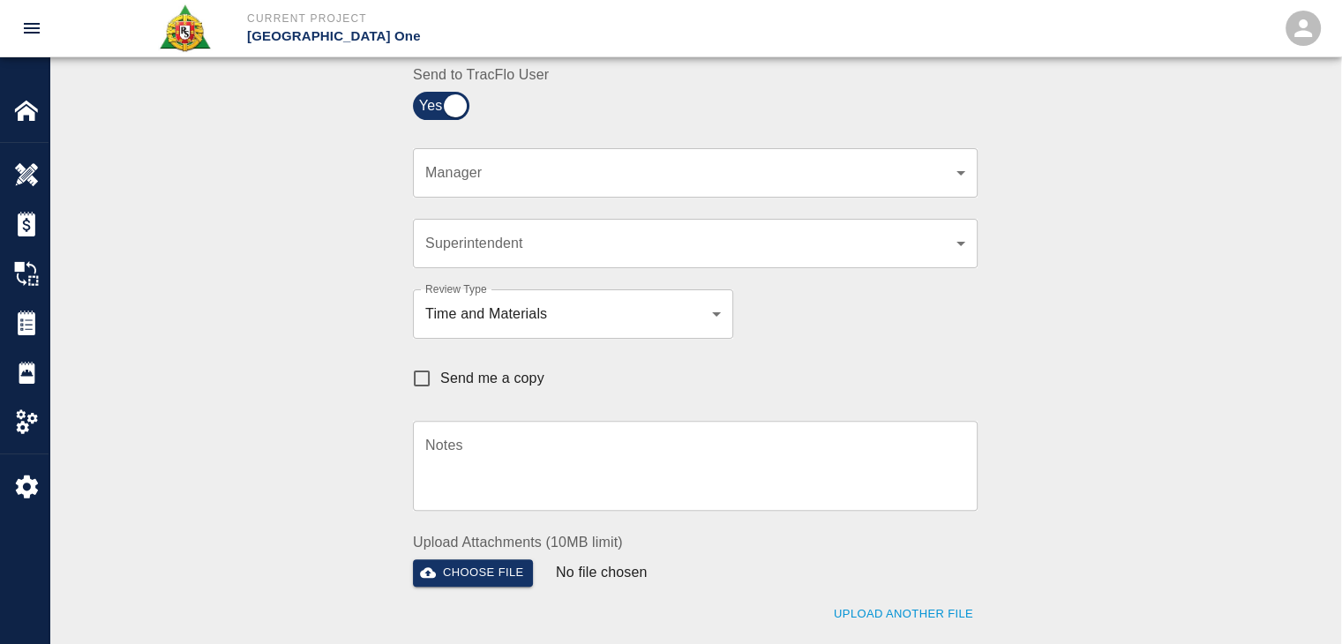
click at [519, 158] on div "​ Manager" at bounding box center [695, 172] width 565 height 49
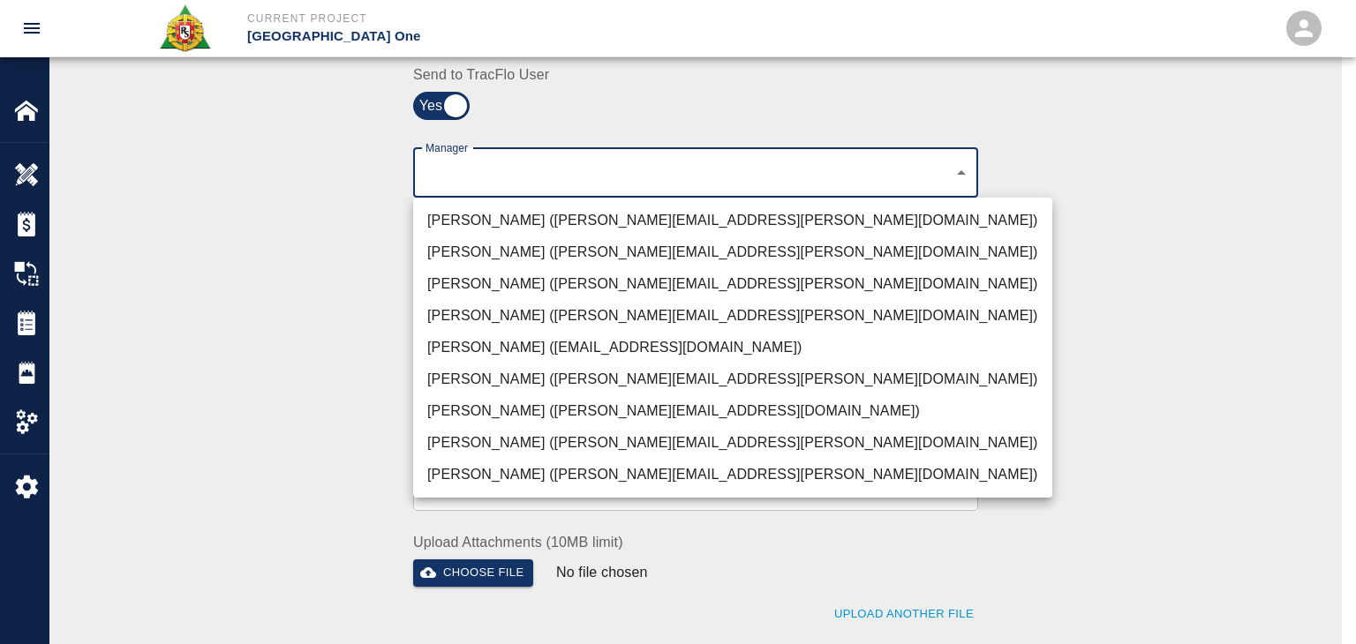
click at [477, 227] on li "Peter Hardecker (peter.hardecker@aecom.com)" at bounding box center [732, 221] width 639 height 32
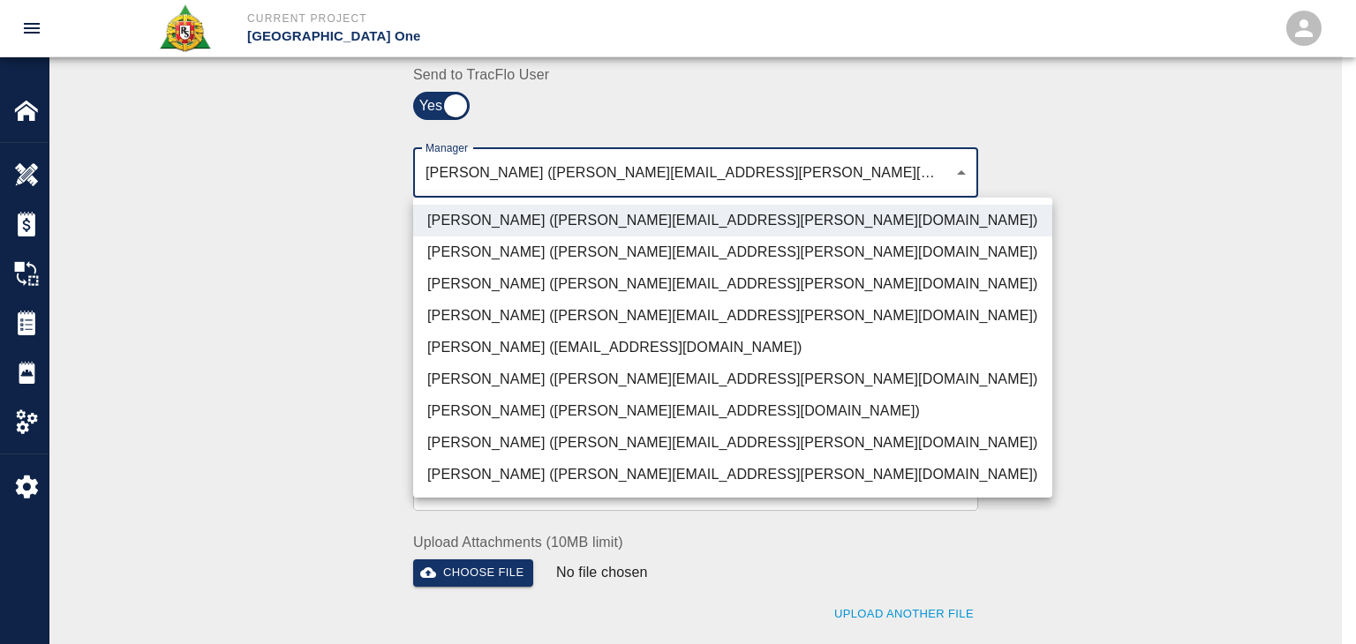
click at [510, 292] on li "Parin Kanani (parin.kanani@aecom.com)" at bounding box center [732, 284] width 639 height 32
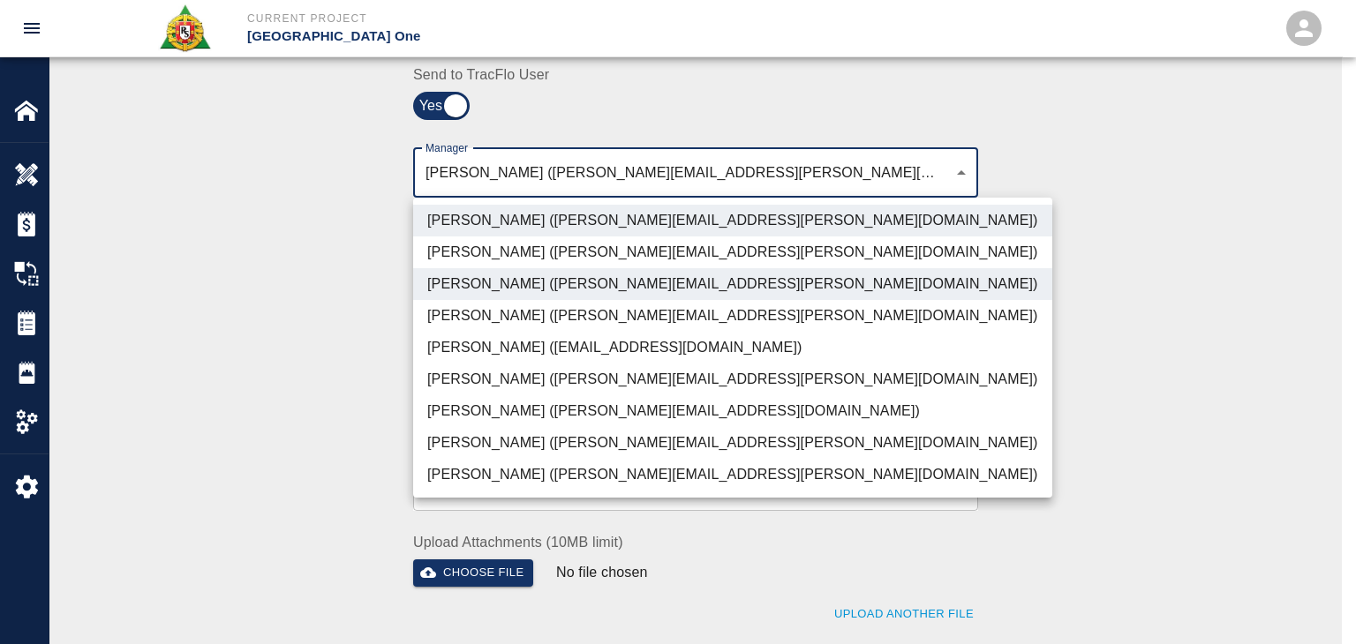
click at [496, 444] on li "Dylan Sims (dylan.sims@aecom.com)" at bounding box center [732, 443] width 639 height 32
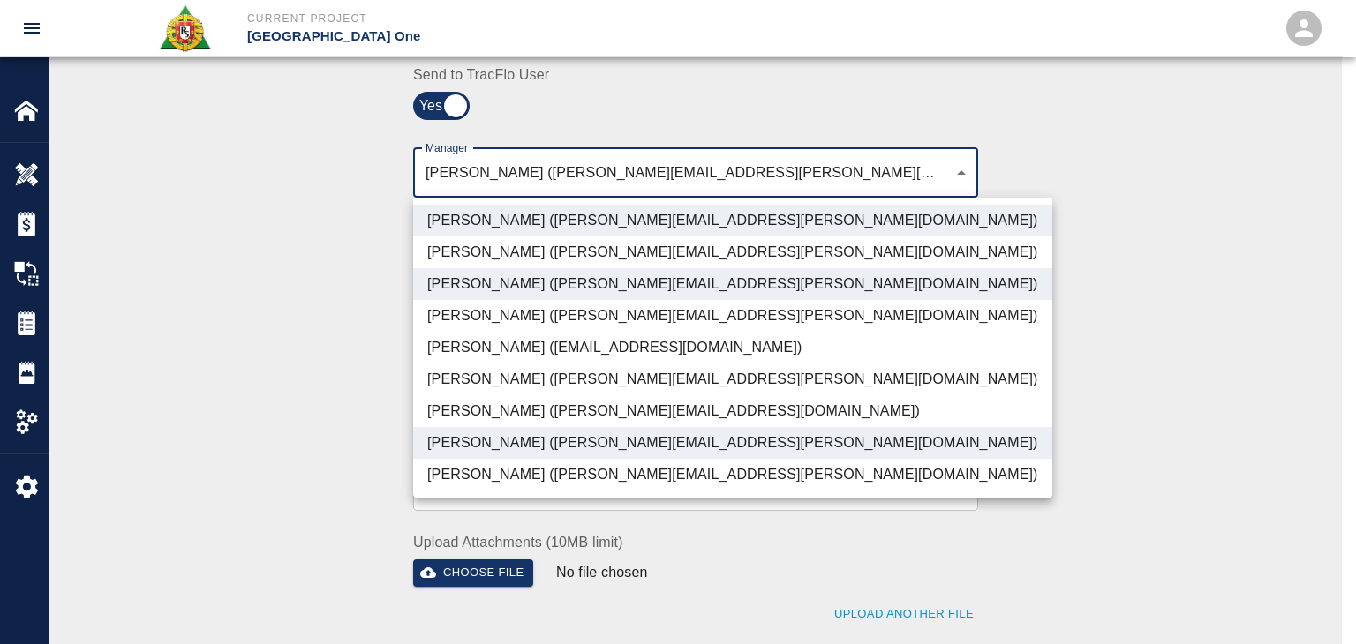
click at [477, 416] on li "Patrick Testino (patrick.testino@aecom.com)" at bounding box center [732, 411] width 639 height 32
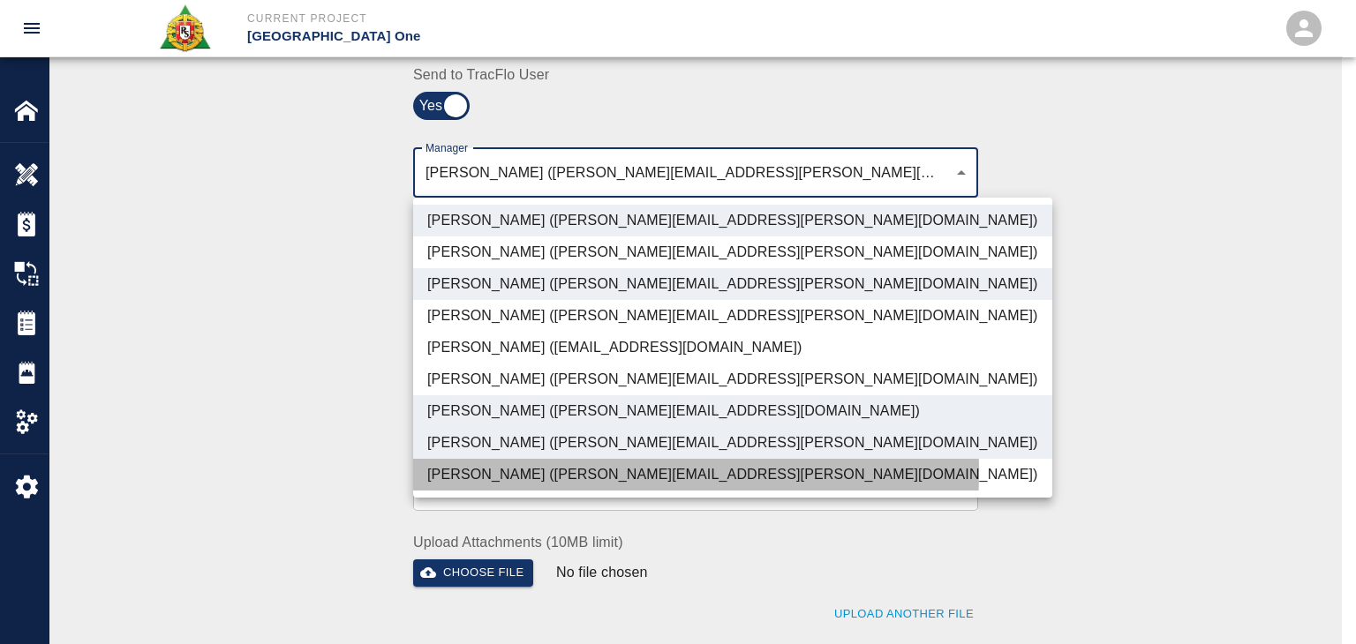
click at [505, 471] on li "Shane Lamay (shane.lamay@aecom.com)" at bounding box center [732, 475] width 639 height 32
type input "ede96749-2565-4a65-a76c-ac2c5448e16e,69d78ca4-8a93-4c72-a988-7271956ccf0b,b38a7…"
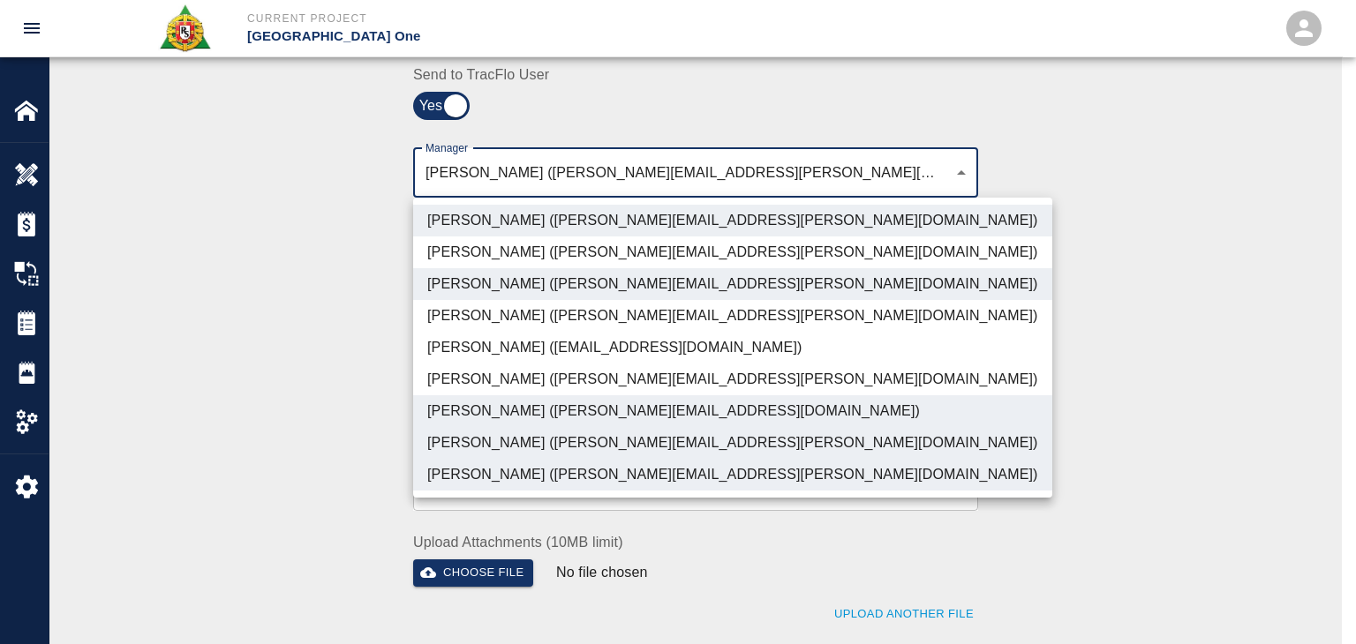
click at [310, 425] on div at bounding box center [678, 322] width 1356 height 644
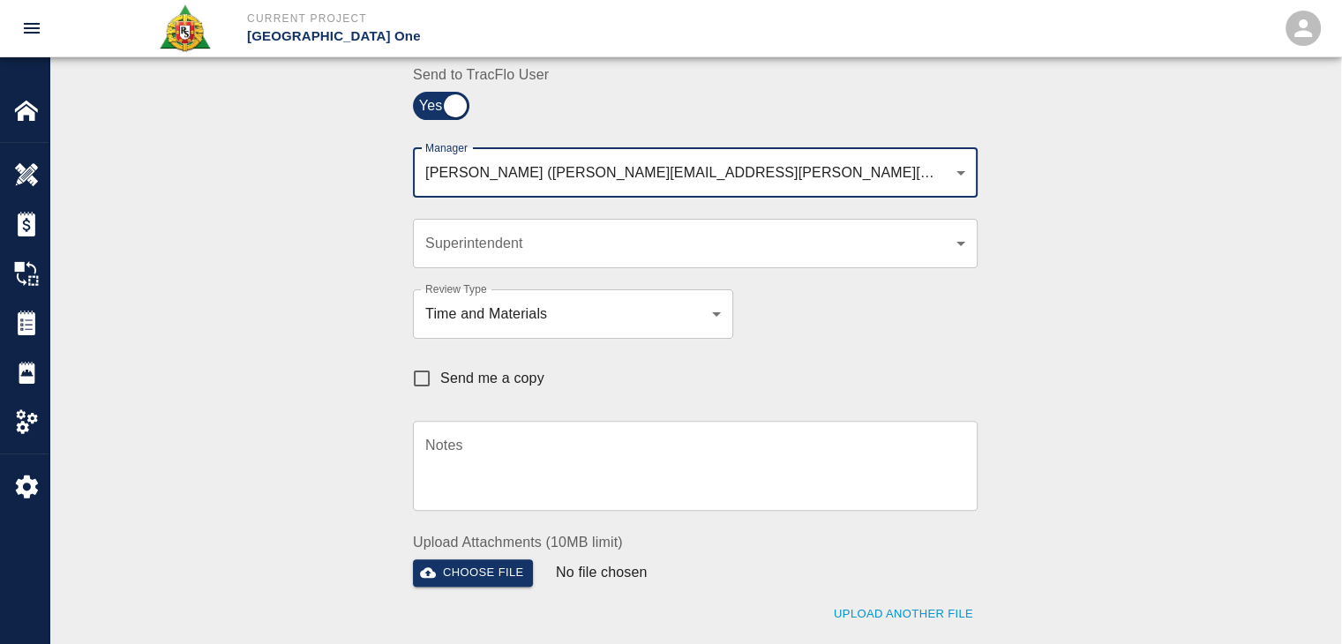
click at [443, 382] on span "Send me a copy" at bounding box center [492, 378] width 104 height 21
click at [440, 382] on input "Send me a copy" at bounding box center [421, 378] width 37 height 37
checkbox input "true"
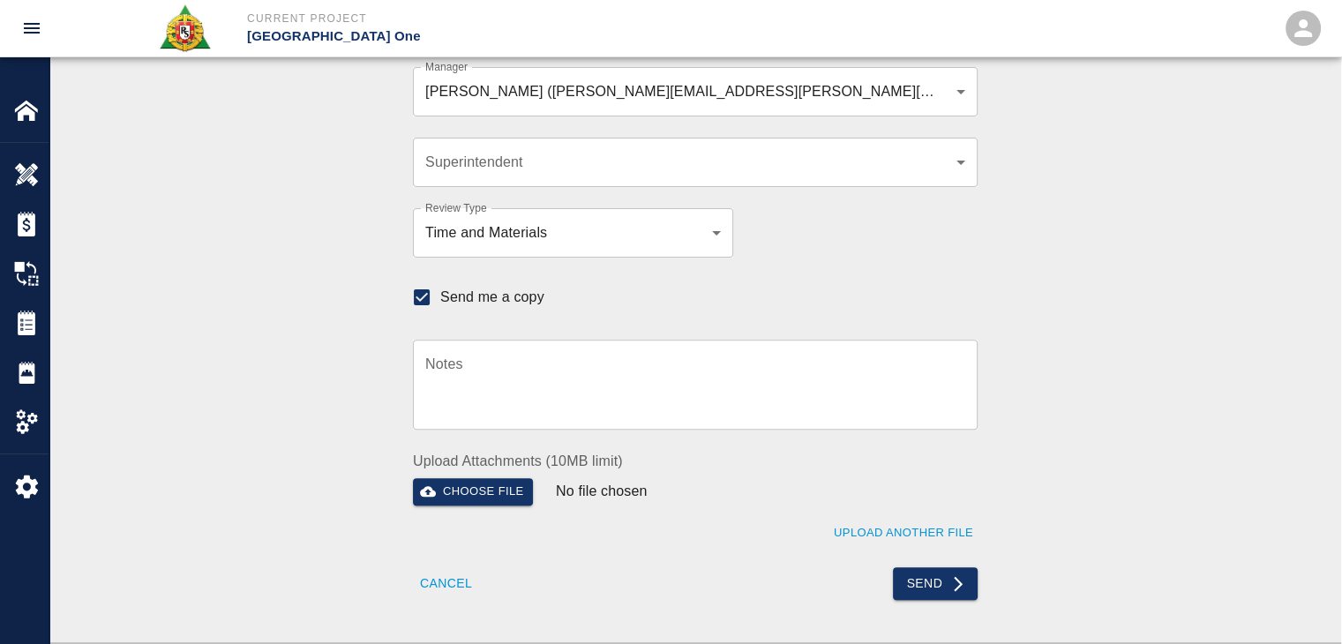
scroll to position [524, 0]
click at [913, 581] on button "Send" at bounding box center [936, 584] width 86 height 33
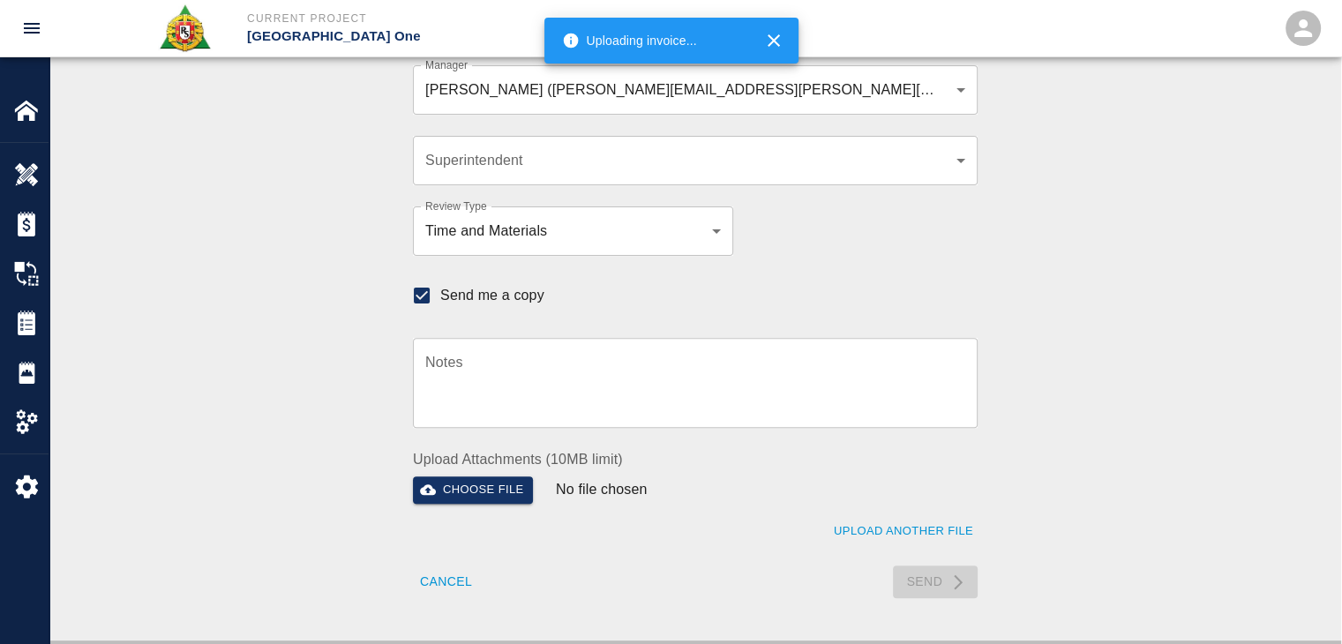
scroll to position [523, 0]
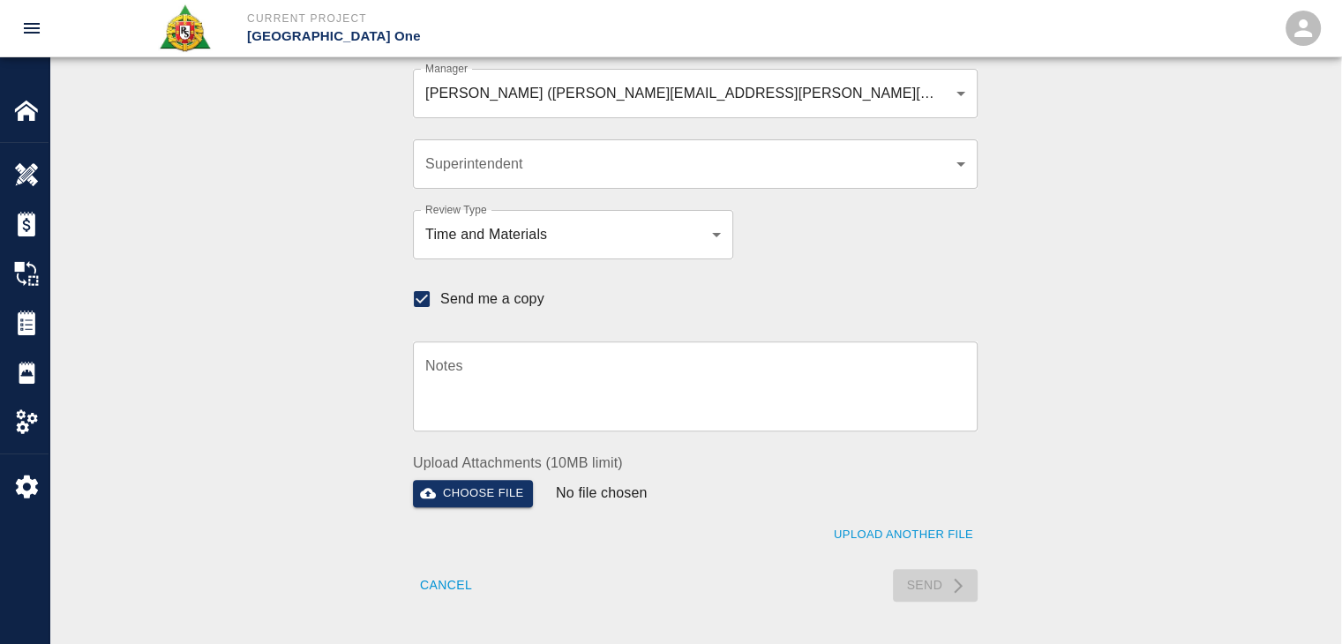
checkbox input "false"
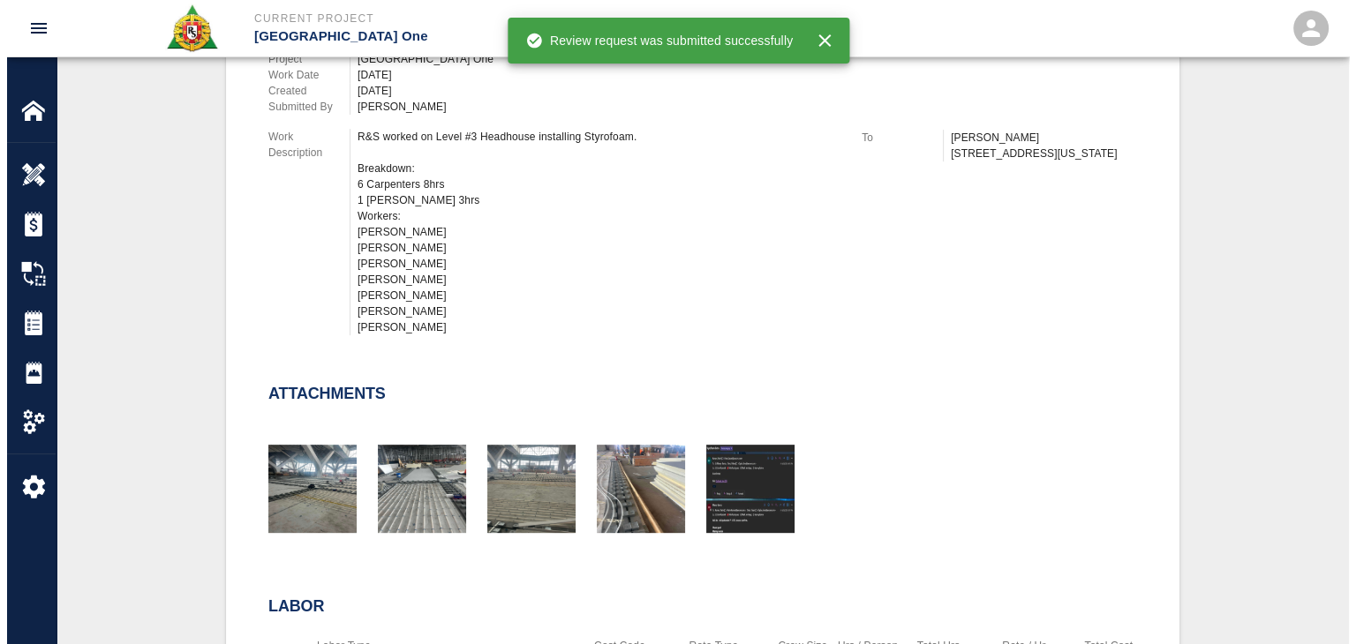
scroll to position [0, 0]
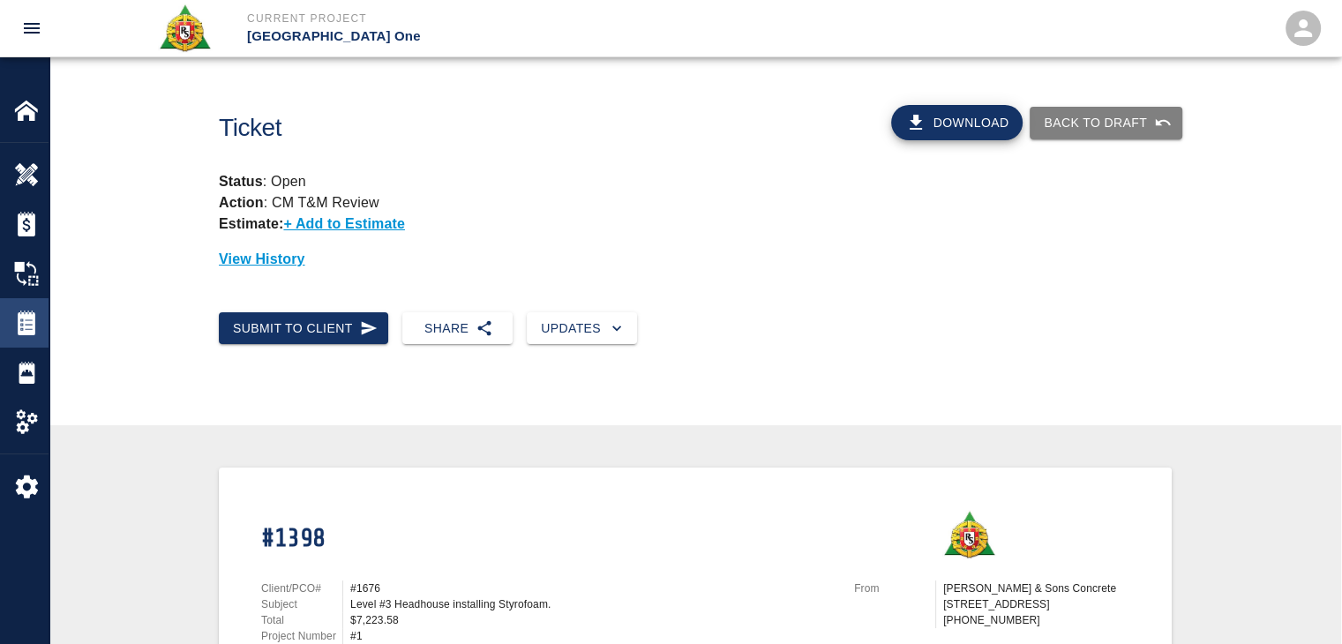
click at [21, 328] on img at bounding box center [26, 323] width 25 height 25
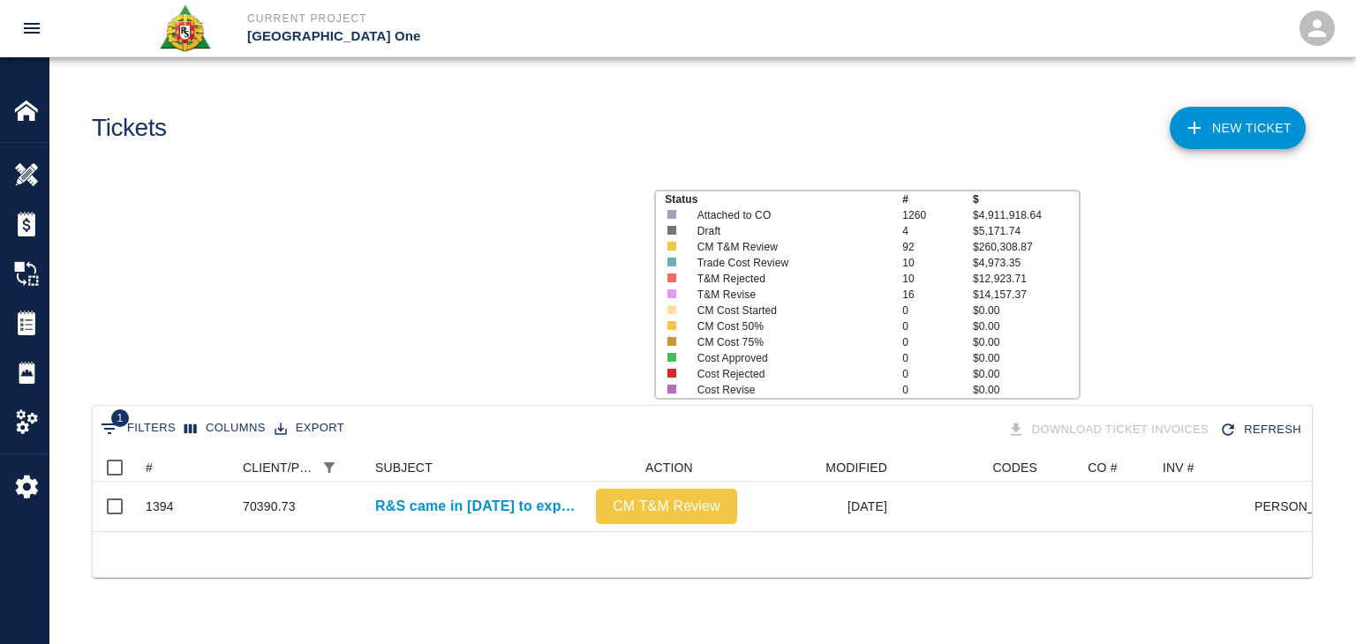
scroll to position [78, 1206]
click at [173, 467] on button "Sort" at bounding box center [165, 467] width 25 height 25
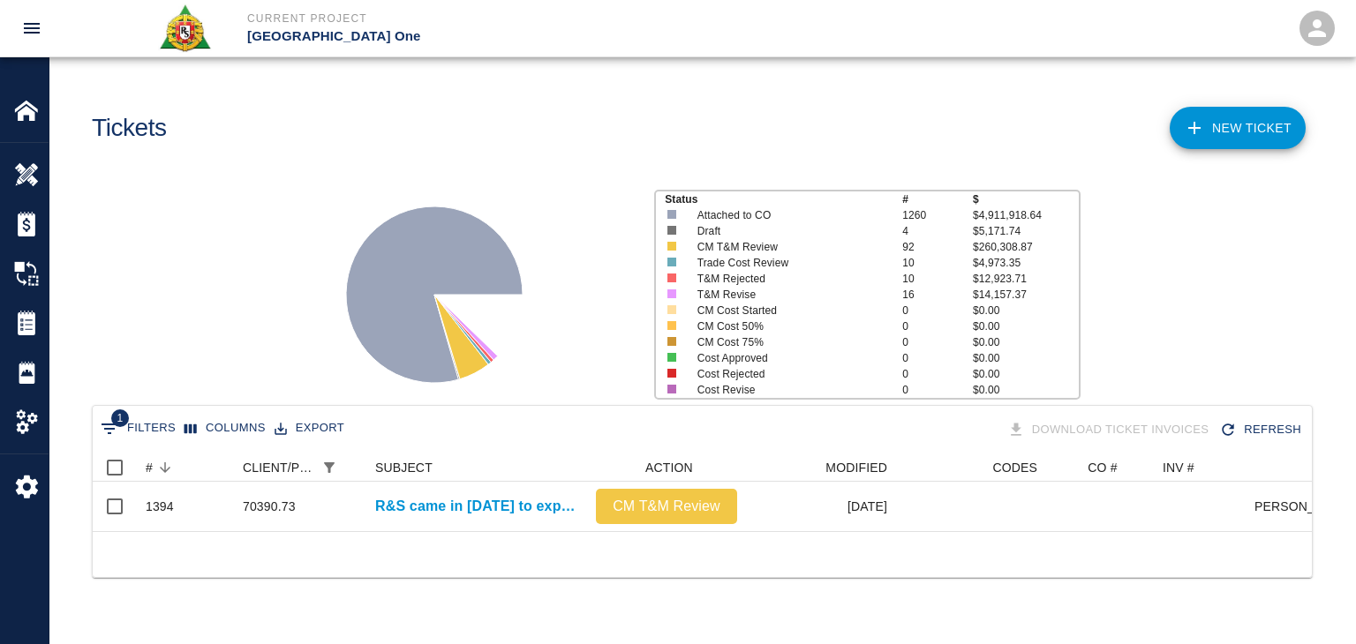
click at [155, 369] on div "Status # $ Attached to CO 1260 $4,911,918.64 Draft 4 $5,171.74 CM T&M Review 92…" at bounding box center [694, 287] width 1319 height 235
